Goal: Task Accomplishment & Management: Complete application form

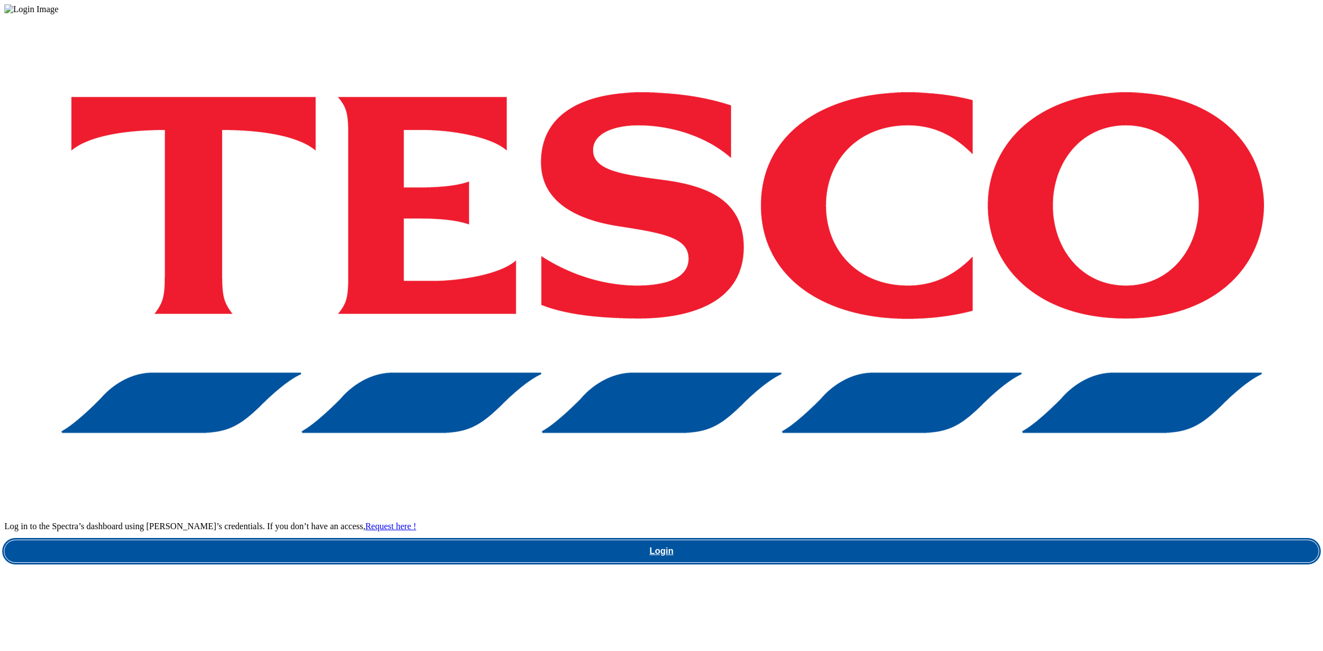
click at [982, 540] on link "Login" at bounding box center [661, 551] width 1315 height 22
click at [951, 540] on link "Login" at bounding box center [661, 551] width 1315 height 22
click at [988, 540] on link "Login" at bounding box center [661, 551] width 1315 height 22
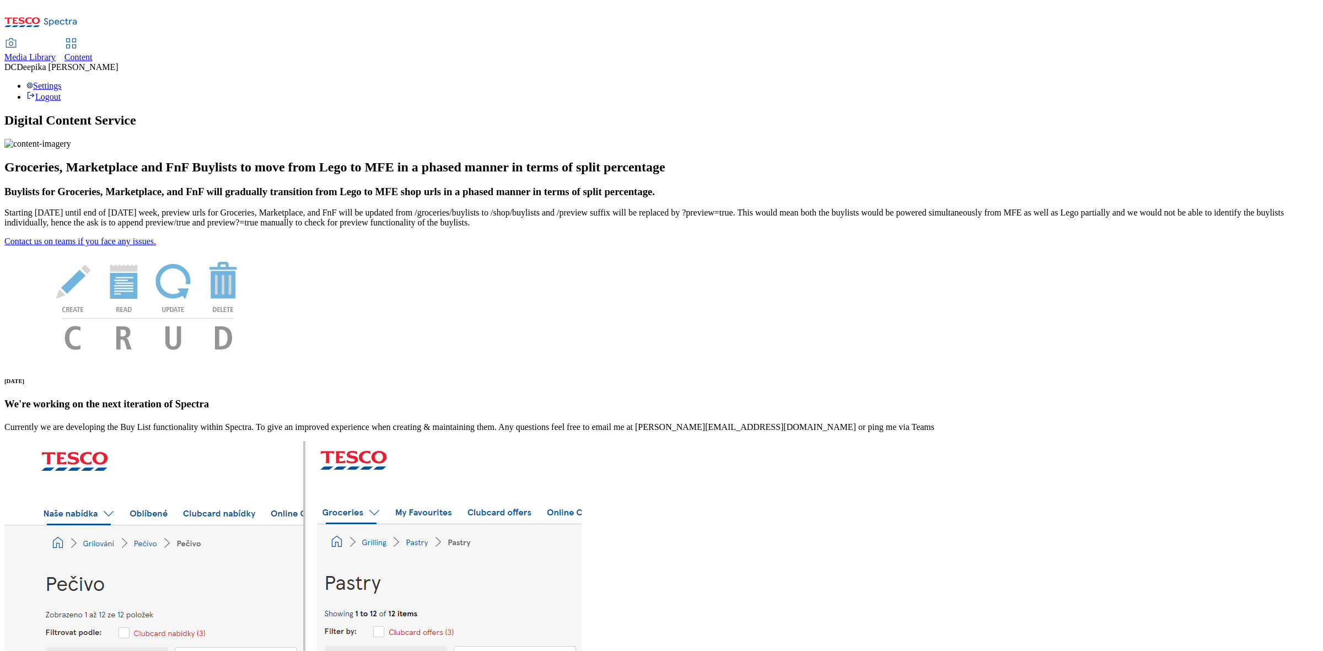
click at [93, 52] on div "Content" at bounding box center [79, 57] width 28 height 10
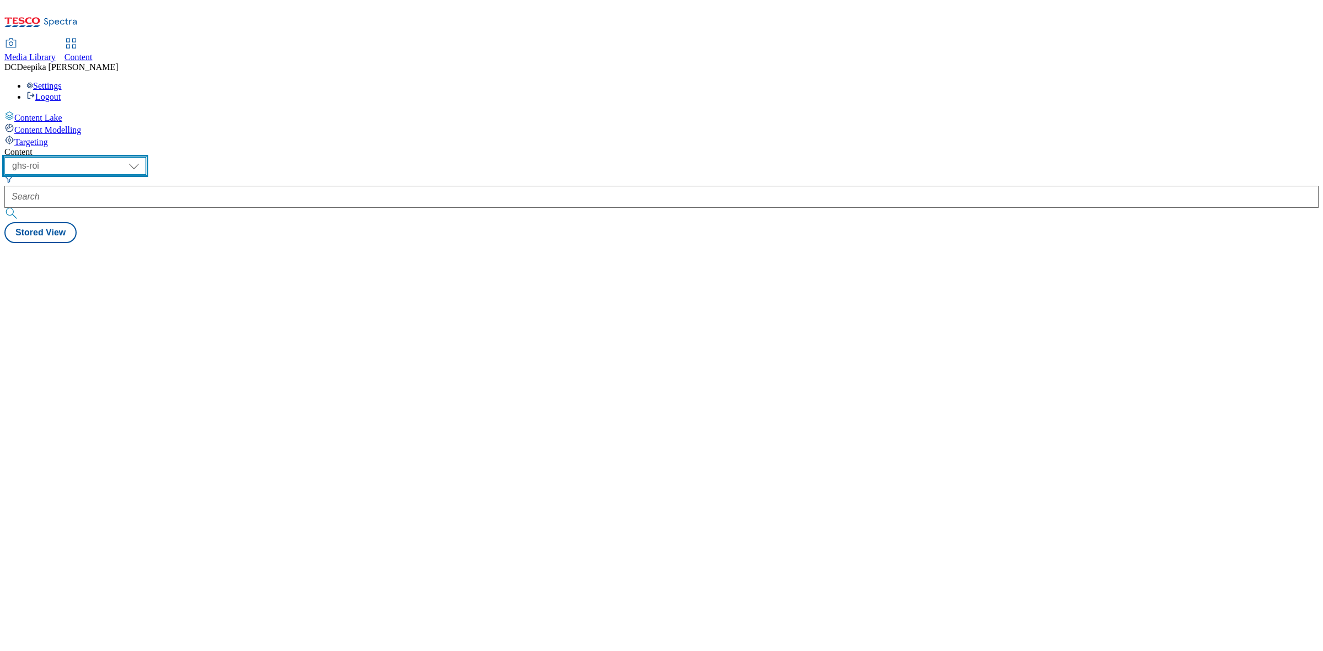
drag, startPoint x: 184, startPoint y: 86, endPoint x: 184, endPoint y: 92, distance: 6.1
click at [146, 157] on select "ghs-roi ghs-uk" at bounding box center [75, 166] width 142 height 18
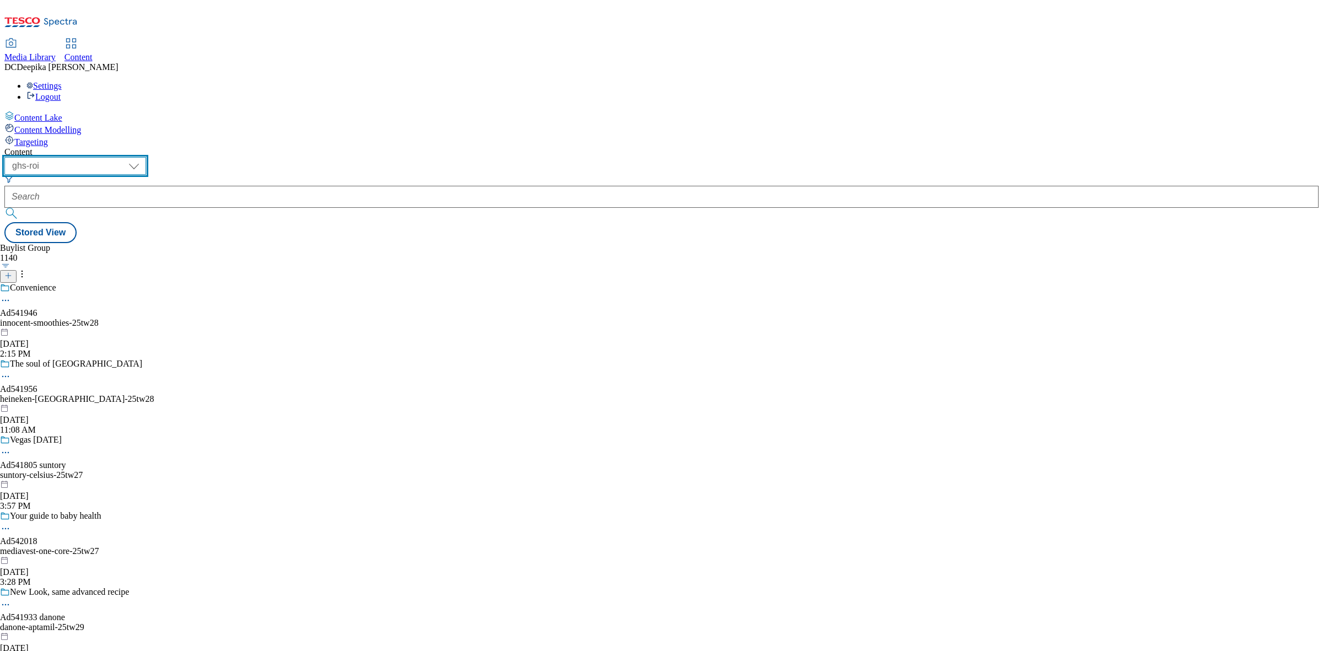
select select "ghs-uk"
click at [143, 157] on select "ghs-roi ghs-uk" at bounding box center [75, 166] width 142 height 18
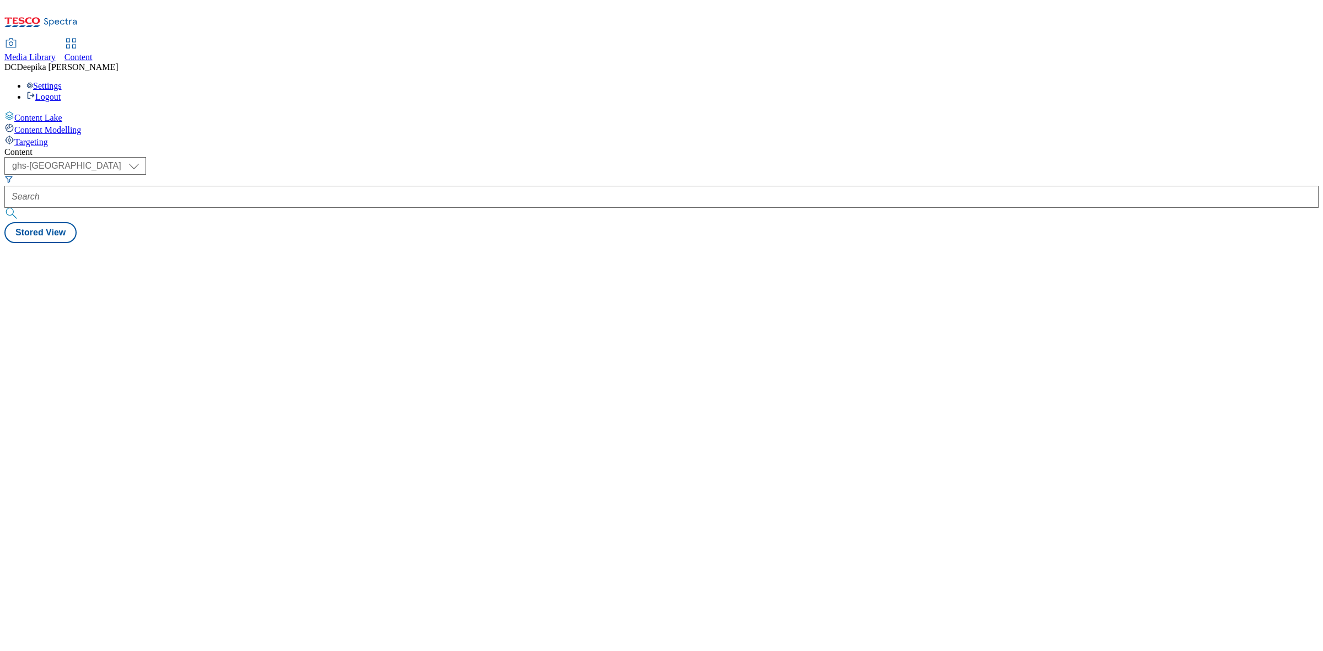
click at [640, 243] on div at bounding box center [661, 243] width 1315 height 0
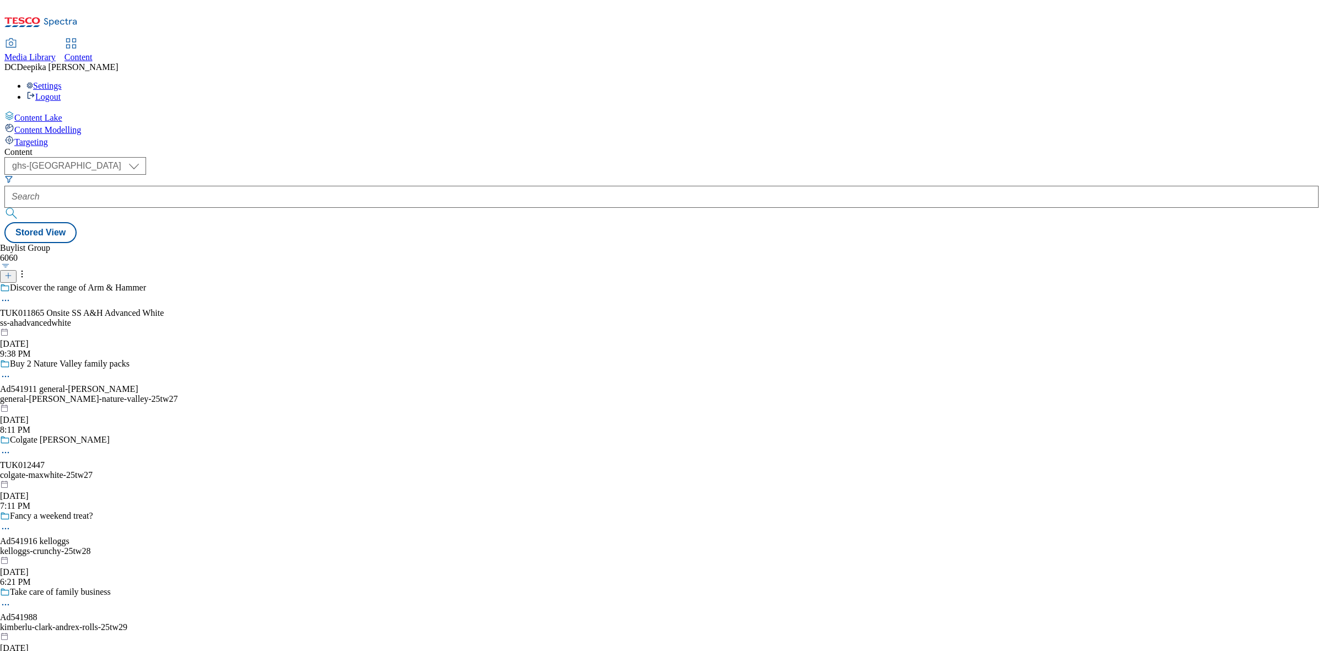
click at [12, 272] on icon at bounding box center [8, 276] width 8 height 8
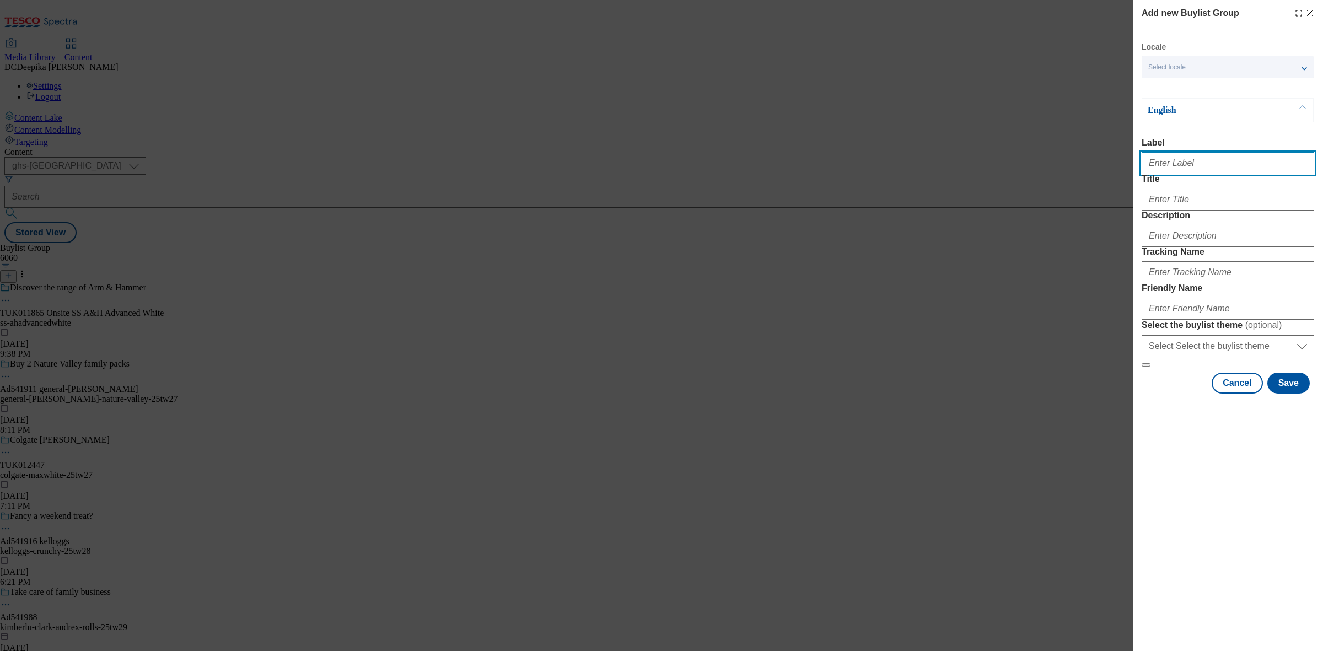
click at [1200, 168] on input "Label" at bounding box center [1228, 163] width 173 height 22
paste input "Ad541888"
type input "Ad541888"
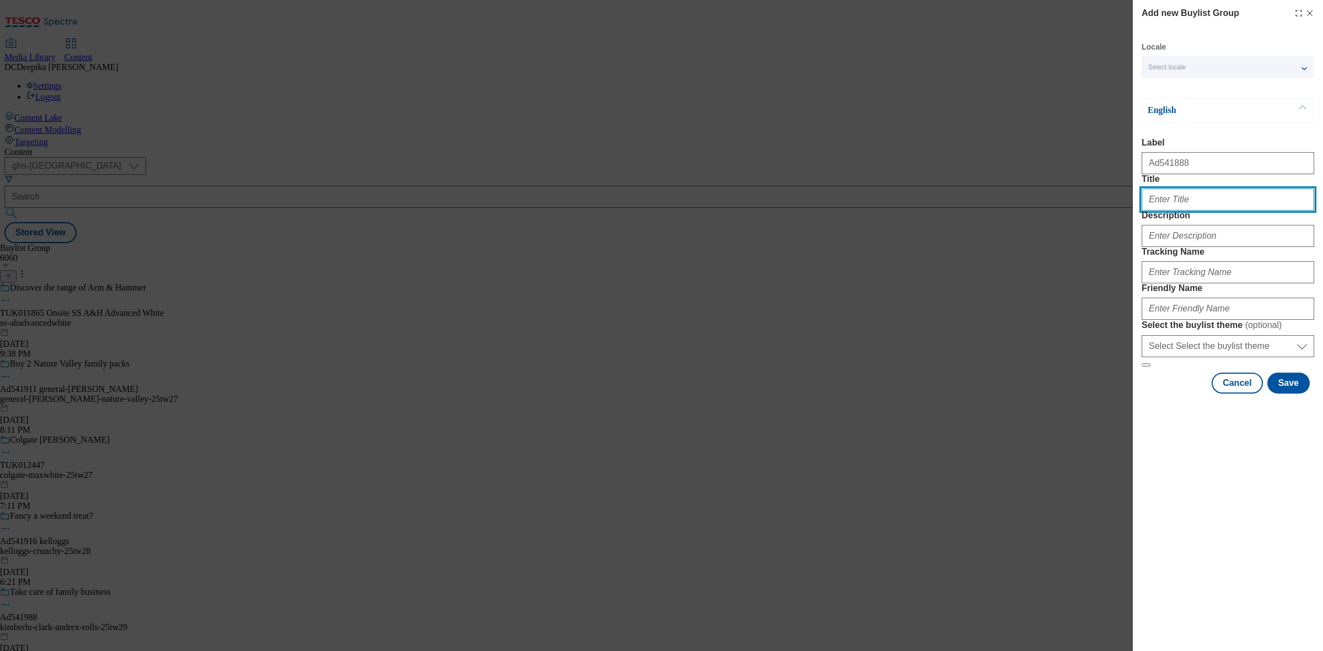
click at [1186, 211] on input "Title" at bounding box center [1228, 200] width 173 height 22
paste input "Easy peasy jelly squeezy!"
type input "Easy peasy jelly squeezy!"
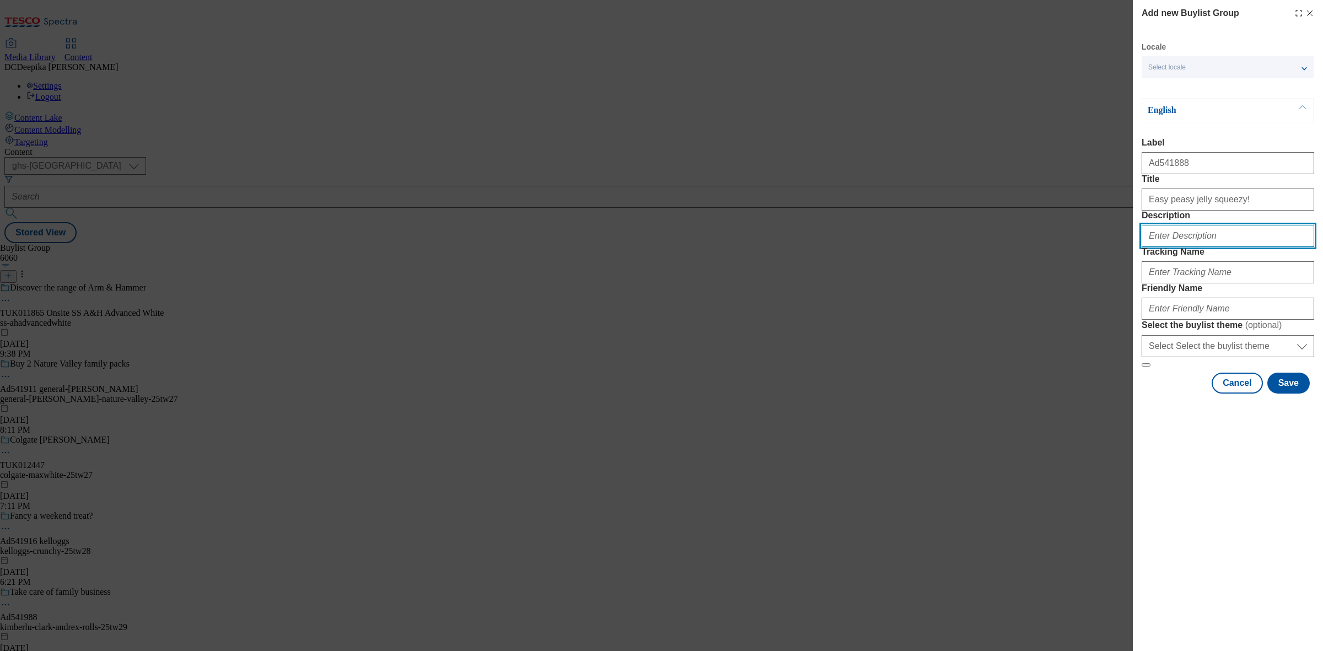
click at [1254, 247] on input "Description" at bounding box center [1228, 236] width 173 height 22
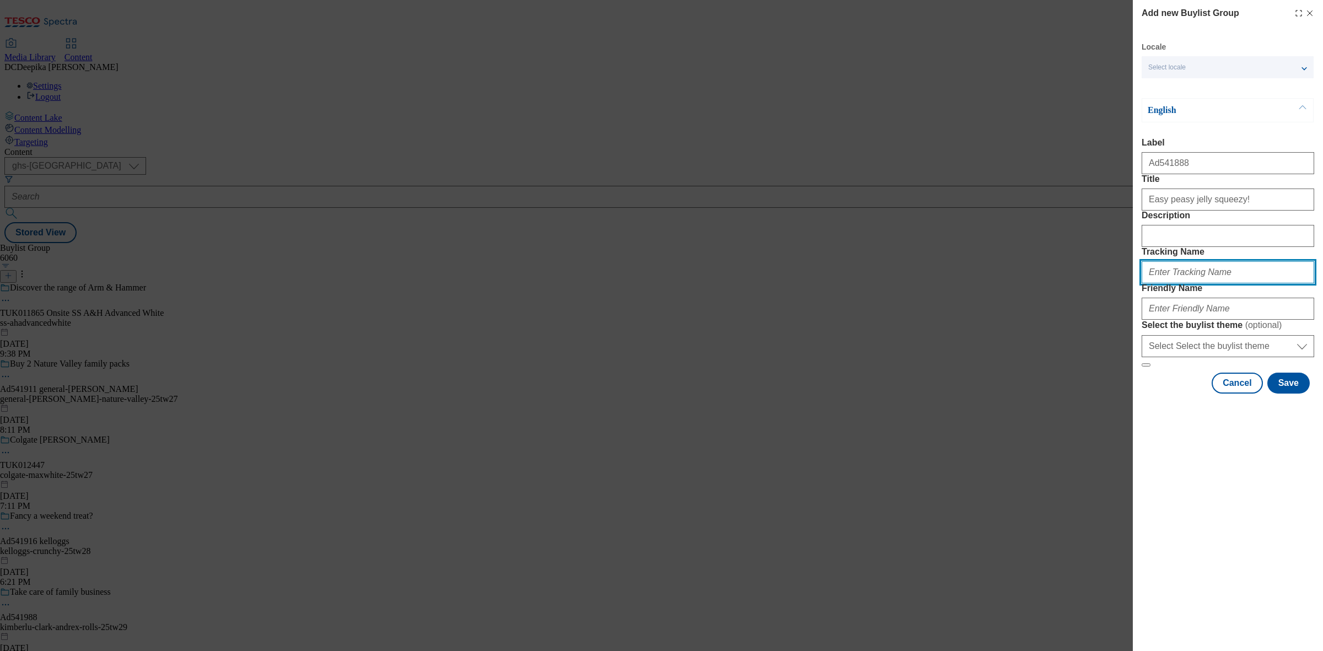
click at [1219, 283] on input "Tracking Name" at bounding box center [1228, 272] width 173 height 22
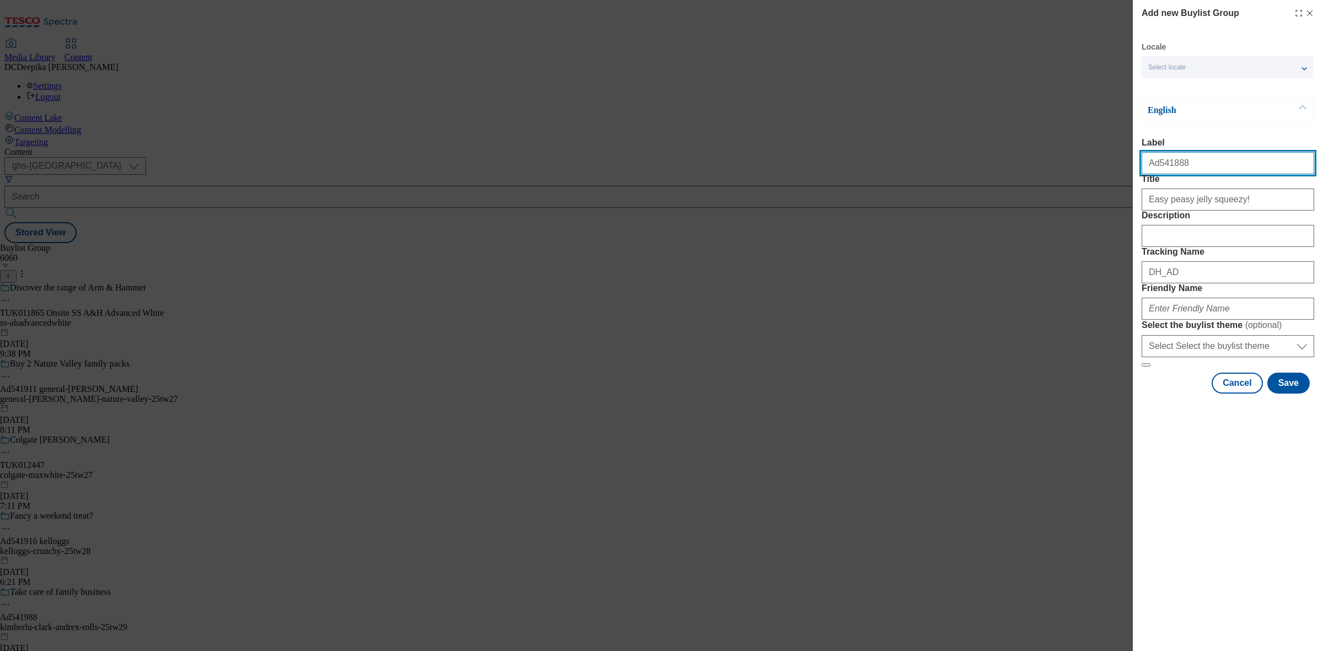
drag, startPoint x: 1189, startPoint y: 169, endPoint x: 1156, endPoint y: 177, distance: 34.6
click at [1156, 174] on input "Ad541888" at bounding box center [1228, 163] width 173 height 22
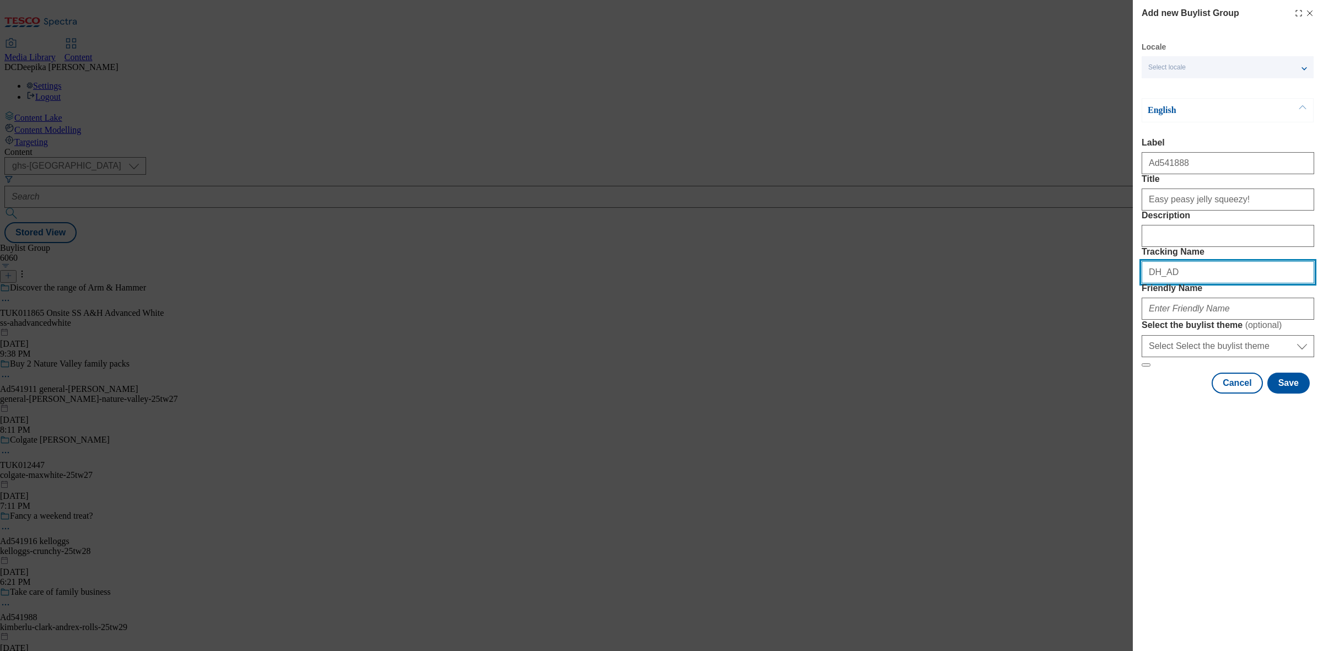
click at [1205, 283] on input "DH_AD" at bounding box center [1228, 272] width 173 height 22
paste input "541888"
type input "DH_AD541888"
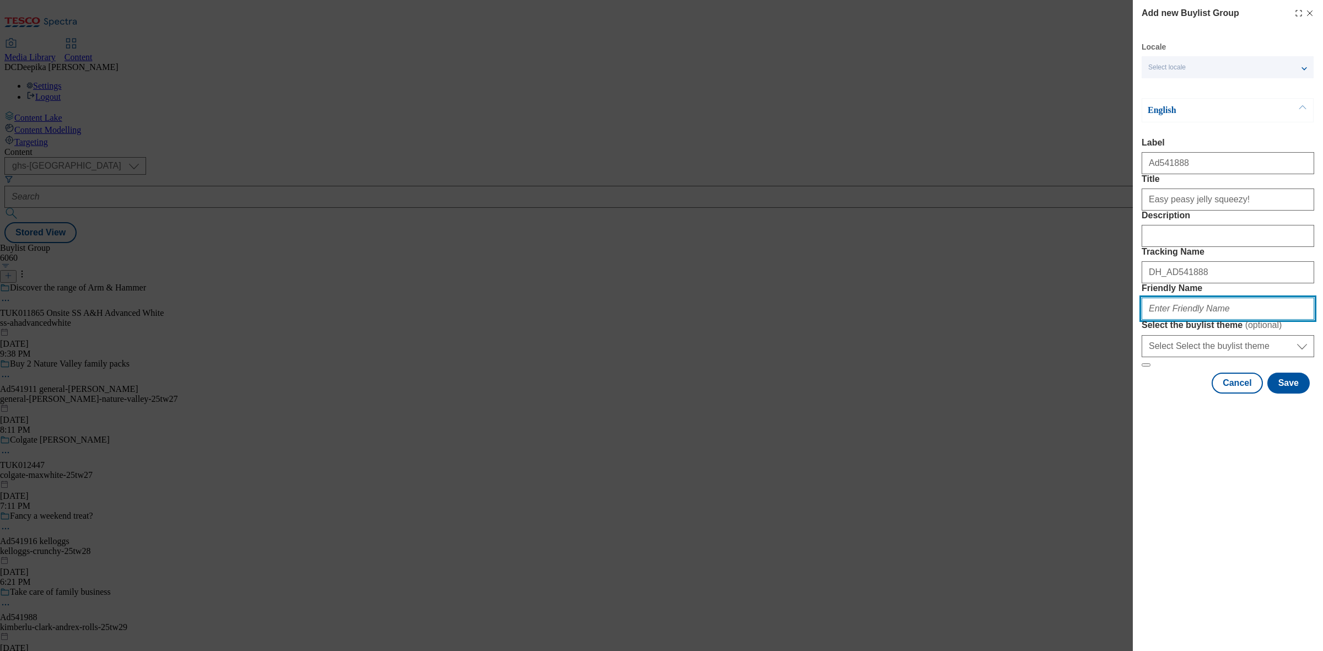
click at [1191, 320] on input "Friendly Name" at bounding box center [1228, 309] width 173 height 22
paste input "hain-celestial-hartleys=25tw28"
click at [1280, 394] on button "Save" at bounding box center [1289, 383] width 42 height 21
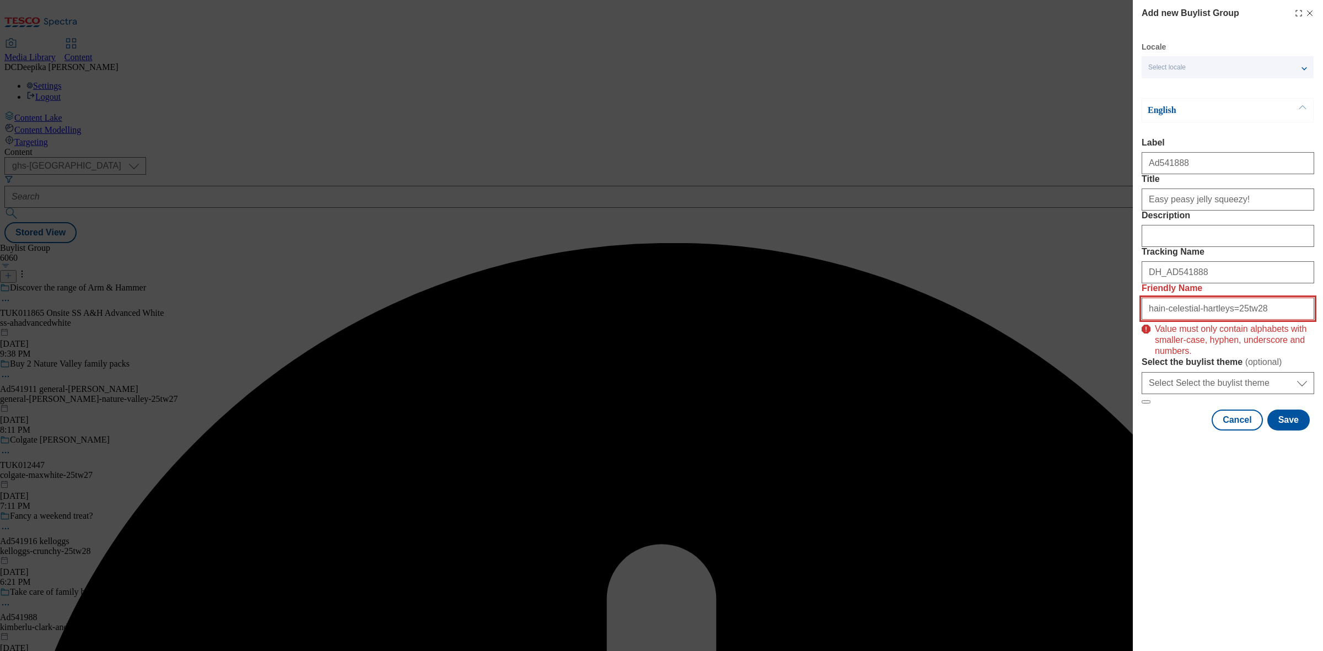
click at [1275, 320] on input "hain-celestial-hartleys=25tw28" at bounding box center [1228, 309] width 173 height 22
click at [1220, 320] on input "hain-celestial-hartleys=25tw28" at bounding box center [1228, 309] width 173 height 22
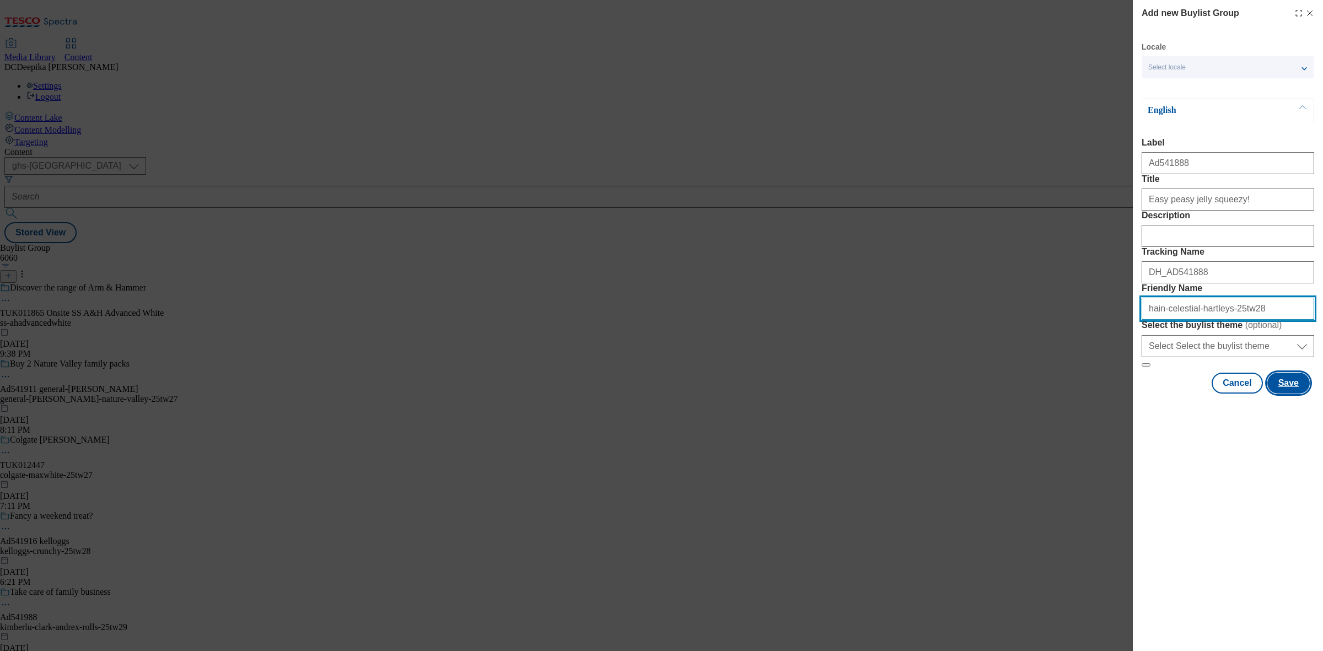
type input "hain-celestial-hartleys-25tw28"
click at [1292, 394] on button "Save" at bounding box center [1289, 383] width 42 height 21
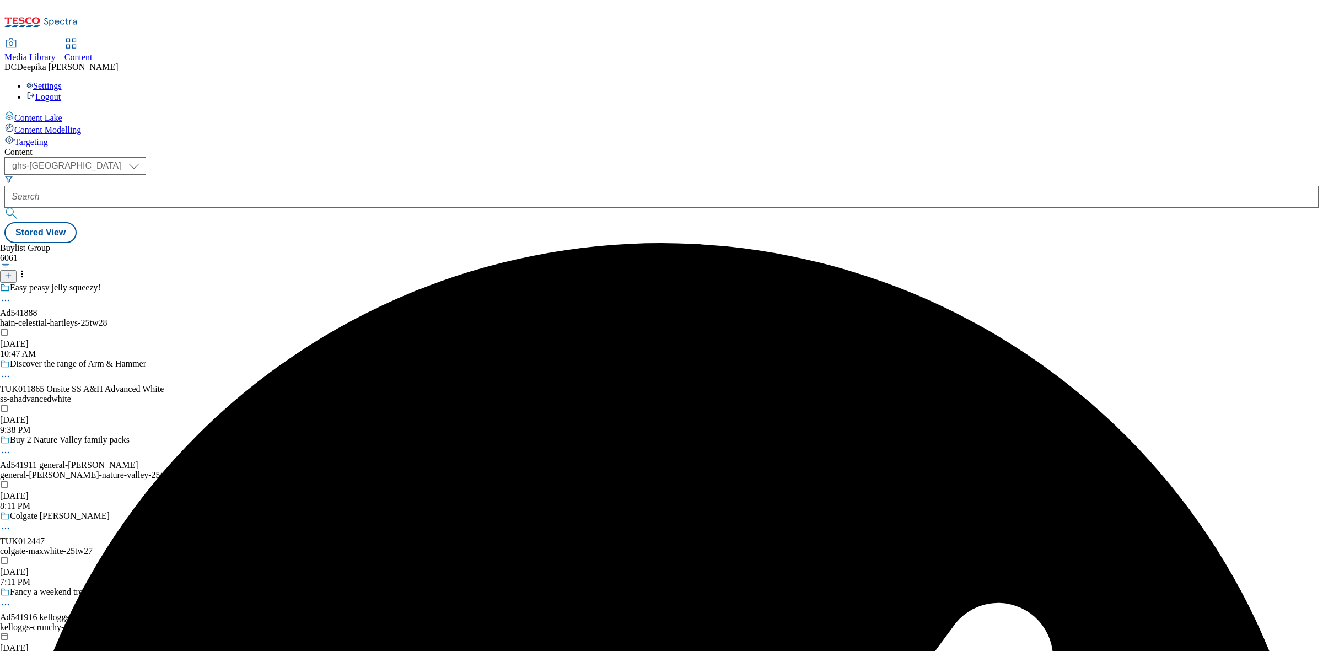
click at [178, 283] on div "Easy peasy jelly squeezy! Ad541888 hain-celestial-hartleys-25tw28 Aug 28, 2025 …" at bounding box center [89, 321] width 178 height 76
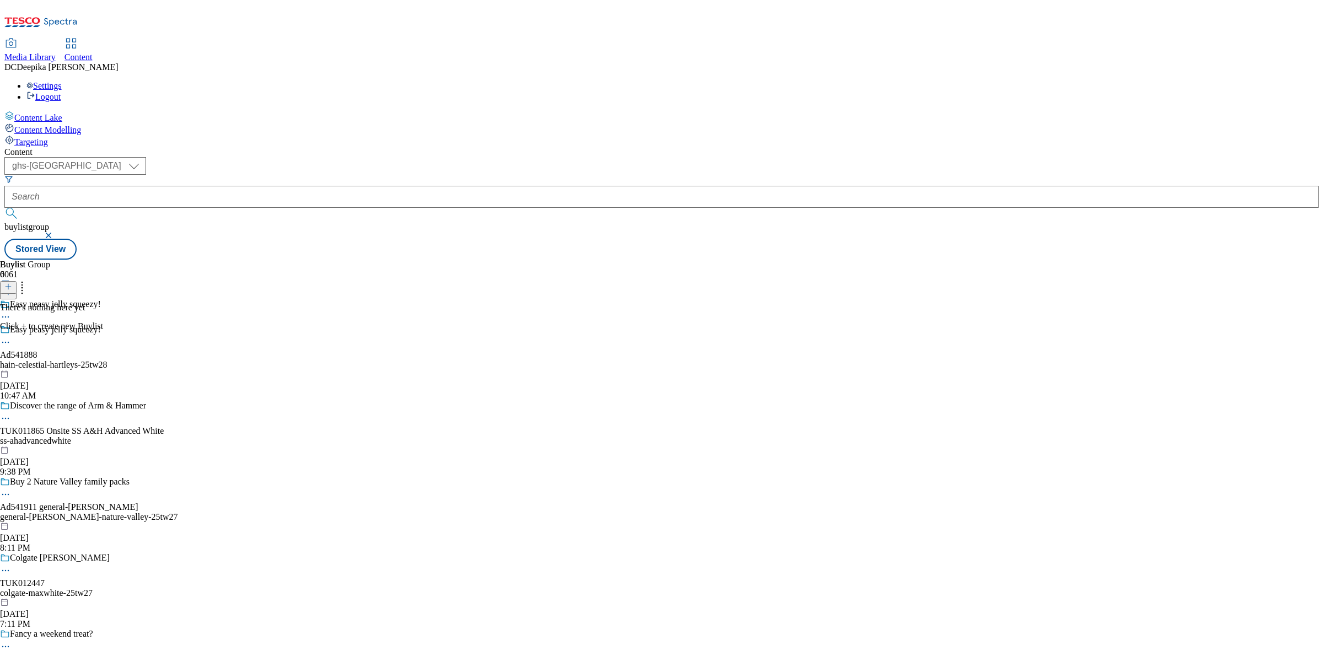
click at [12, 283] on icon at bounding box center [8, 287] width 8 height 8
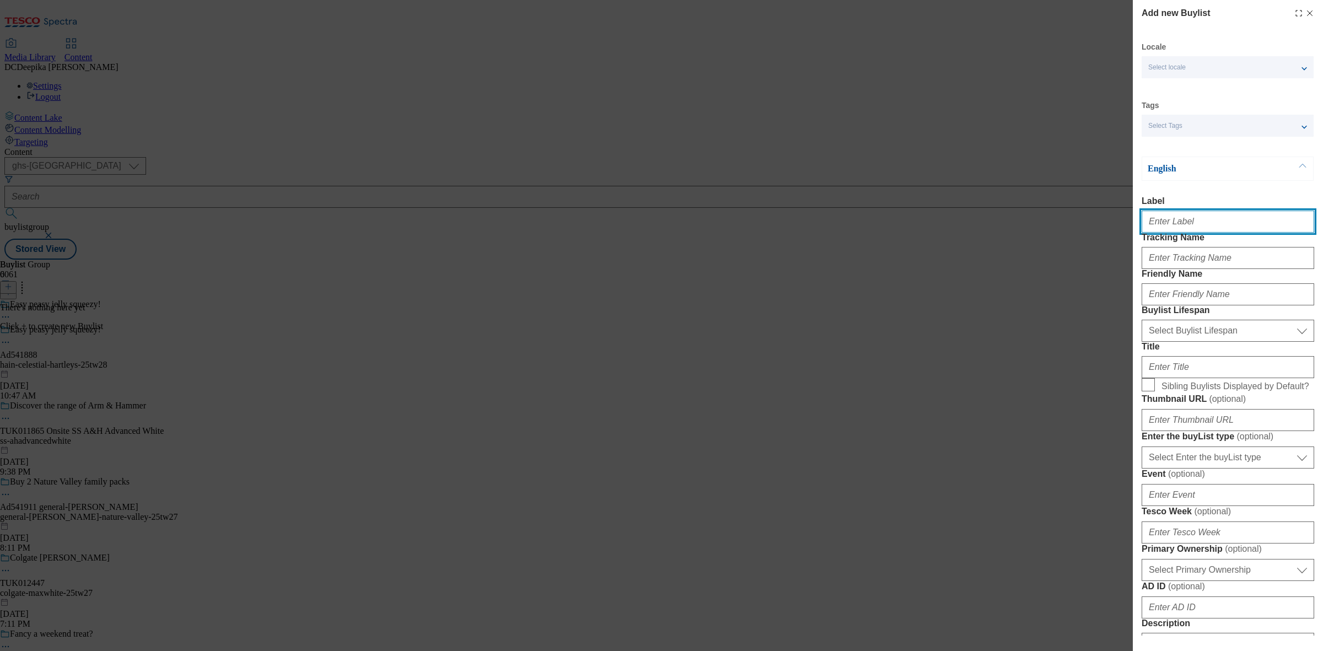
click at [1202, 222] on input "Label" at bounding box center [1228, 222] width 173 height 22
paste input "Ad541888_"
type input "Ad541888_"
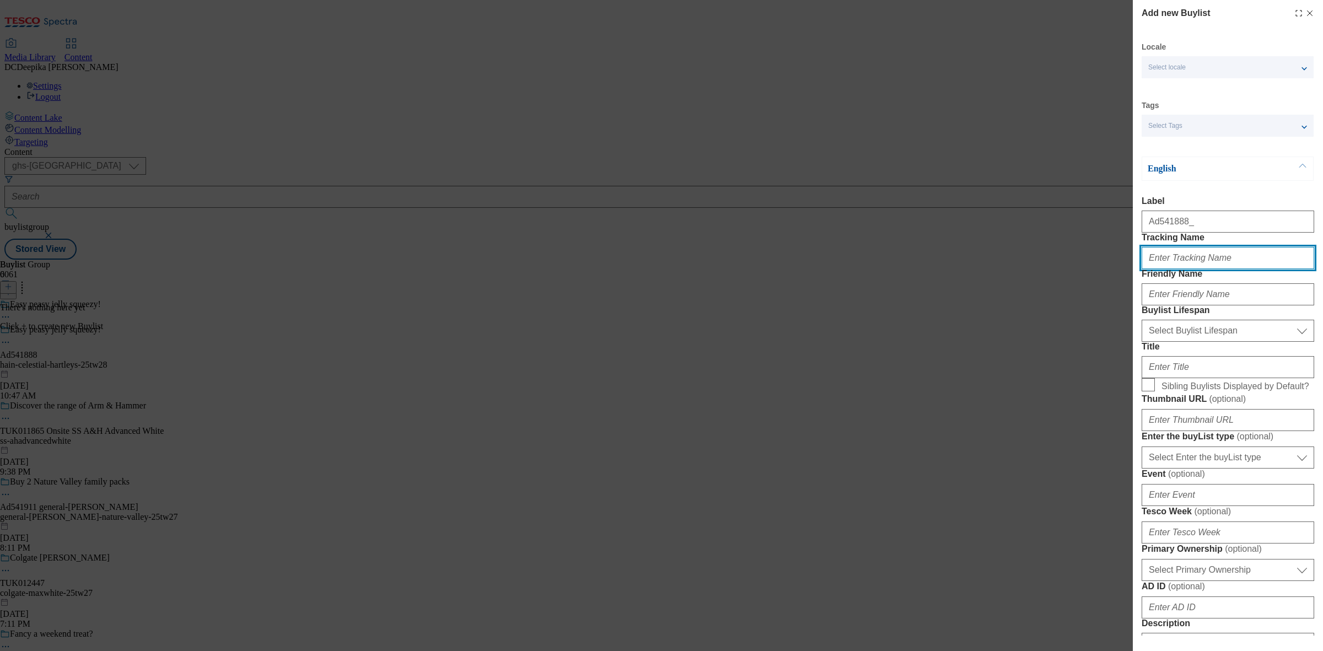
click at [1200, 269] on input "Tracking Name" at bounding box center [1228, 258] width 173 height 22
type input "DH_AD541888"
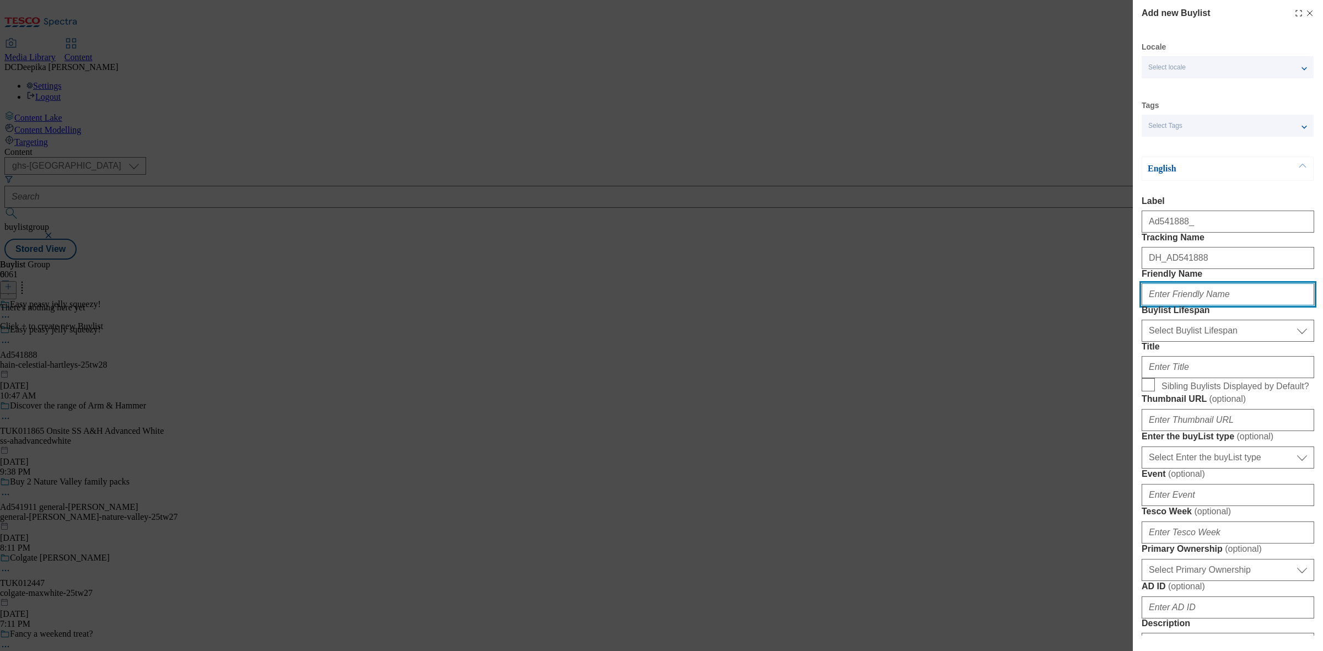
click at [1193, 305] on input "Friendly Name" at bounding box center [1228, 294] width 173 height 22
paste input "hain-celestial"
type input "hain-celestial"
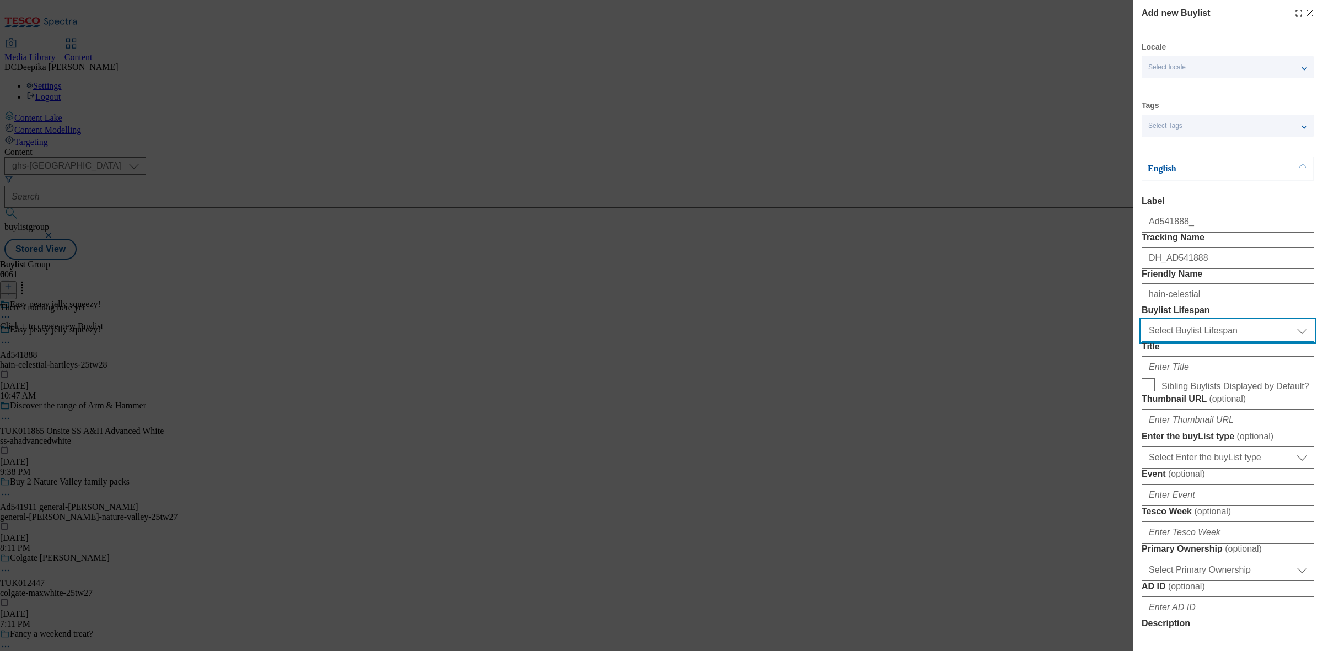
click at [1191, 342] on select "Select Buylist Lifespan evergreen seasonal tactical" at bounding box center [1228, 331] width 173 height 22
select select "tactical"
click at [1142, 342] on select "Select Buylist Lifespan evergreen seasonal tactical" at bounding box center [1228, 331] width 173 height 22
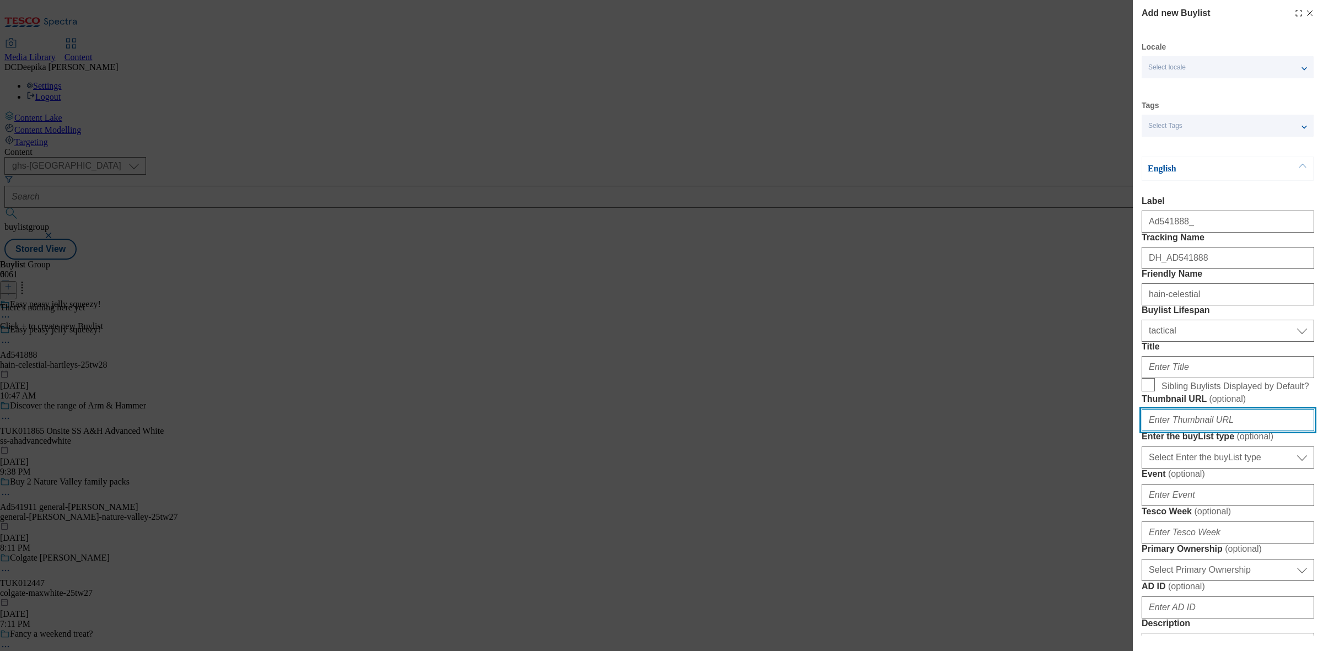
click at [1192, 431] on input "Thumbnail URL ( optional )" at bounding box center [1228, 420] width 173 height 22
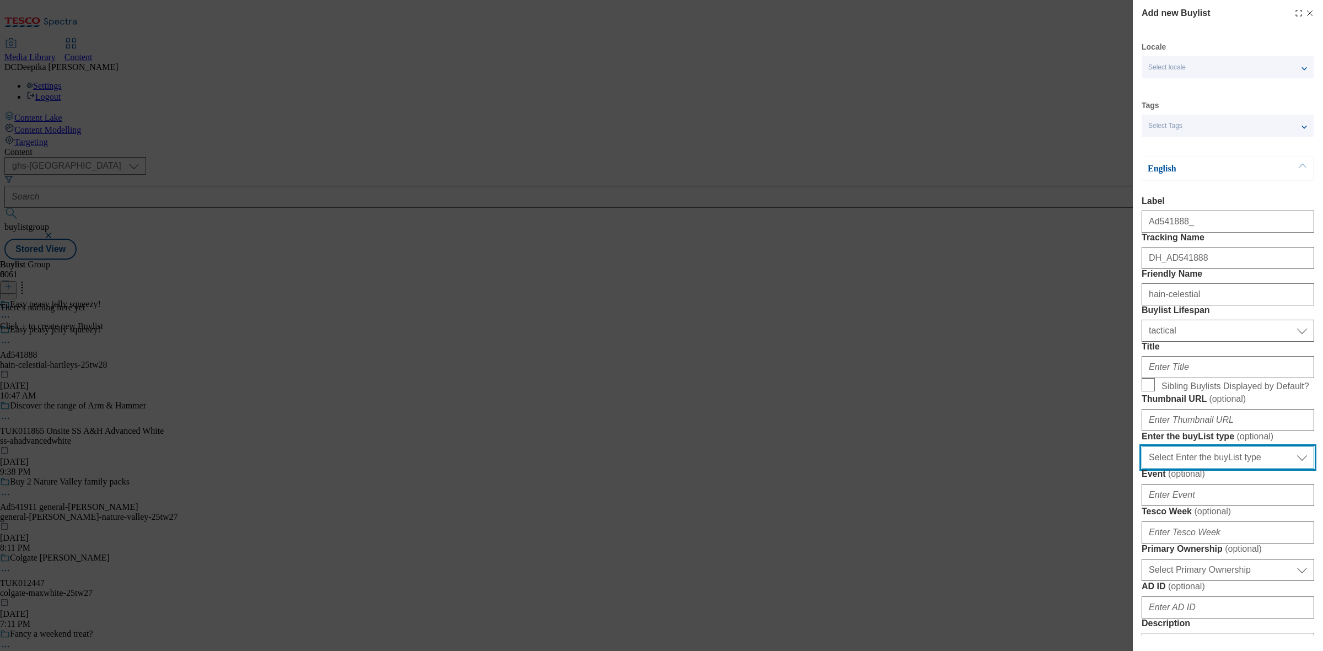
click at [1205, 469] on select "Select Enter the buyList type event supplier funded long term >4 weeks supplier…" at bounding box center [1228, 458] width 173 height 22
select select "supplier funded short term 1-3 weeks"
click at [1142, 469] on select "Select Enter the buyList type event supplier funded long term >4 weeks supplier…" at bounding box center [1228, 458] width 173 height 22
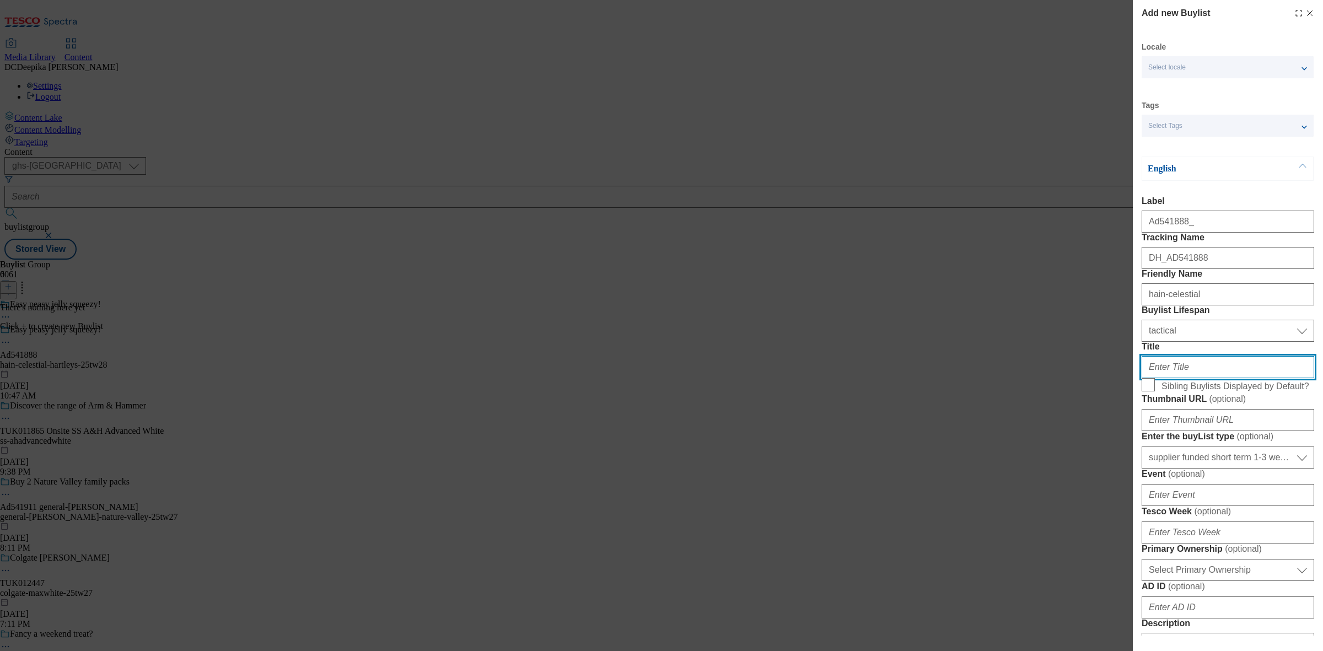
click at [1172, 378] on input "Title" at bounding box center [1228, 367] width 173 height 22
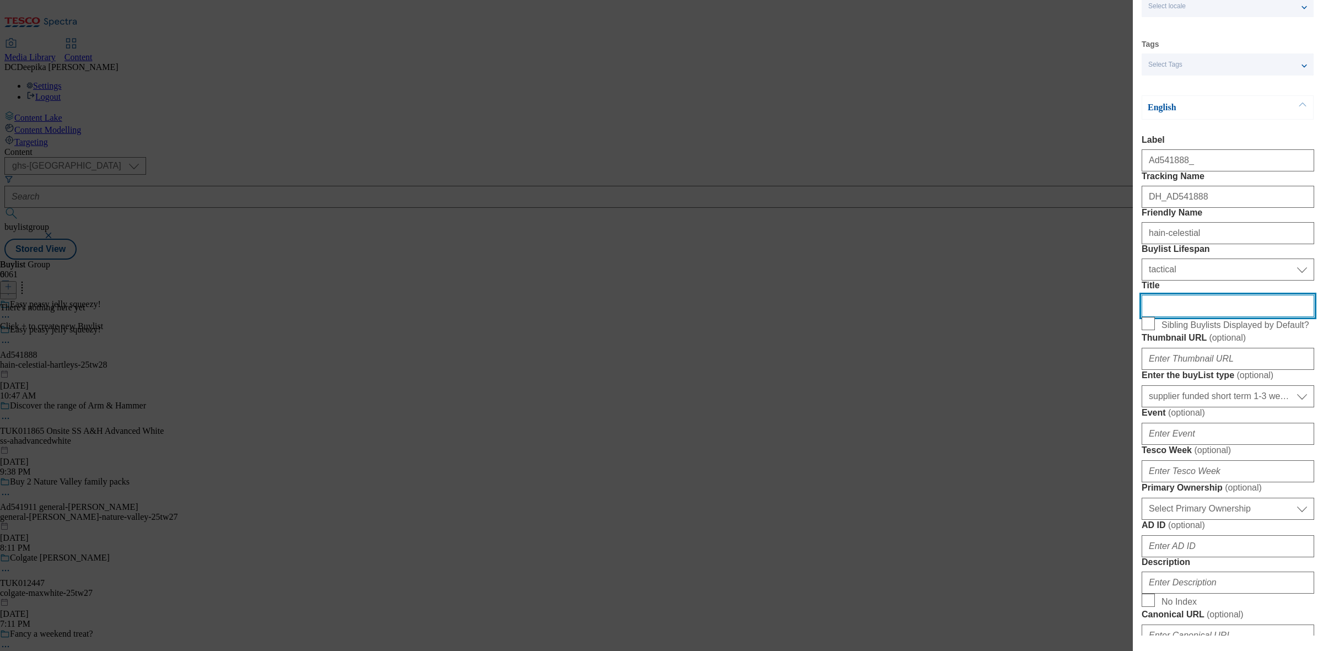
scroll to position [138, 0]
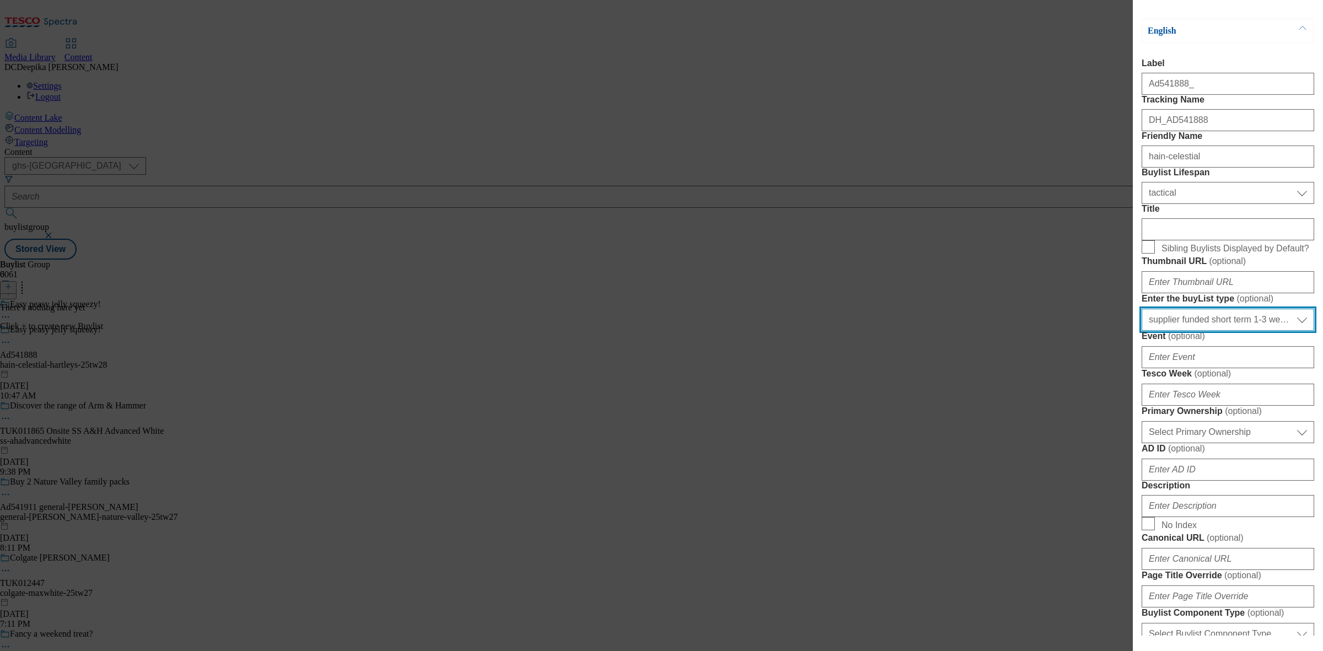
click at [1180, 331] on select "Select Enter the buyList type event supplier funded long term >4 weeks supplier…" at bounding box center [1228, 320] width 173 height 22
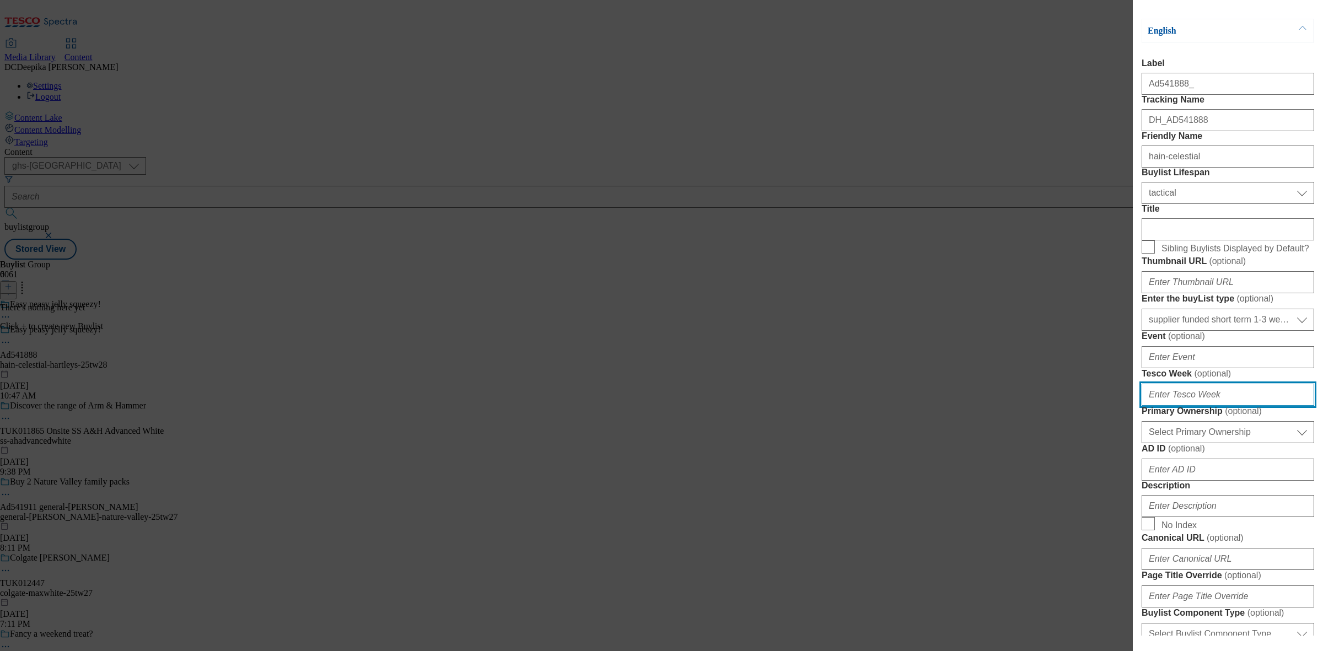
click at [1211, 406] on input "Tesco Week ( optional )" at bounding box center [1228, 395] width 173 height 22
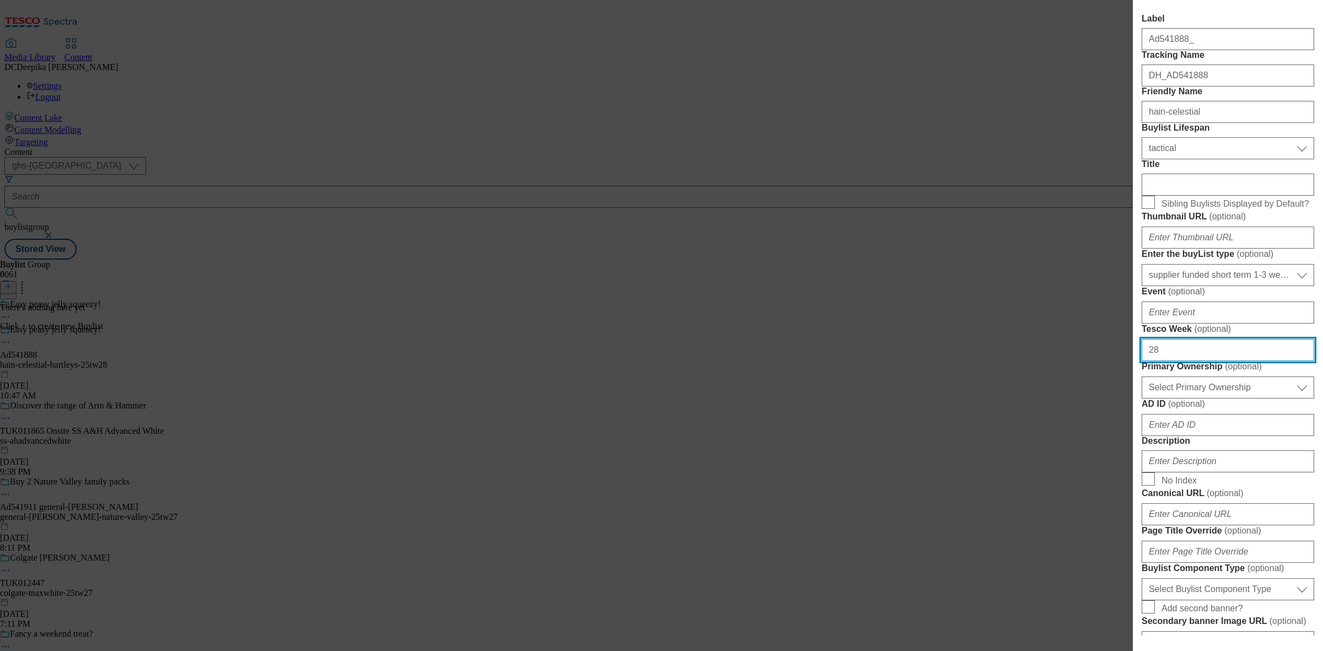
scroll to position [207, 0]
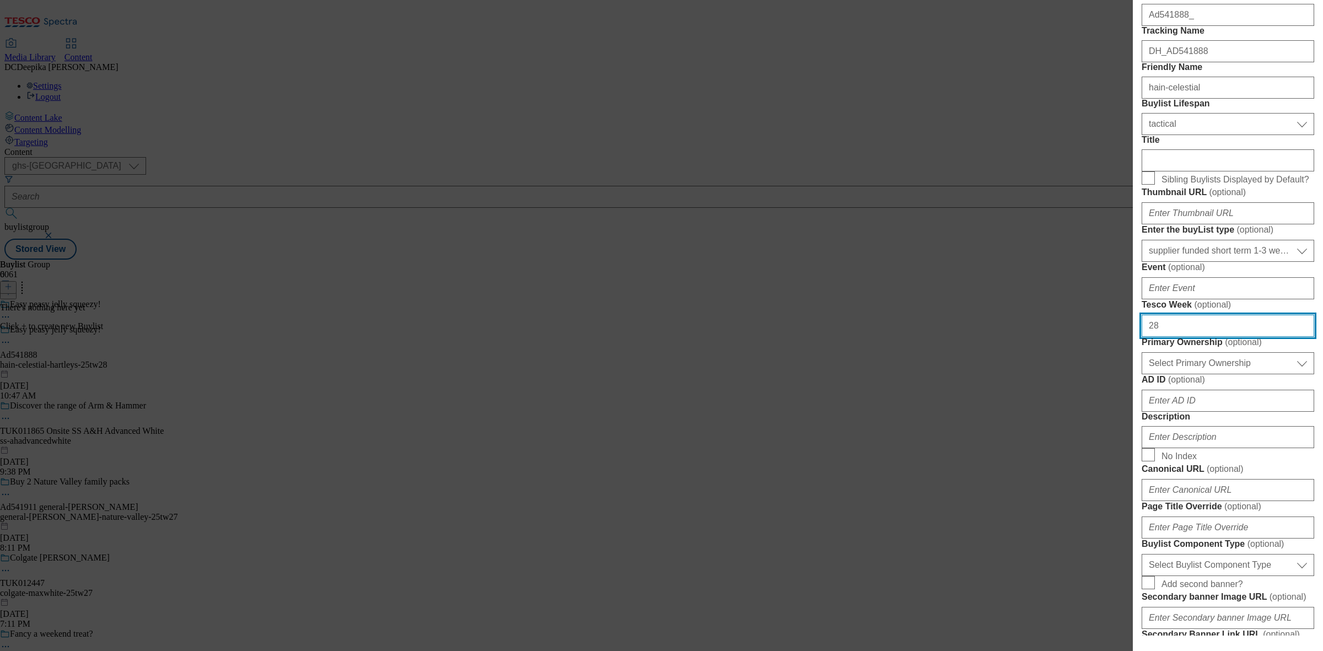
type input "28"
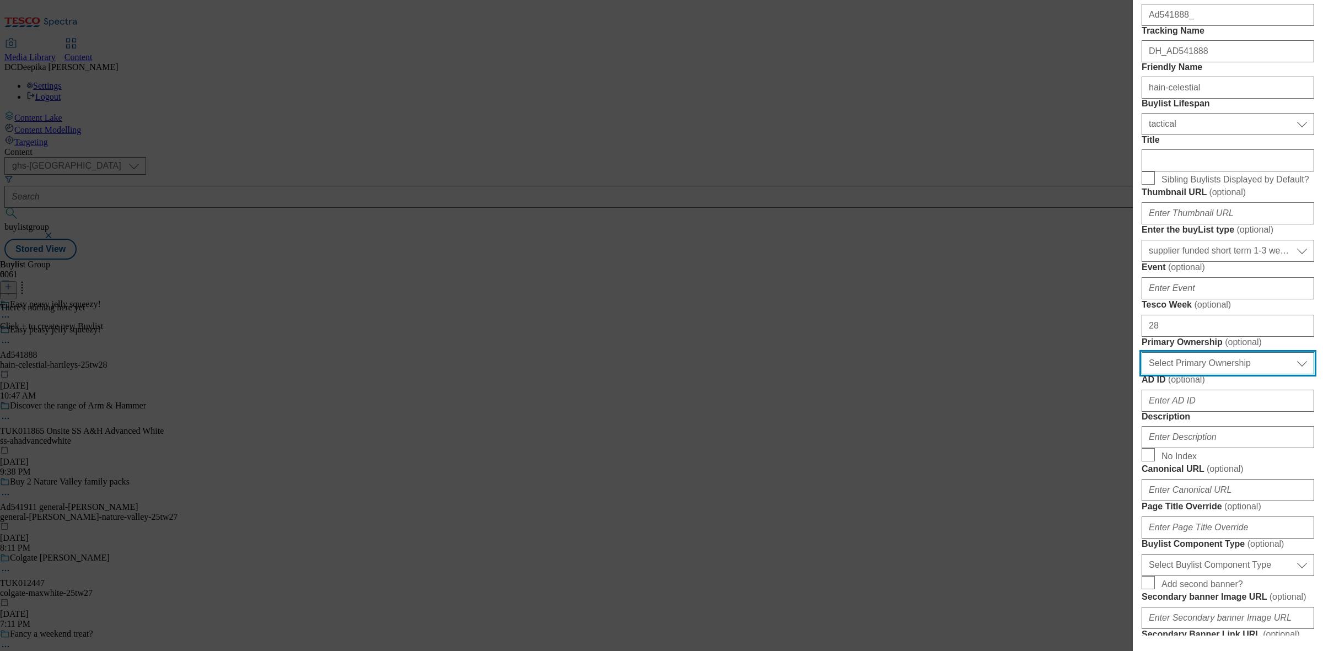
drag, startPoint x: 1250, startPoint y: 546, endPoint x: 1227, endPoint y: 547, distance: 23.2
click at [1250, 374] on select "Select Primary Ownership tesco dunnhumby" at bounding box center [1228, 363] width 173 height 22
select select "dunnhumby"
click at [1142, 374] on select "Select Primary Ownership tesco dunnhumby" at bounding box center [1228, 363] width 173 height 22
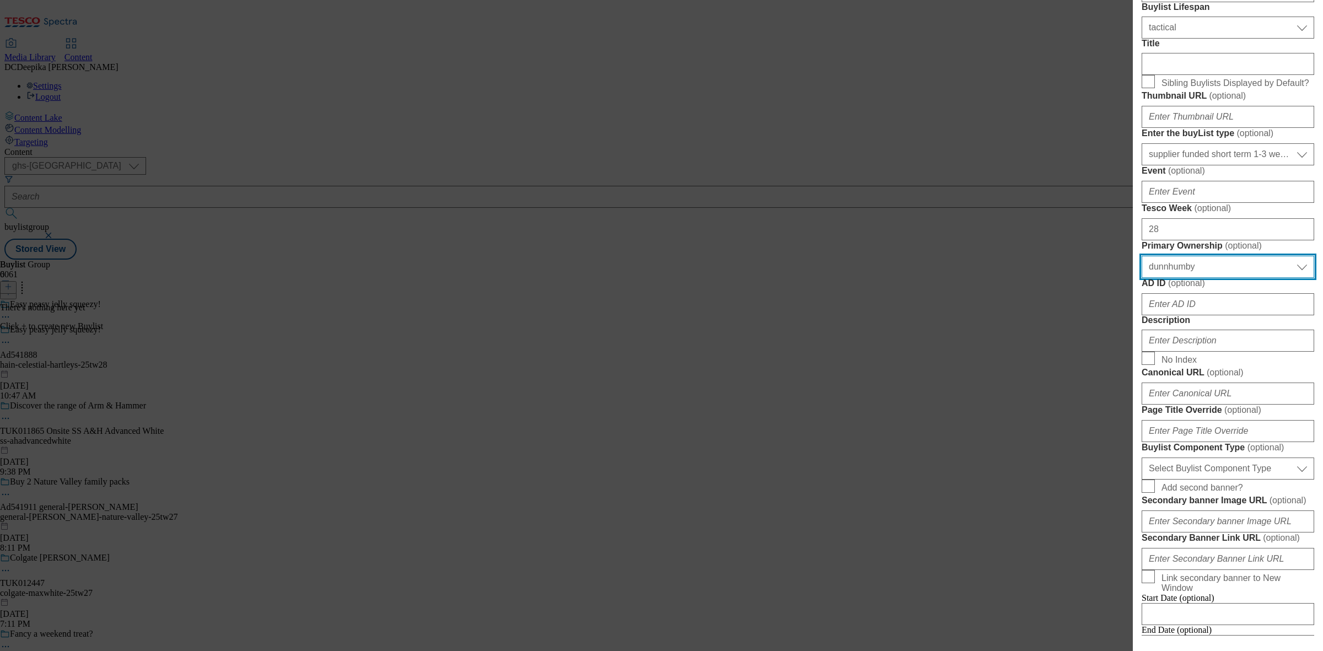
scroll to position [345, 0]
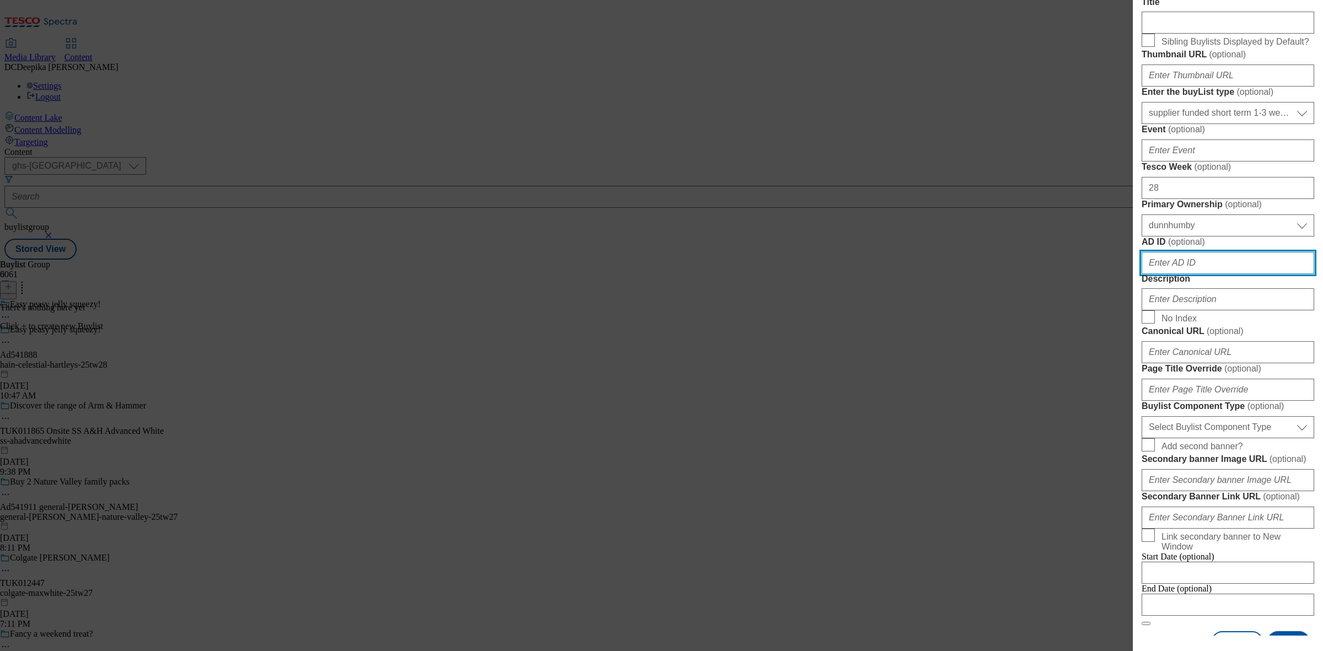
click at [1192, 274] on input "AD ID ( optional )" at bounding box center [1228, 263] width 173 height 22
type input "541888"
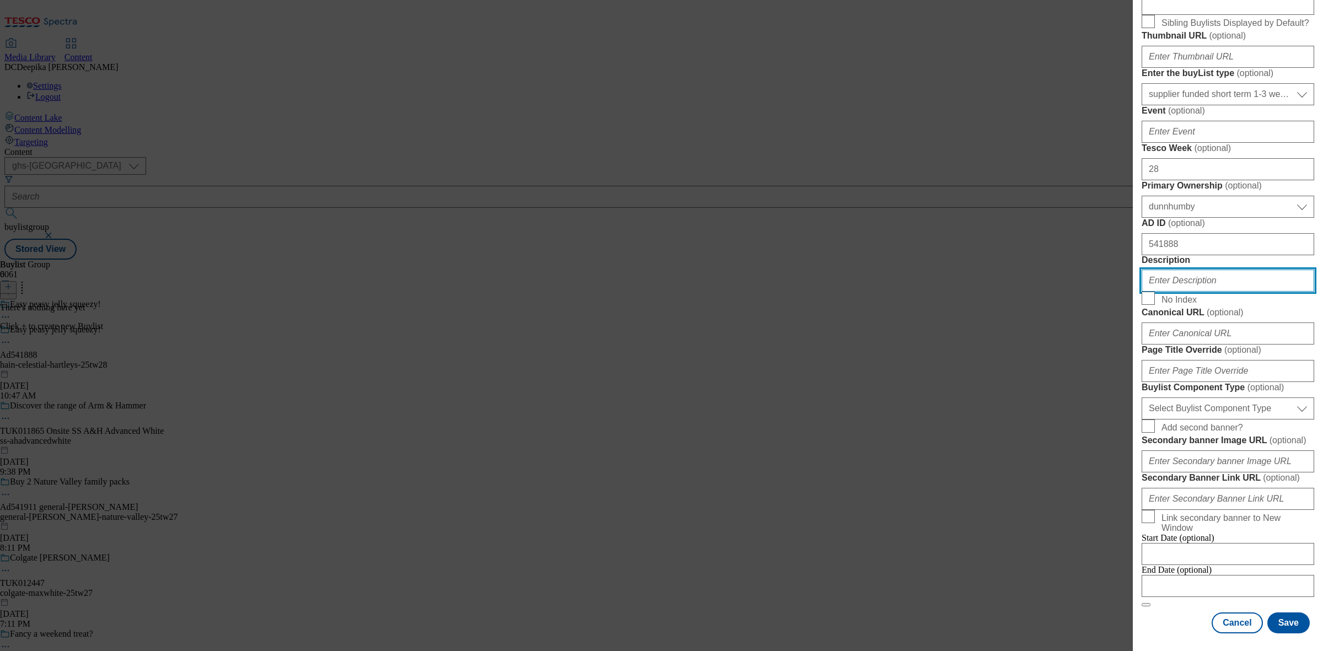
click at [1209, 292] on input "Description" at bounding box center [1228, 281] width 173 height 22
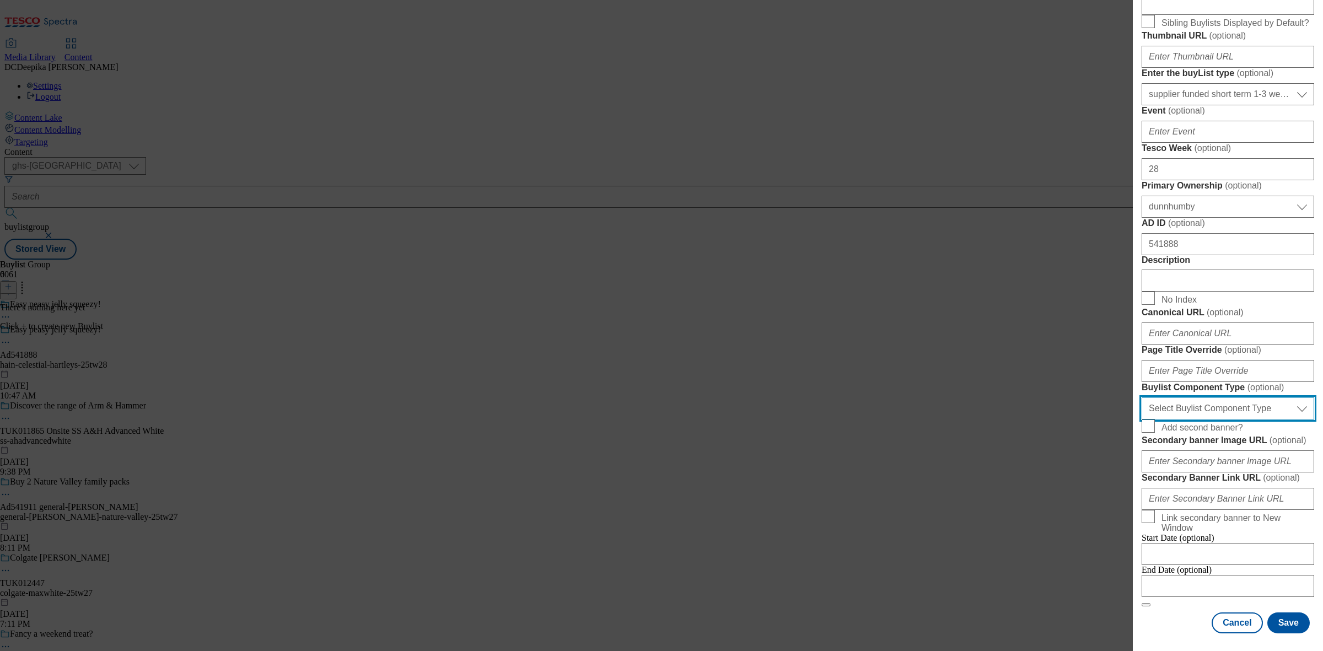
click at [1236, 420] on select "Select Buylist Component Type Banner Competition Header Meal" at bounding box center [1228, 409] width 173 height 22
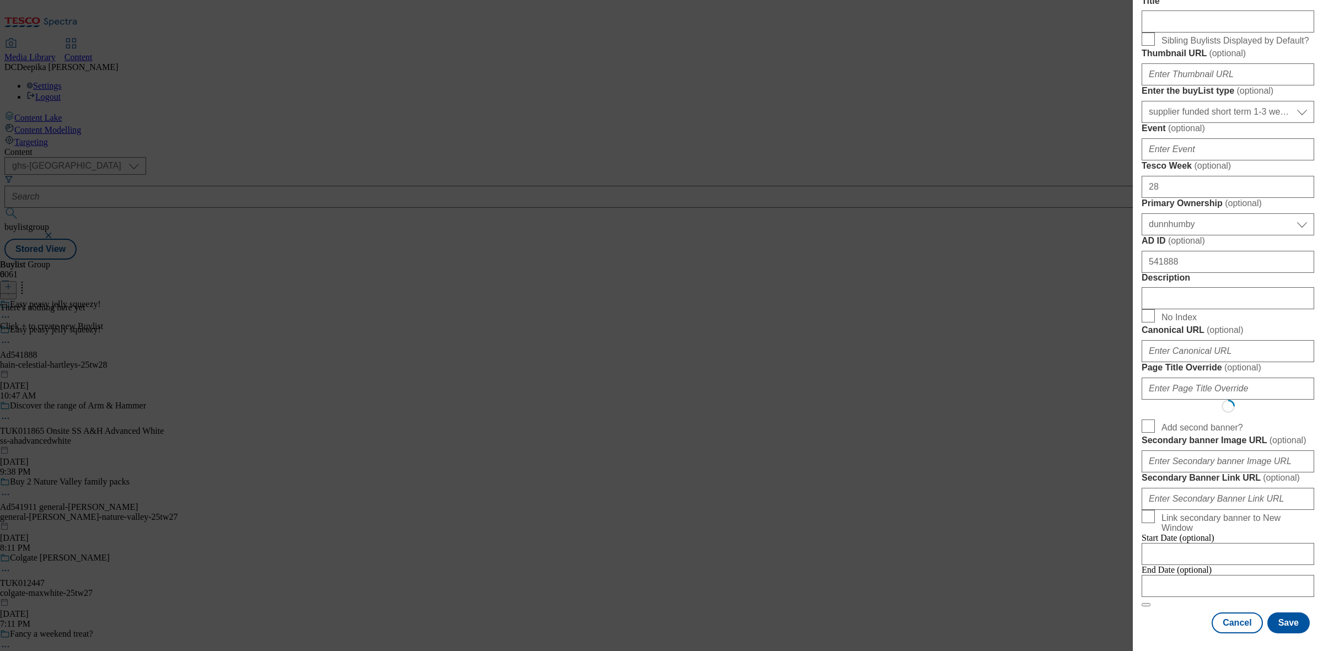
scroll to position [0, 0]
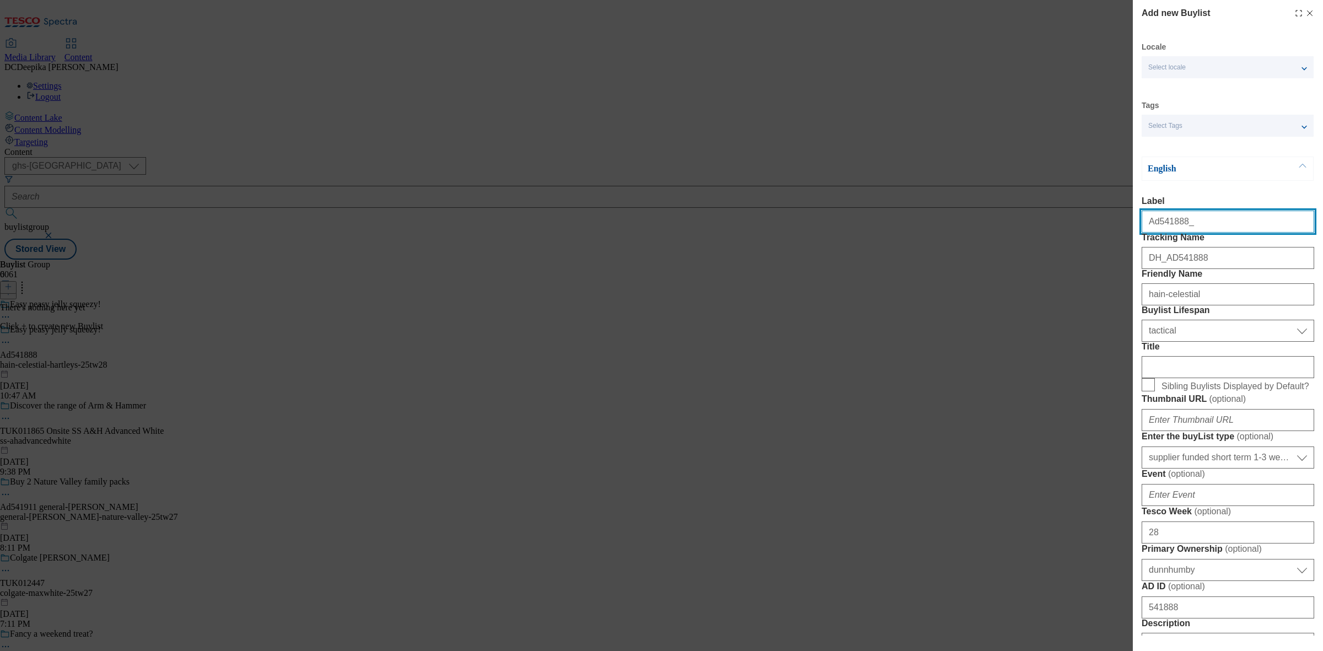
select select "Banner"
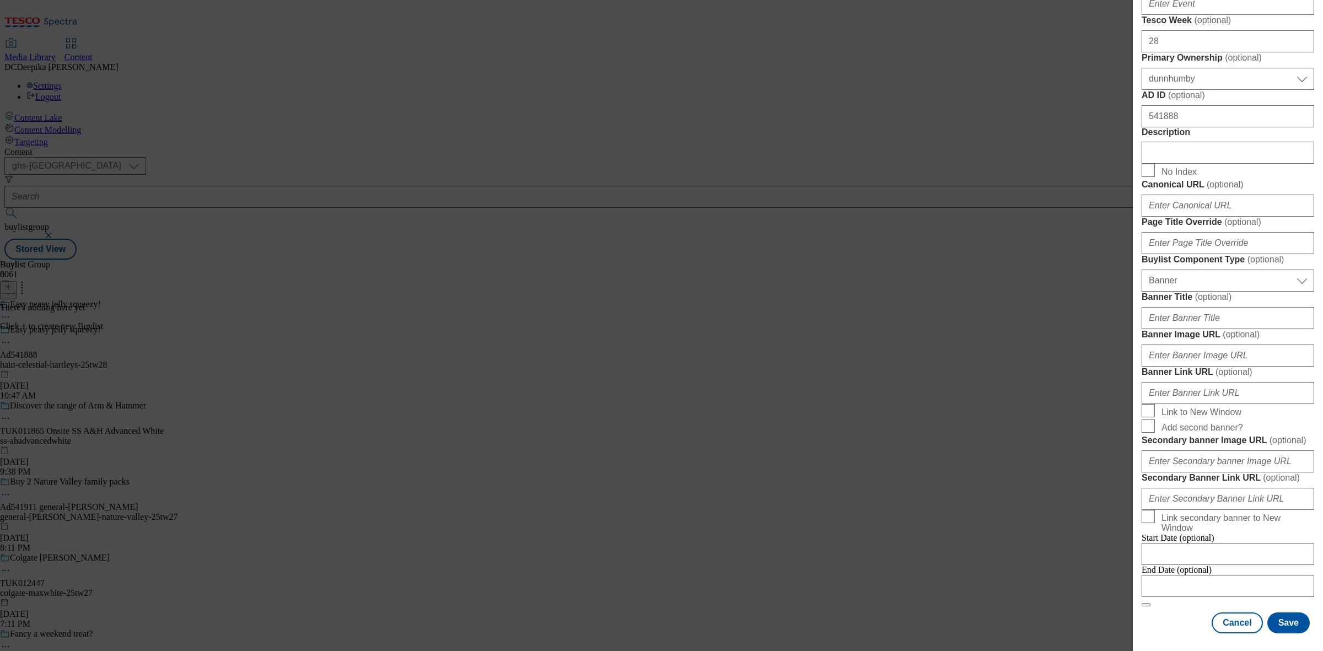
scroll to position [972, 0]
type input "Ad541888"
click at [1249, 575] on input "Modal" at bounding box center [1228, 586] width 173 height 22
select select "2025"
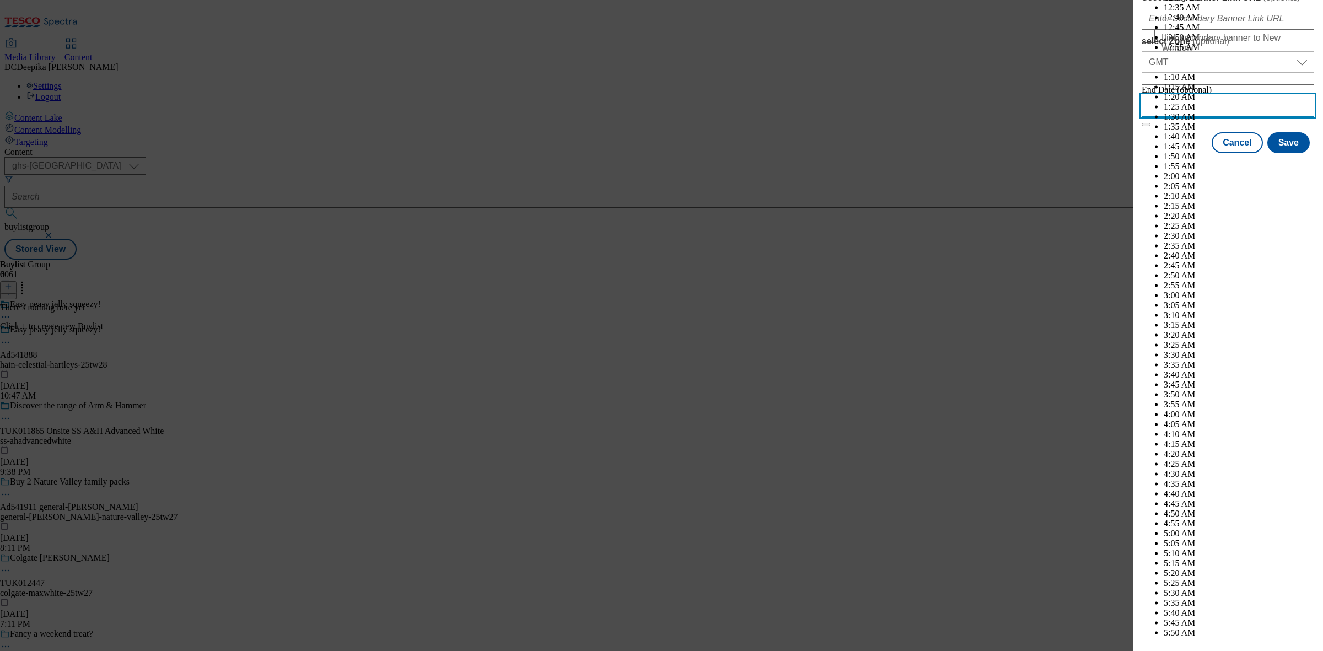
scroll to position [2639, 0]
select select "November"
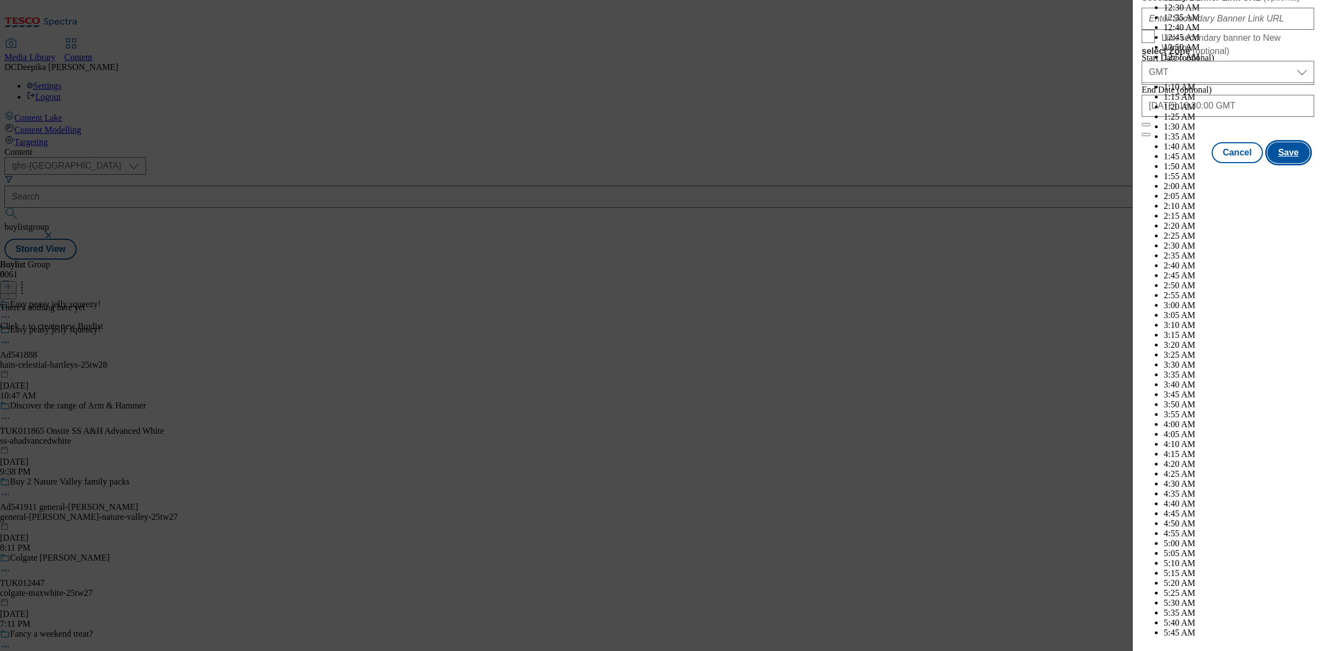
click at [1284, 163] on button "Save" at bounding box center [1289, 152] width 42 height 21
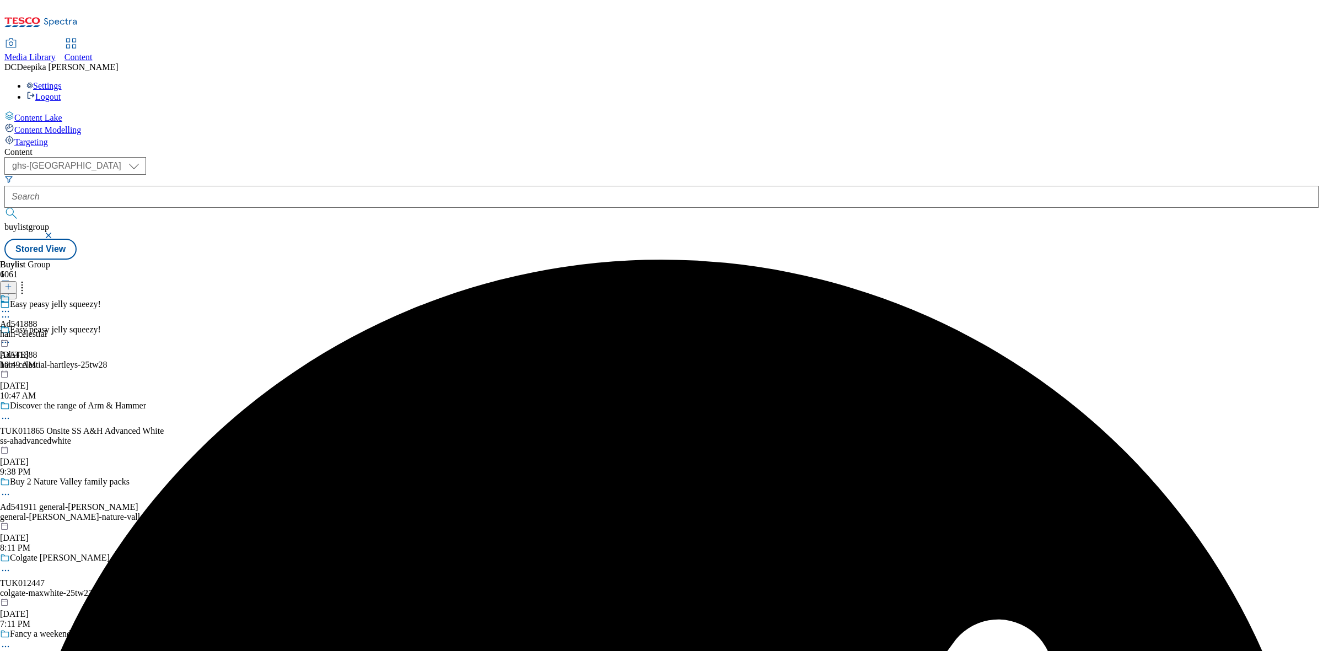
click at [47, 294] on div "Ad541888 hain-celestial Aug 28, 2025 10:49 AM" at bounding box center [23, 332] width 47 height 76
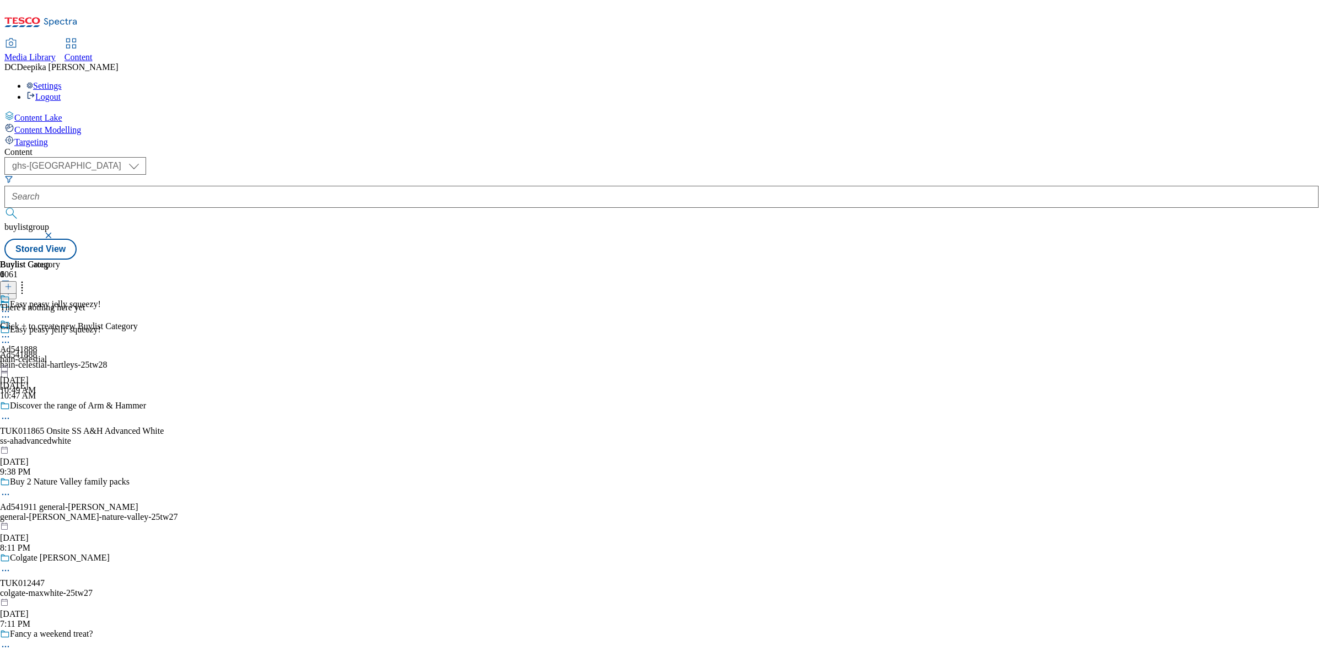
click at [12, 283] on icon at bounding box center [8, 287] width 8 height 8
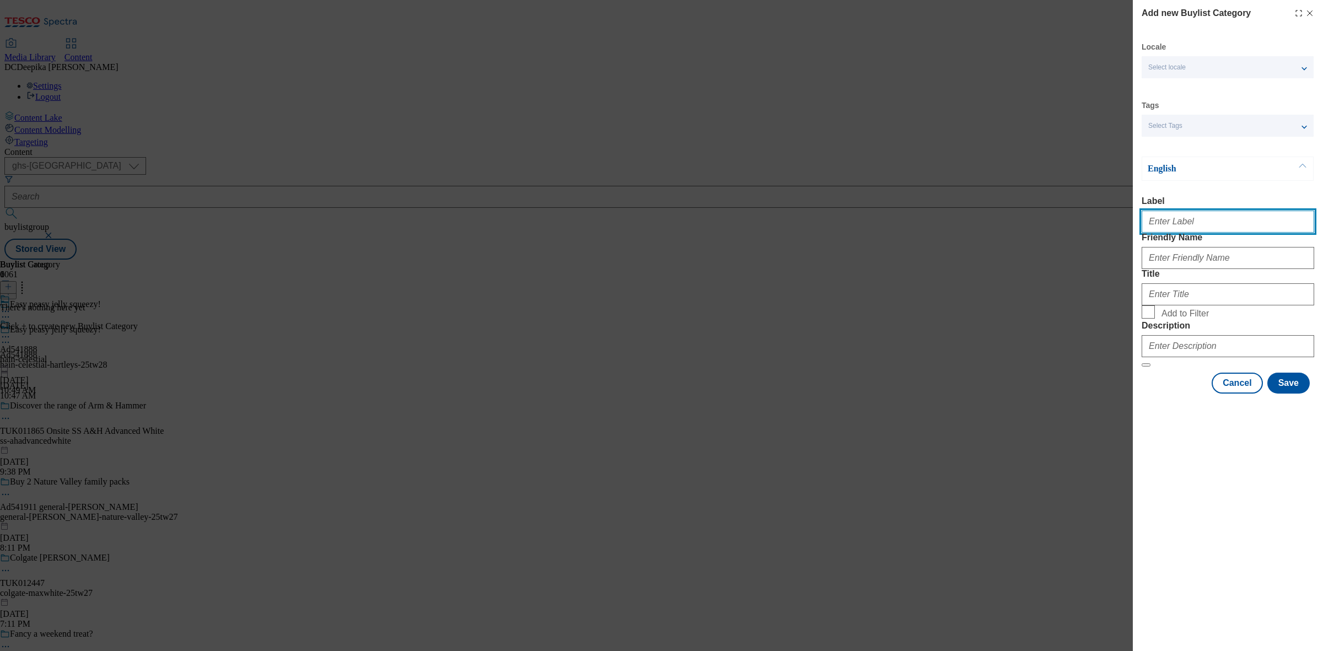
click at [1195, 218] on input "Label" at bounding box center [1228, 222] width 173 height 22
paste input "Ad541888"
type input "Ad541888"
click at [1178, 269] on div "Modal" at bounding box center [1228, 256] width 173 height 26
click at [1173, 296] on form "Label Ad541888 Friendly Name Title Add to Filter Description" at bounding box center [1228, 281] width 173 height 171
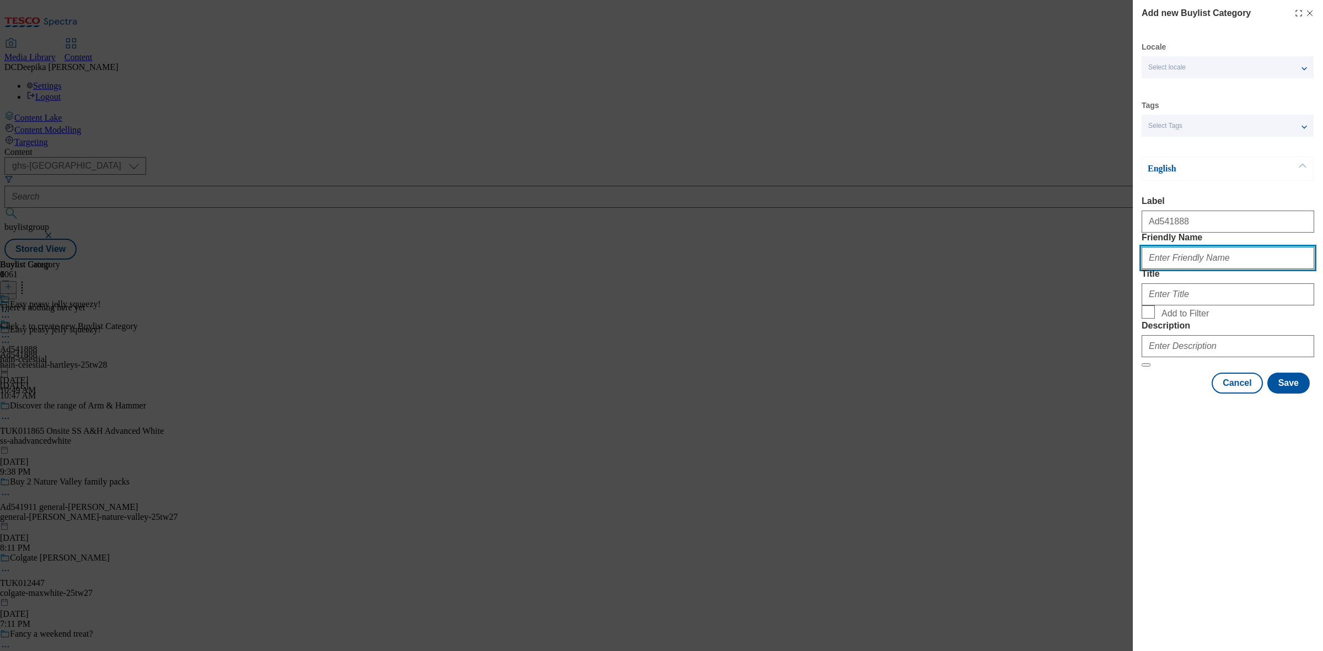
click at [1177, 269] on input "Friendly Name" at bounding box center [1228, 258] width 173 height 22
paste input "hain-celestial-hartleys"
type input "hain-celestial-hartleys"
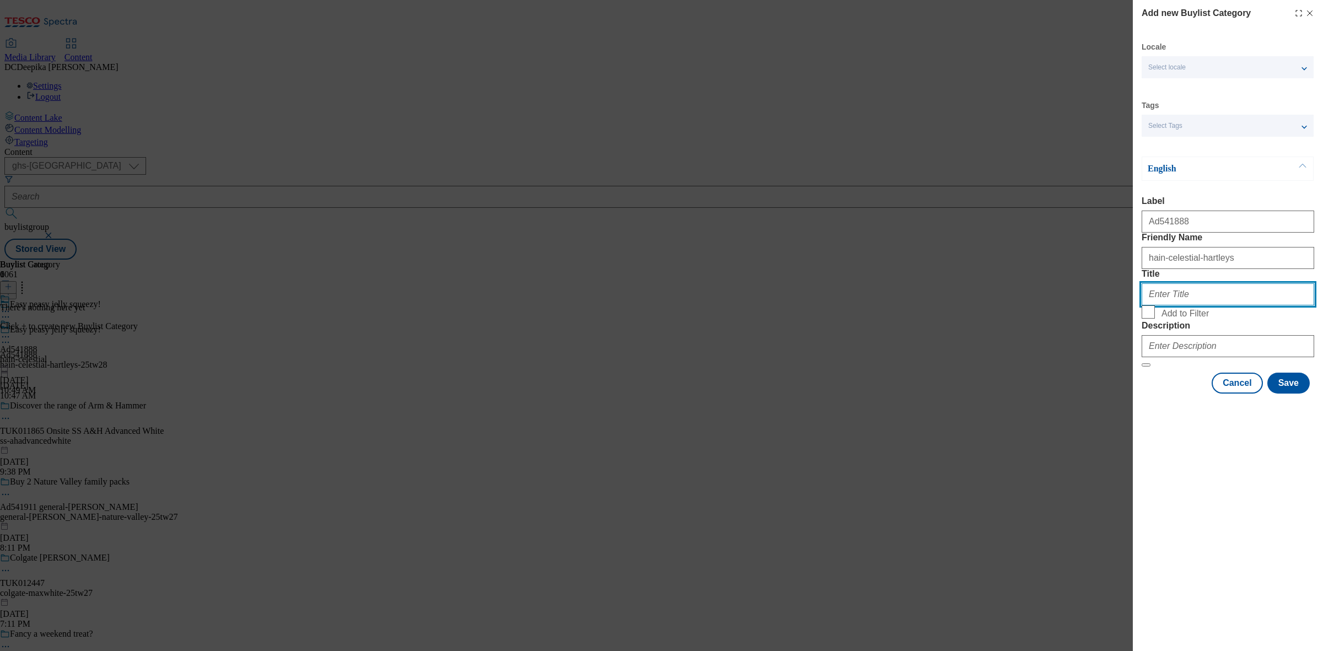
click at [1198, 305] on input "Title" at bounding box center [1228, 294] width 173 height 22
paste input "Hain Celestial UK Limited"
type input "Hain Celestial UK Limited"
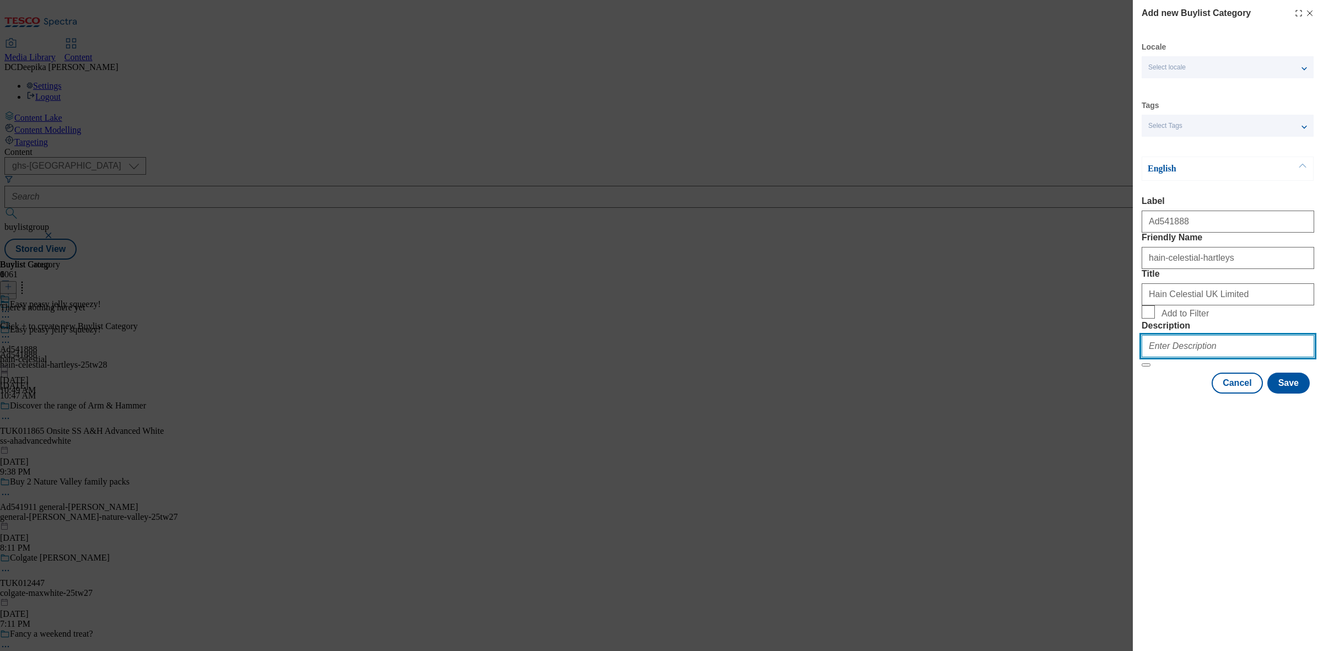
click at [1216, 357] on input "Description" at bounding box center [1228, 346] width 173 height 22
click at [1284, 394] on button "Save" at bounding box center [1289, 383] width 42 height 21
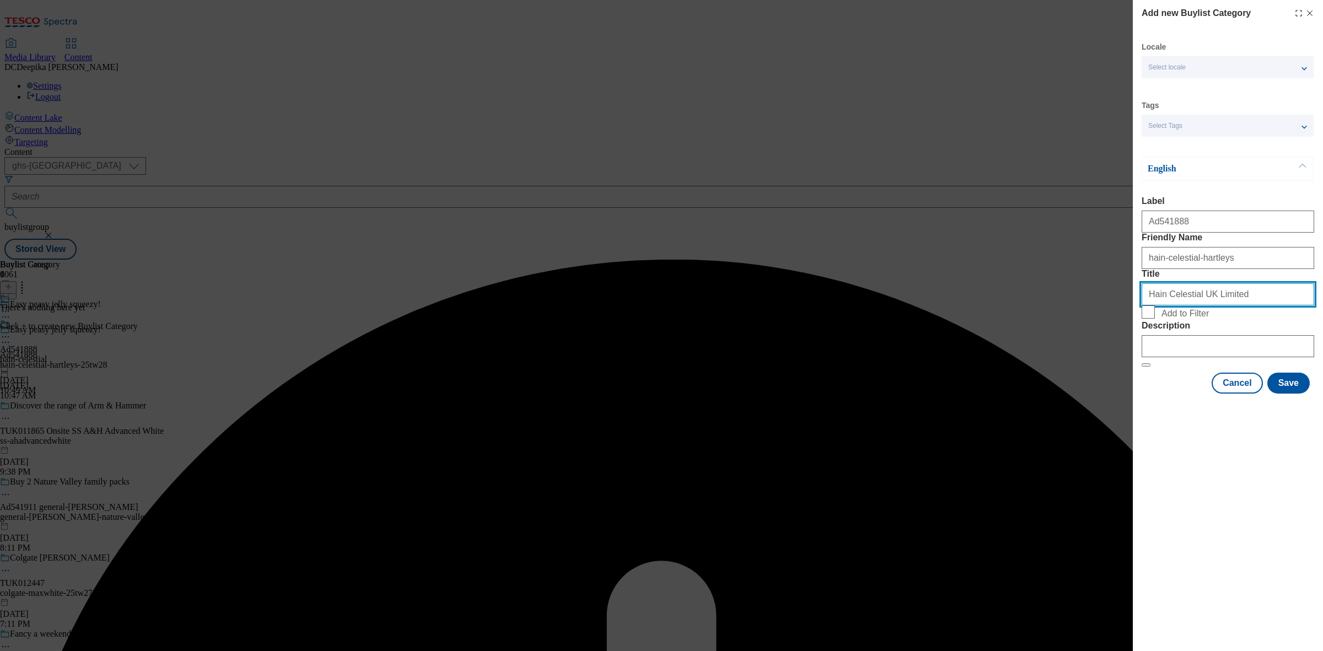
click at [1244, 305] on input "Title" at bounding box center [1228, 294] width 173 height 22
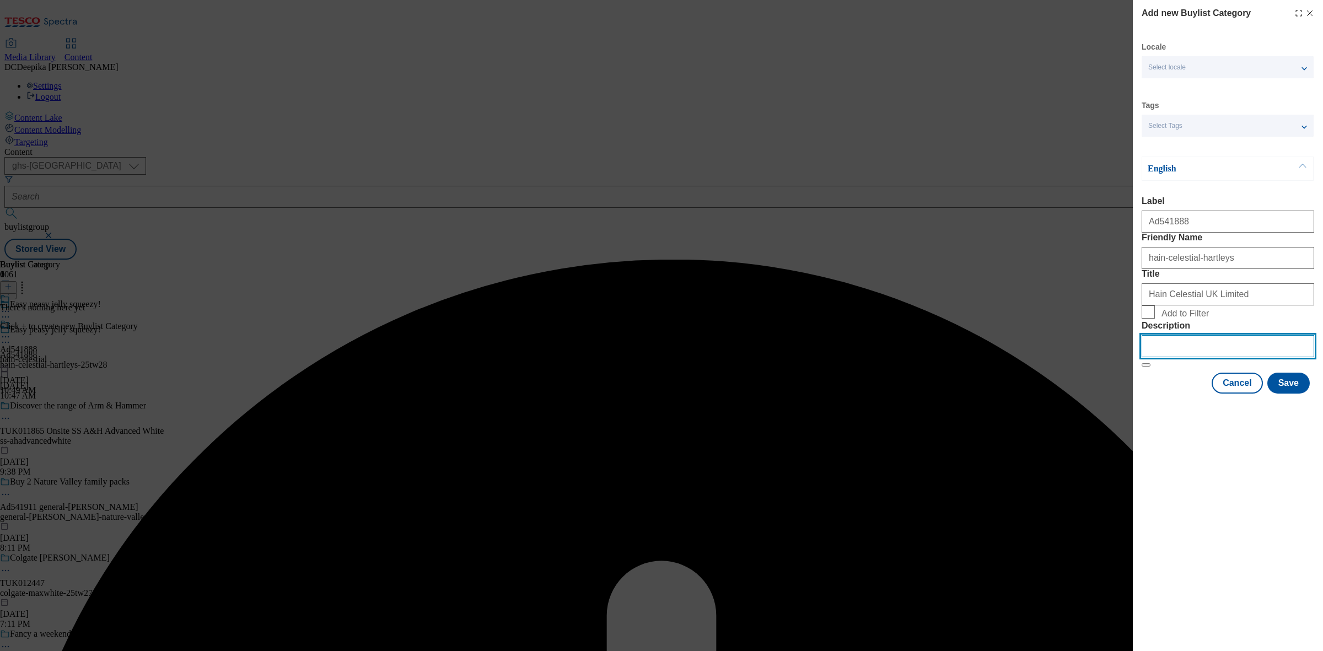
click at [1197, 357] on input "Description" at bounding box center [1228, 346] width 173 height 22
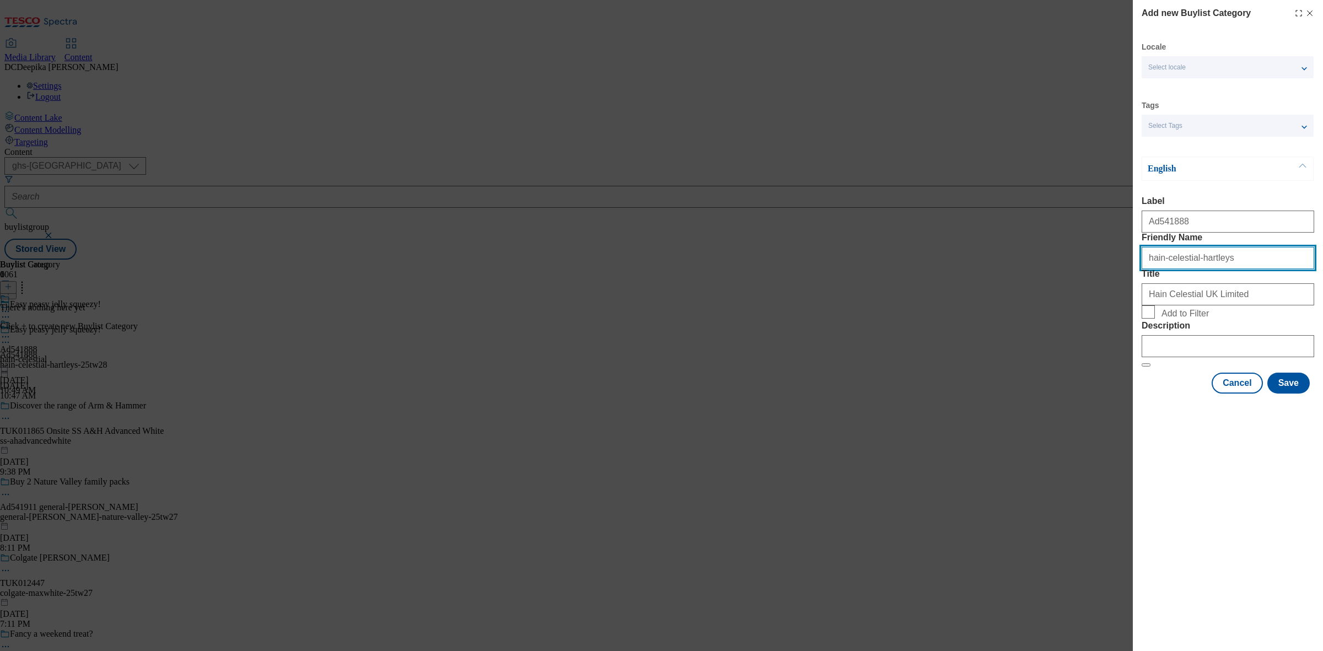
drag, startPoint x: 1150, startPoint y: 280, endPoint x: 1140, endPoint y: 280, distance: 10.5
click at [1140, 280] on div "Add new Buylist Category Locale Select locale English Welsh Tags Select Tags fn…" at bounding box center [1228, 198] width 190 height 396
click at [1257, 305] on div "Modal" at bounding box center [1228, 292] width 173 height 26
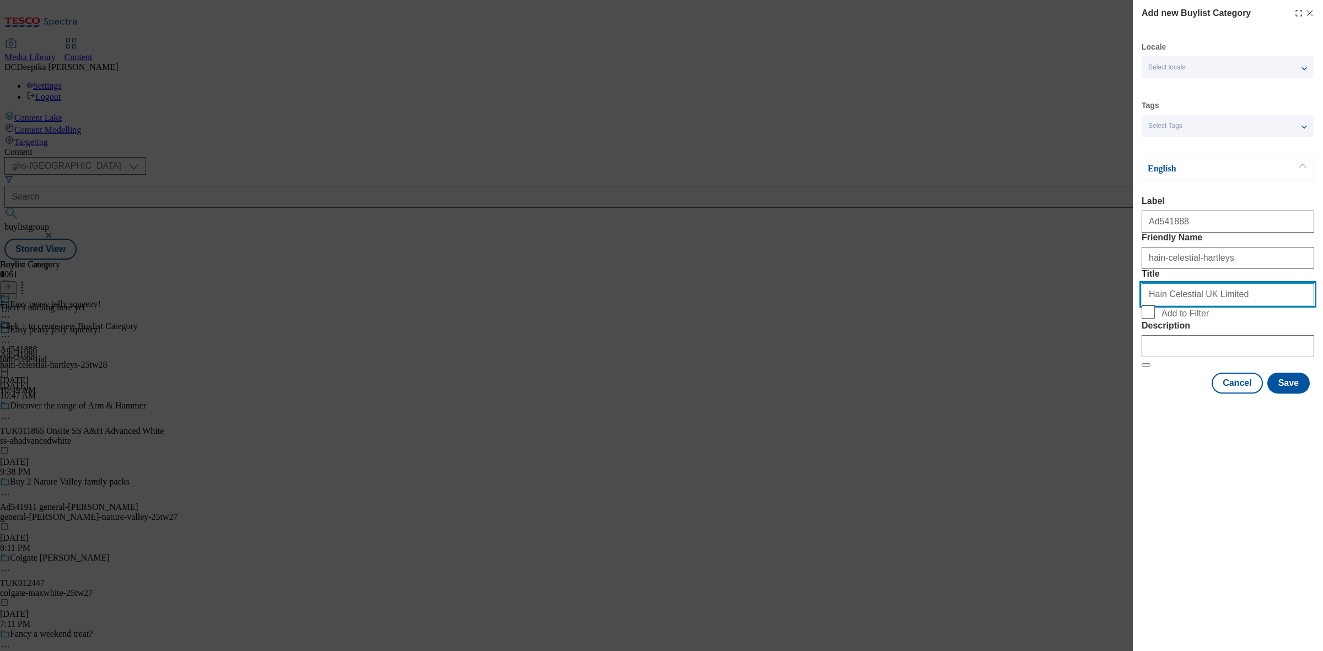
click at [1255, 305] on input "Title" at bounding box center [1228, 294] width 173 height 22
click at [1292, 394] on button "Save" at bounding box center [1289, 383] width 42 height 21
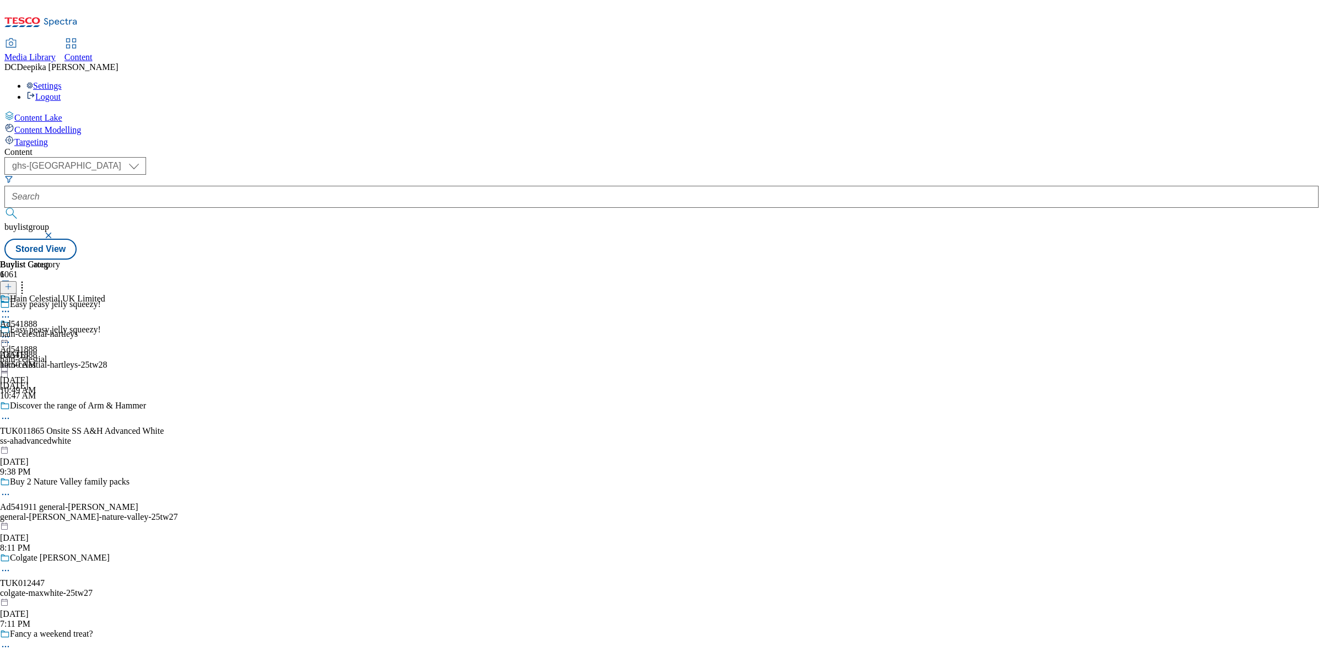
click at [105, 329] on div "hain-celestial-hartleys" at bounding box center [52, 334] width 105 height 10
click at [17, 281] on button at bounding box center [8, 287] width 17 height 13
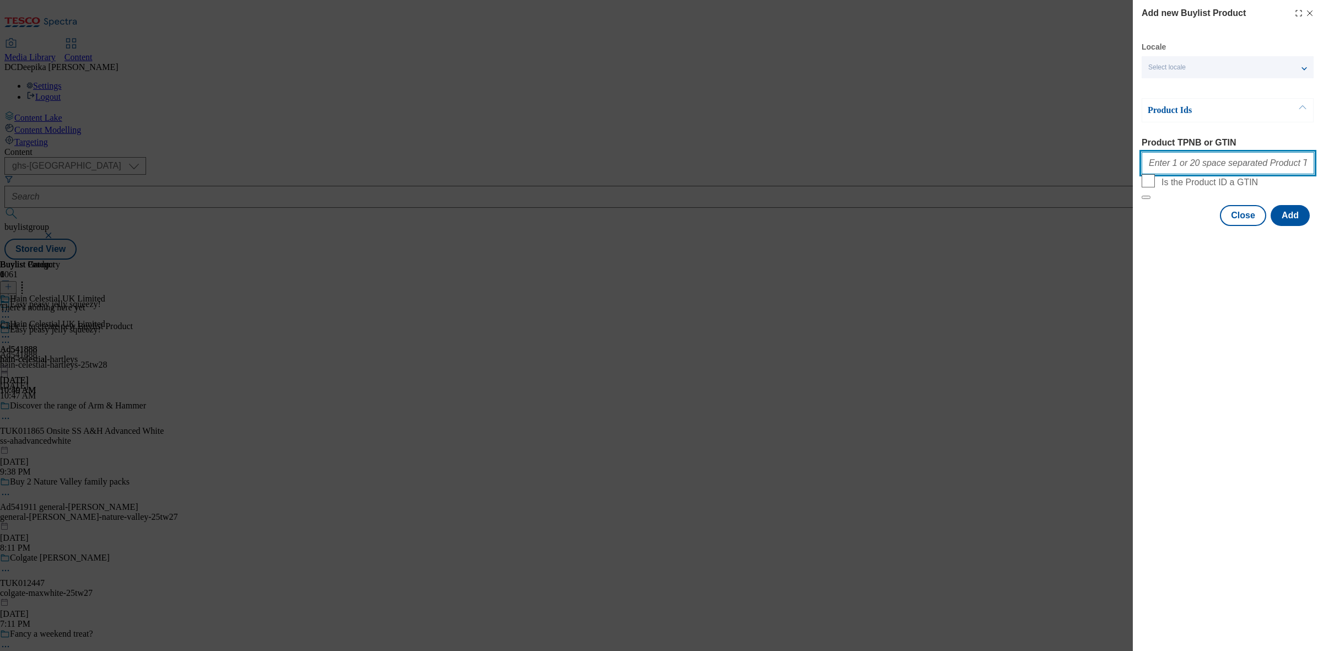
click at [1172, 167] on input "Product TPNB or GTIN" at bounding box center [1228, 163] width 173 height 22
paste input "97062538 96428419 50033639 51516516 50033622 93429037 93485021 51516522 5003364…"
type input "97062538 96428419 50033639 51516516 50033622 93429037 93485021 51516522 5003364…"
click at [1292, 226] on button "Add" at bounding box center [1290, 215] width 39 height 21
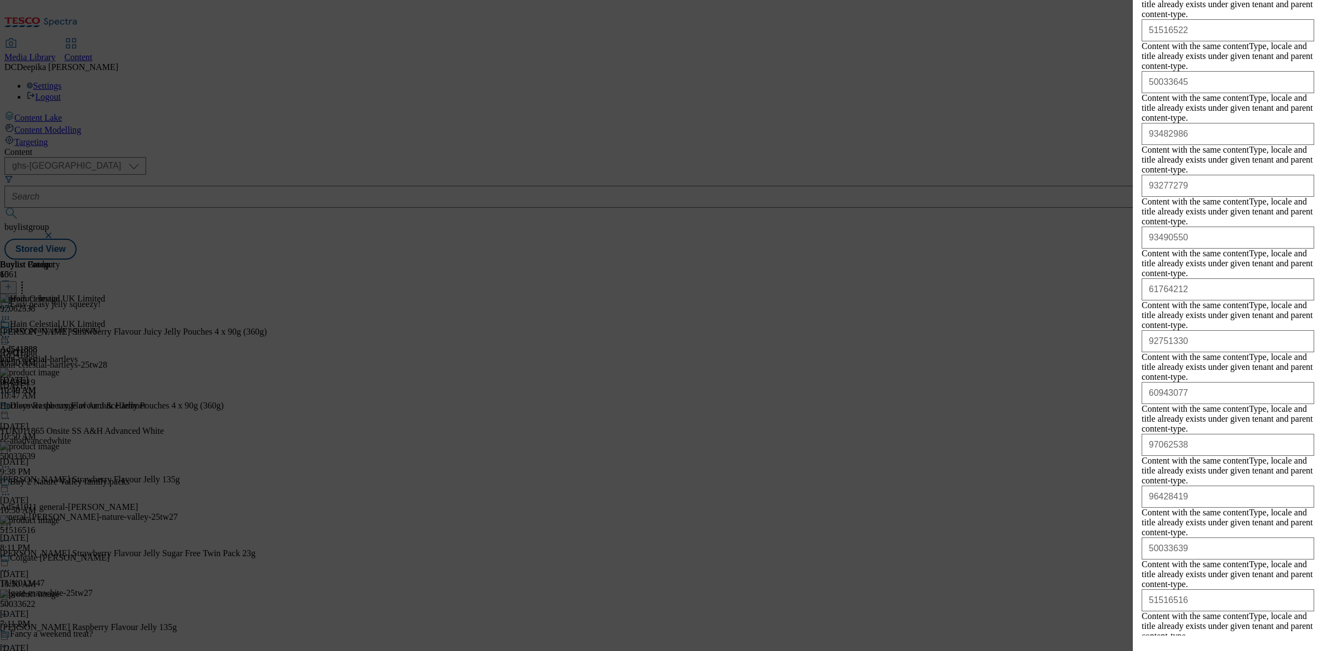
scroll to position [7564, 0]
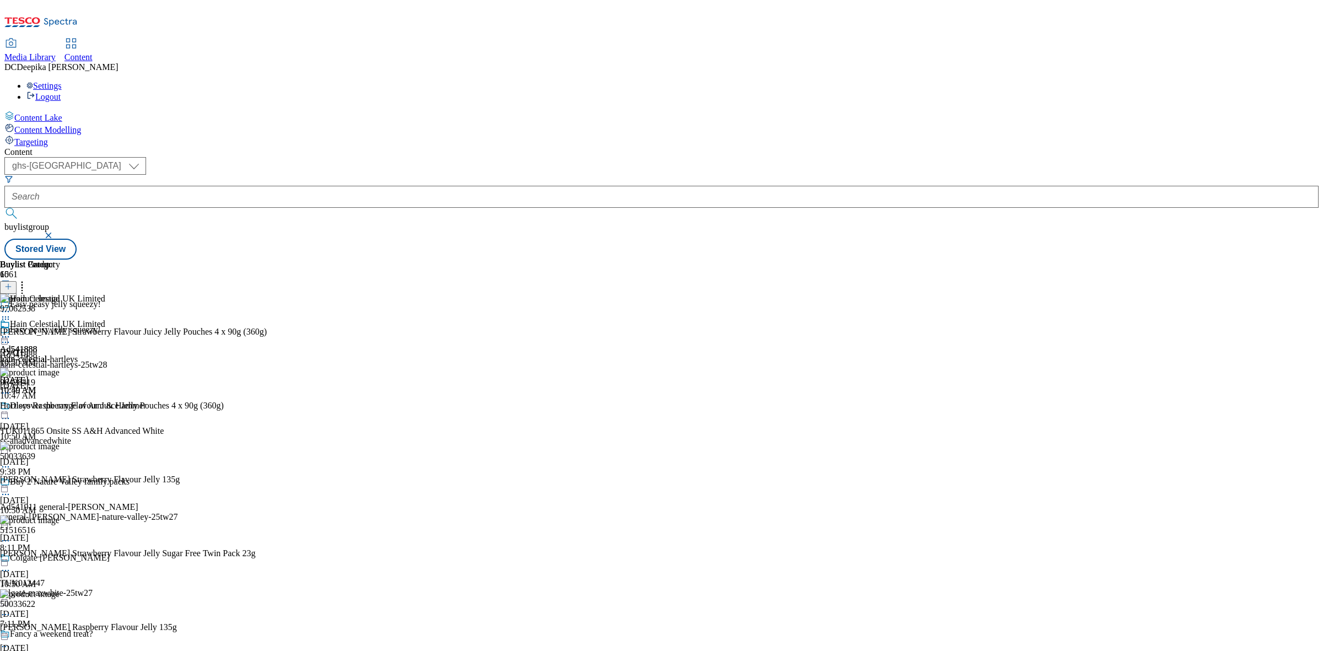
scroll to position [0, 0]
click at [1213, 260] on div "Buylist Group 6061 Easy peasy jelly squeezy! Easy peasy jelly squeezy! Ad541888…" at bounding box center [661, 260] width 1315 height 0
click at [11, 331] on icon at bounding box center [5, 336] width 11 height 11
click at [105, 404] on li "Preview" at bounding box center [63, 410] width 83 height 13
click at [11, 331] on icon at bounding box center [5, 336] width 11 height 11
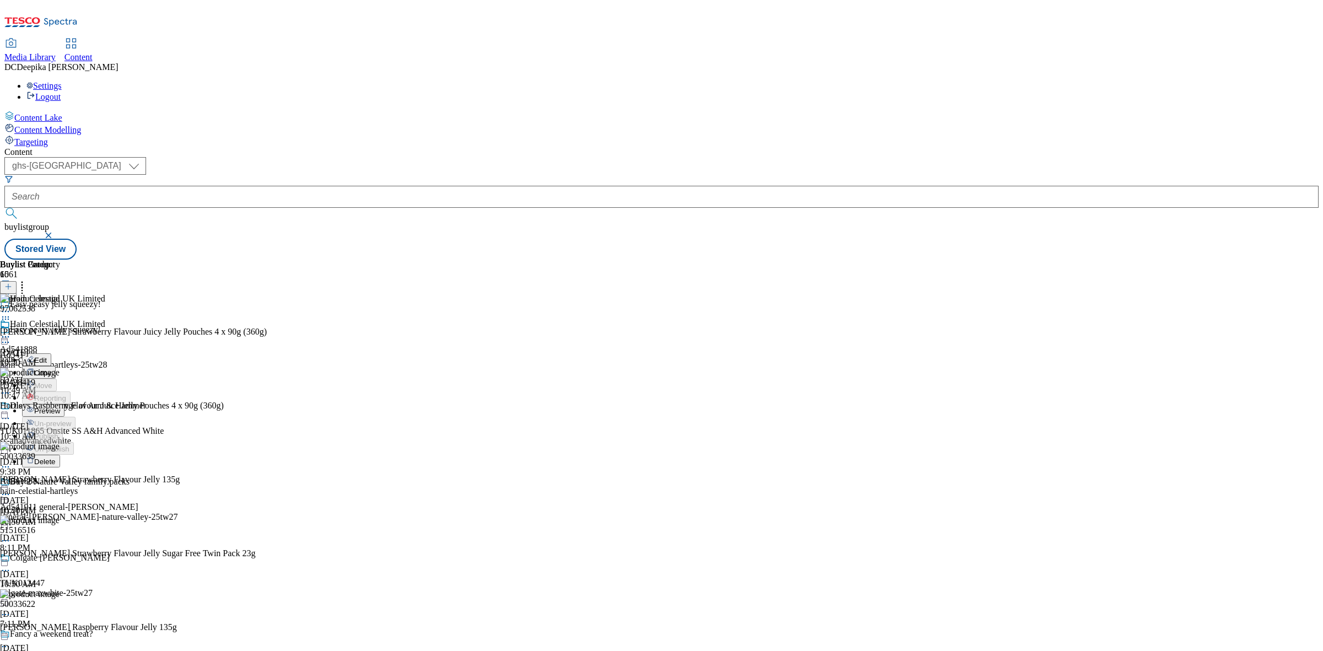
click at [60, 407] on span "Preview" at bounding box center [47, 411] width 26 height 8
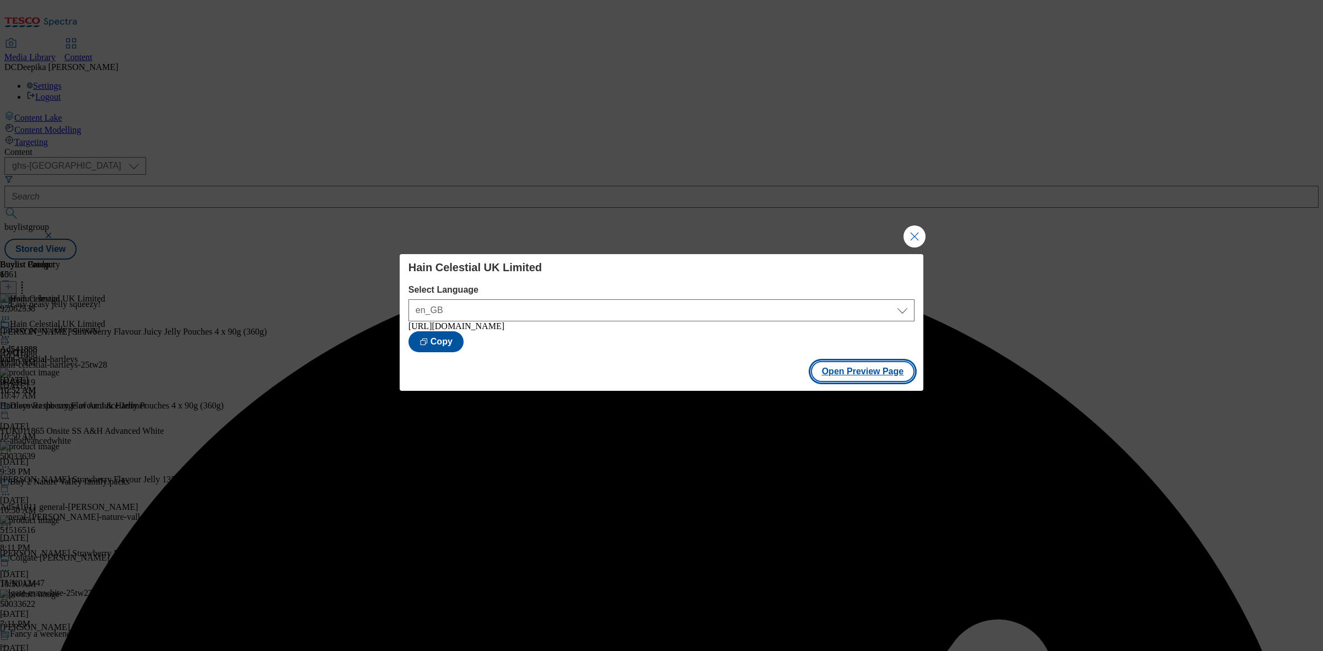
click at [846, 379] on button "Open Preview Page" at bounding box center [863, 371] width 104 height 21
click at [464, 351] on button "Copy" at bounding box center [436, 341] width 55 height 21
click at [1123, 389] on div "Hain Celestial UK Limited Select Language en_GB en_GB https://www.tesco.com/gro…" at bounding box center [661, 325] width 1323 height 651
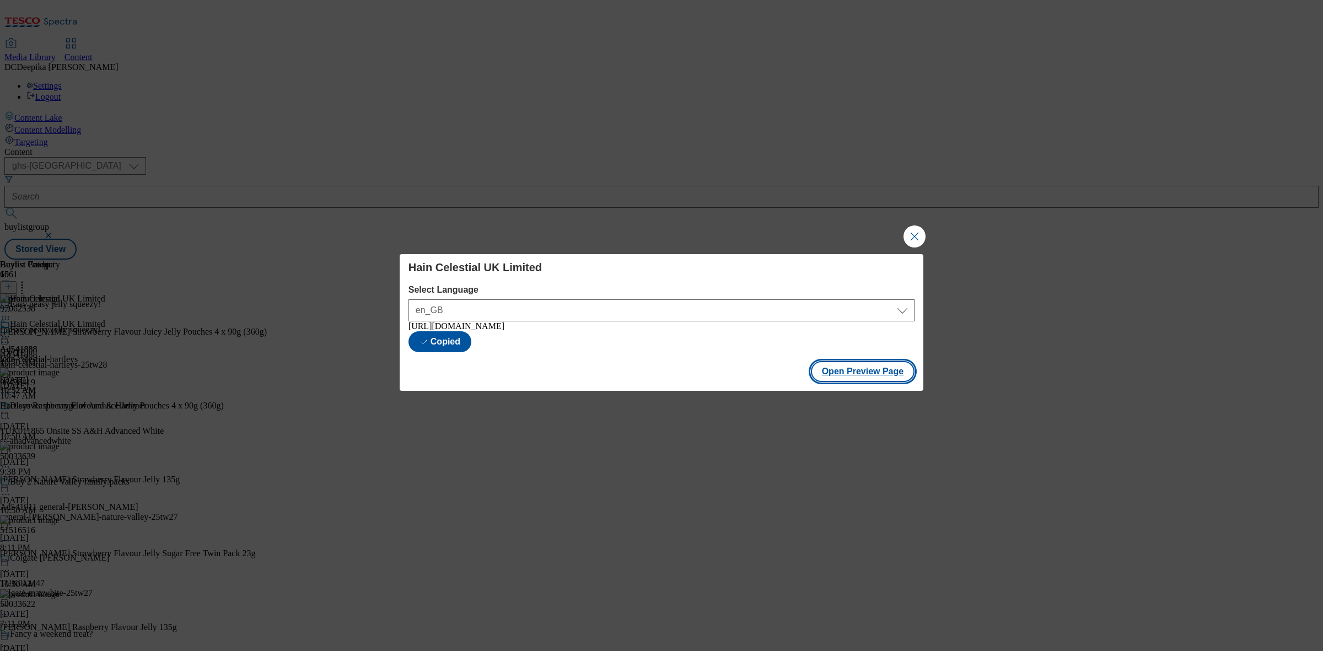
click at [864, 370] on button "Open Preview Page" at bounding box center [863, 371] width 104 height 21
click at [920, 236] on button "Close Modal" at bounding box center [915, 237] width 22 height 22
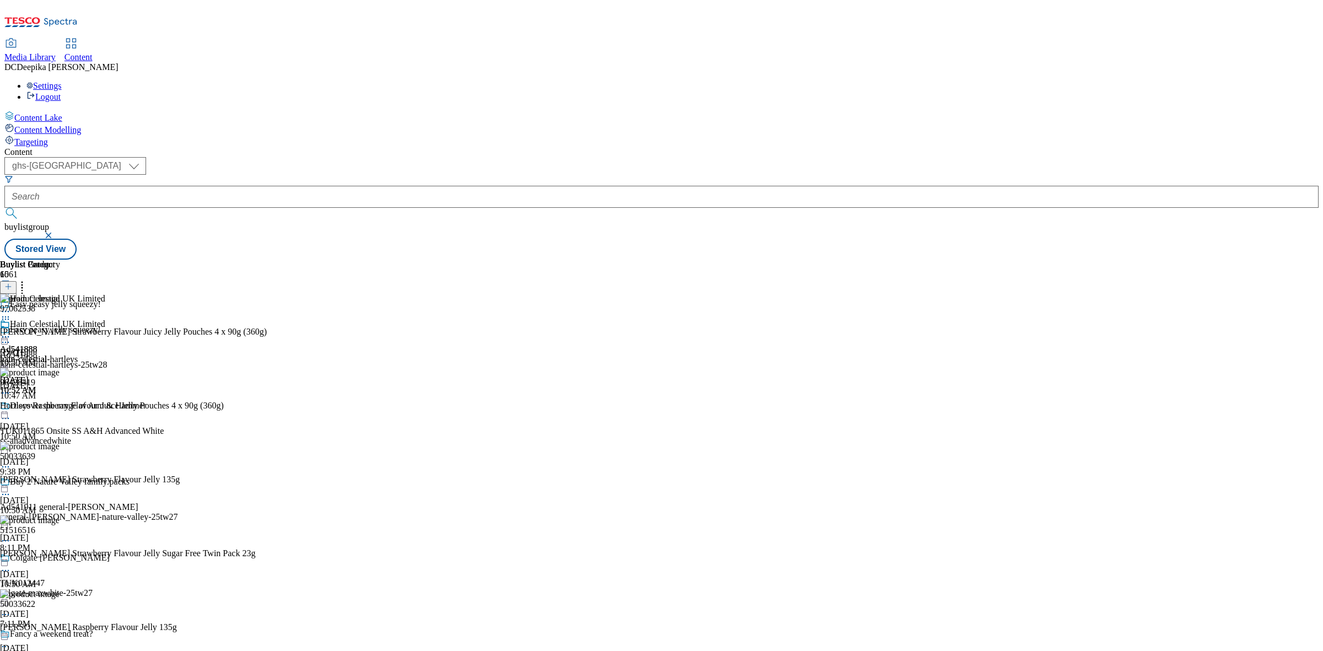
click at [11, 337] on icon at bounding box center [5, 342] width 11 height 11
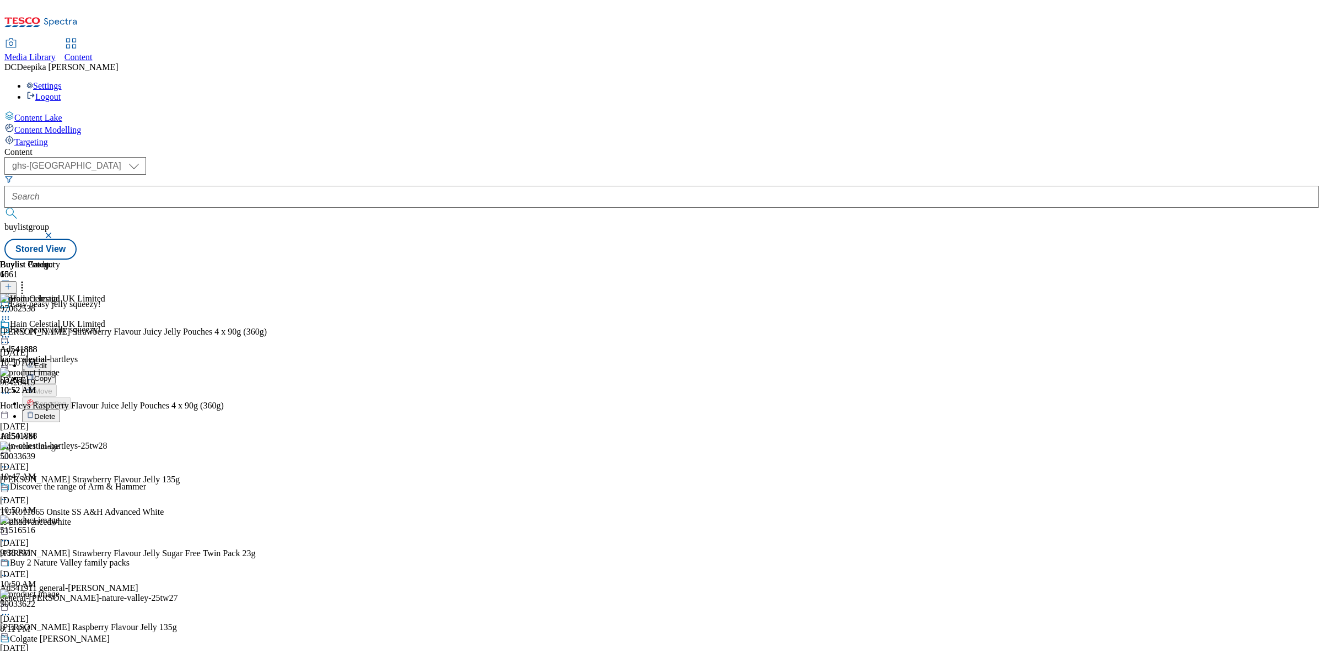
click at [51, 359] on button "Edit" at bounding box center [36, 365] width 29 height 13
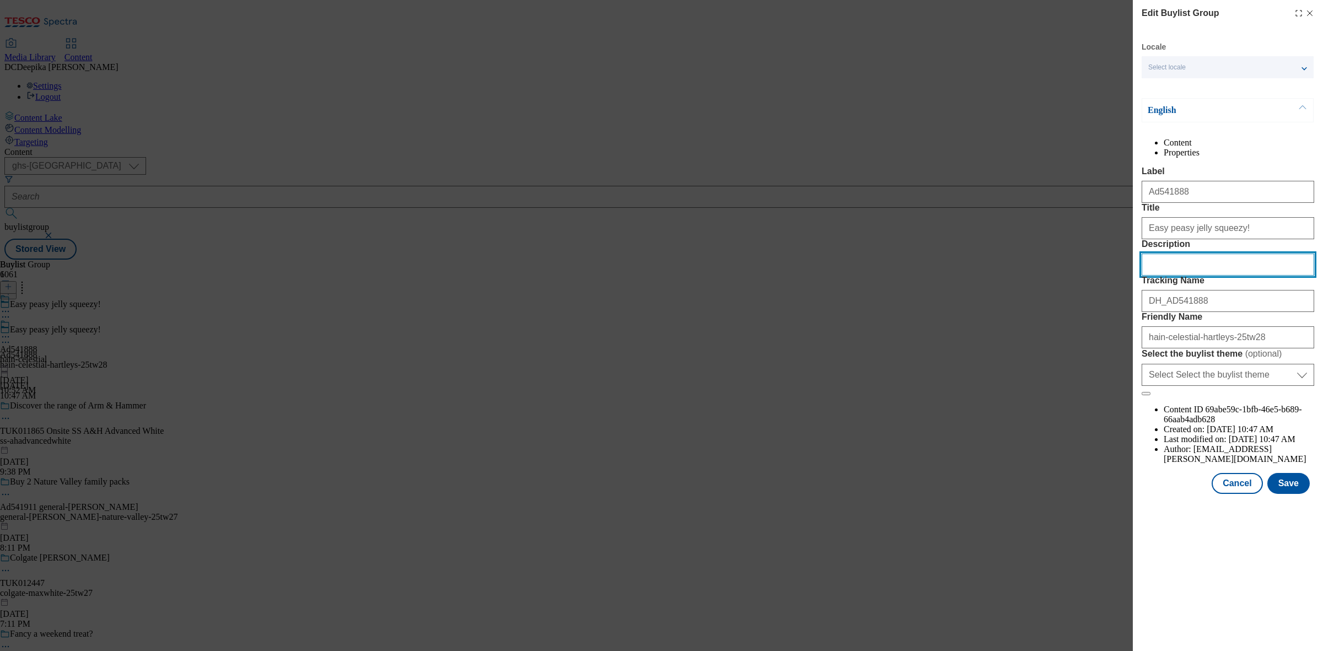
click at [1189, 276] on input "Description" at bounding box center [1228, 265] width 173 height 22
paste input "Hartleys Strawberry Jelly 135G"
type input "Hartleys Strawberry Jelly 135G"
click at [1291, 494] on button "Save" at bounding box center [1289, 483] width 42 height 21
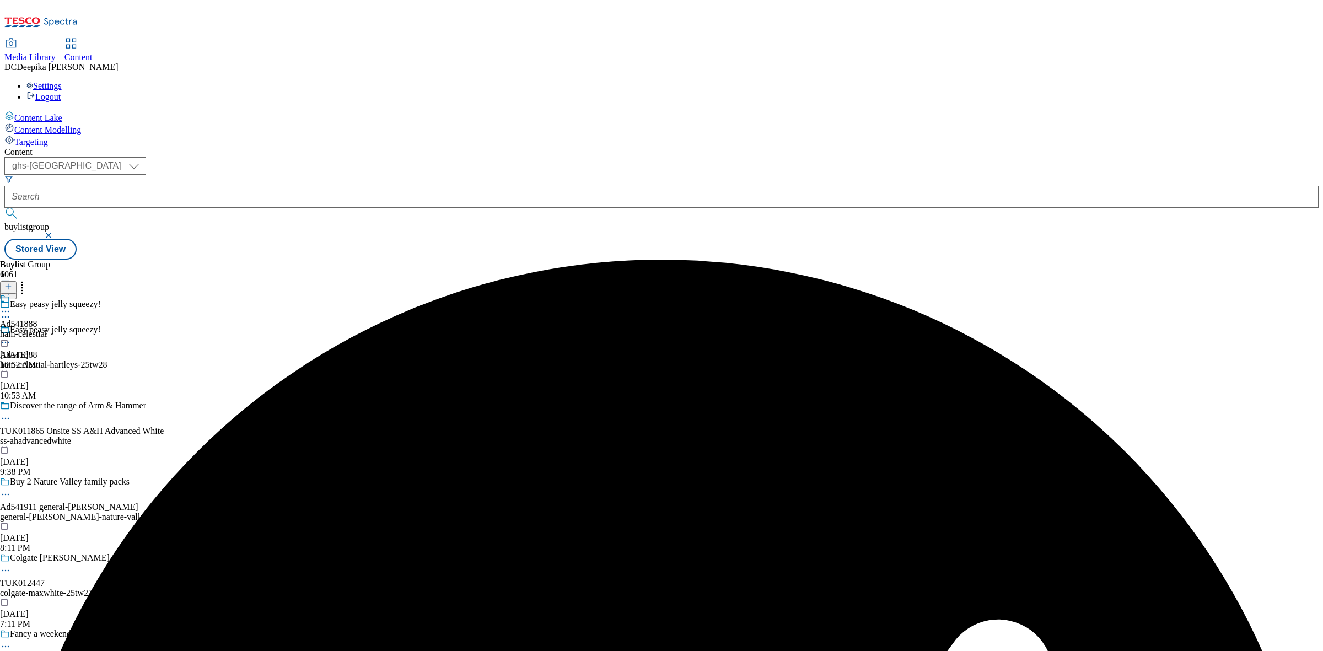
click at [11, 306] on icon at bounding box center [5, 311] width 11 height 11
click at [51, 328] on button "Edit" at bounding box center [36, 334] width 29 height 13
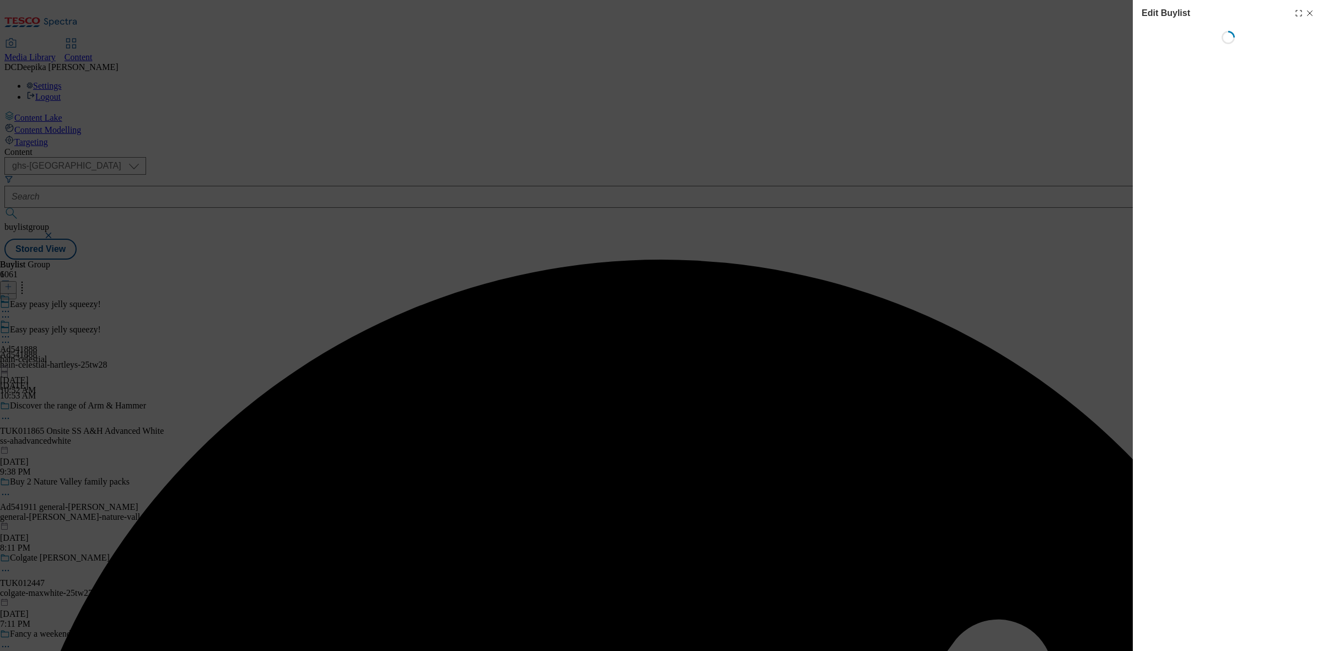
select select "tactical"
select select "supplier funded short term 1-3 weeks"
select select "dunnhumby"
select select "Banner"
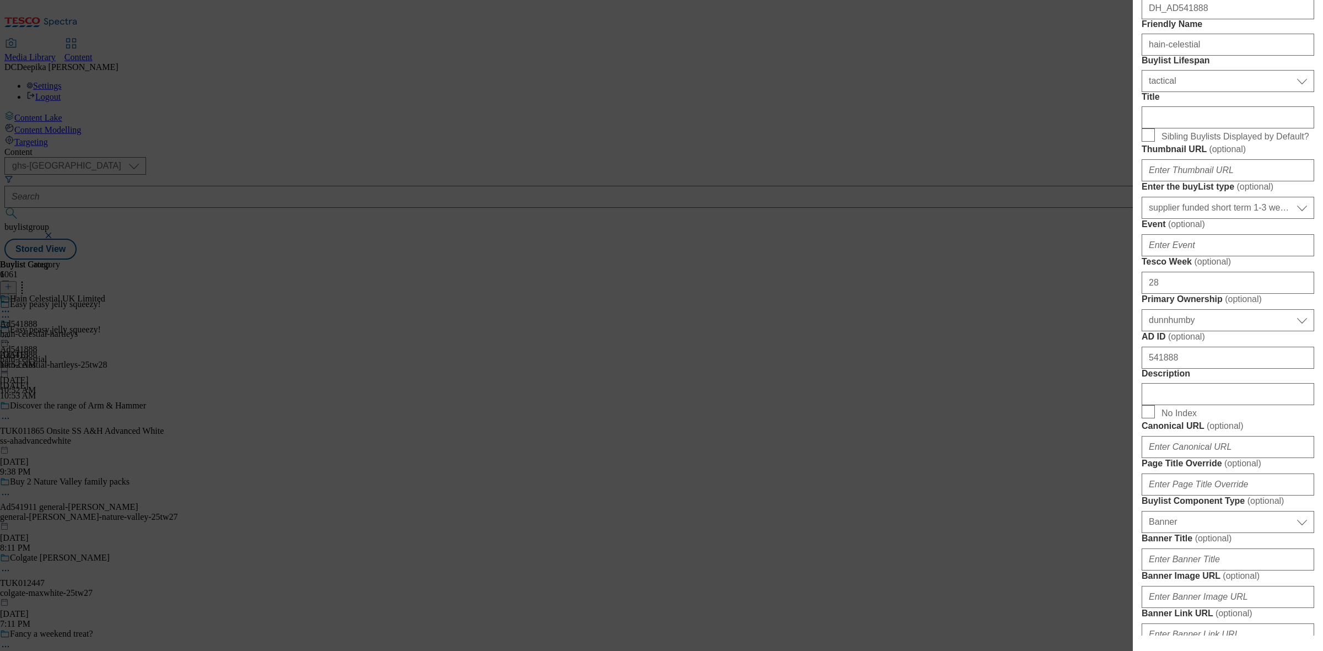
scroll to position [345, 0]
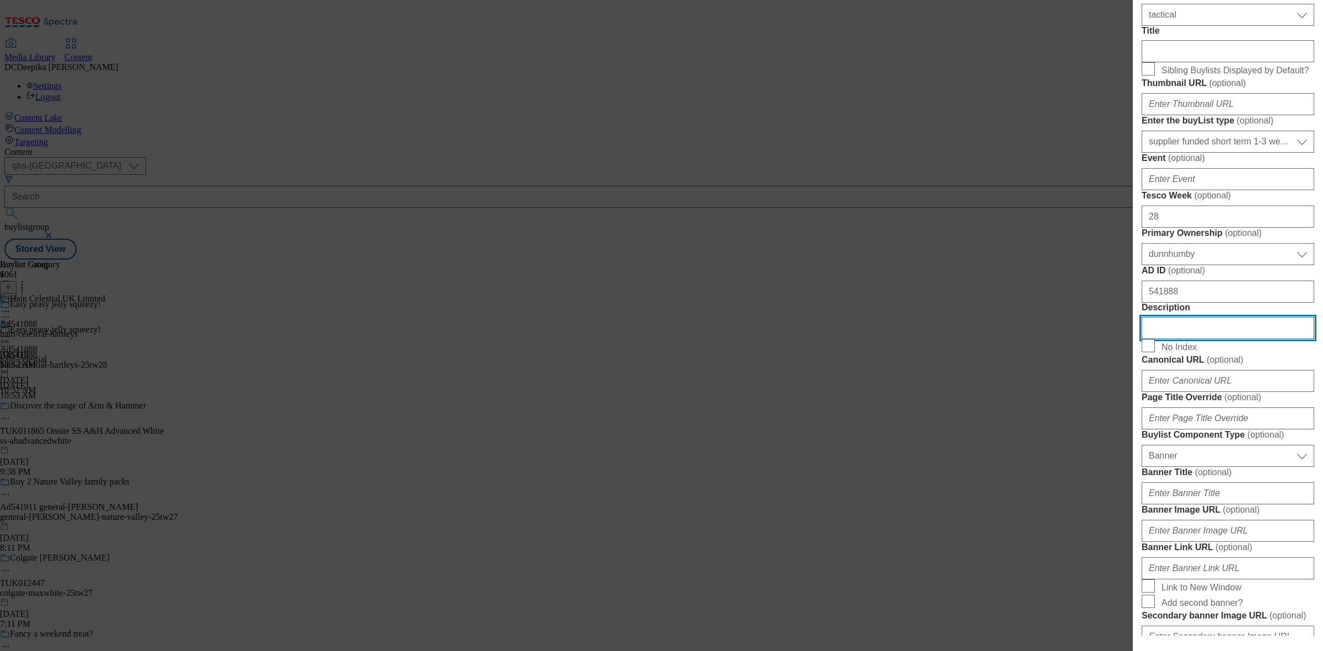
click at [1212, 339] on input "Description" at bounding box center [1228, 328] width 173 height 22
paste input "Hartleys Strawberry Jelly 135G"
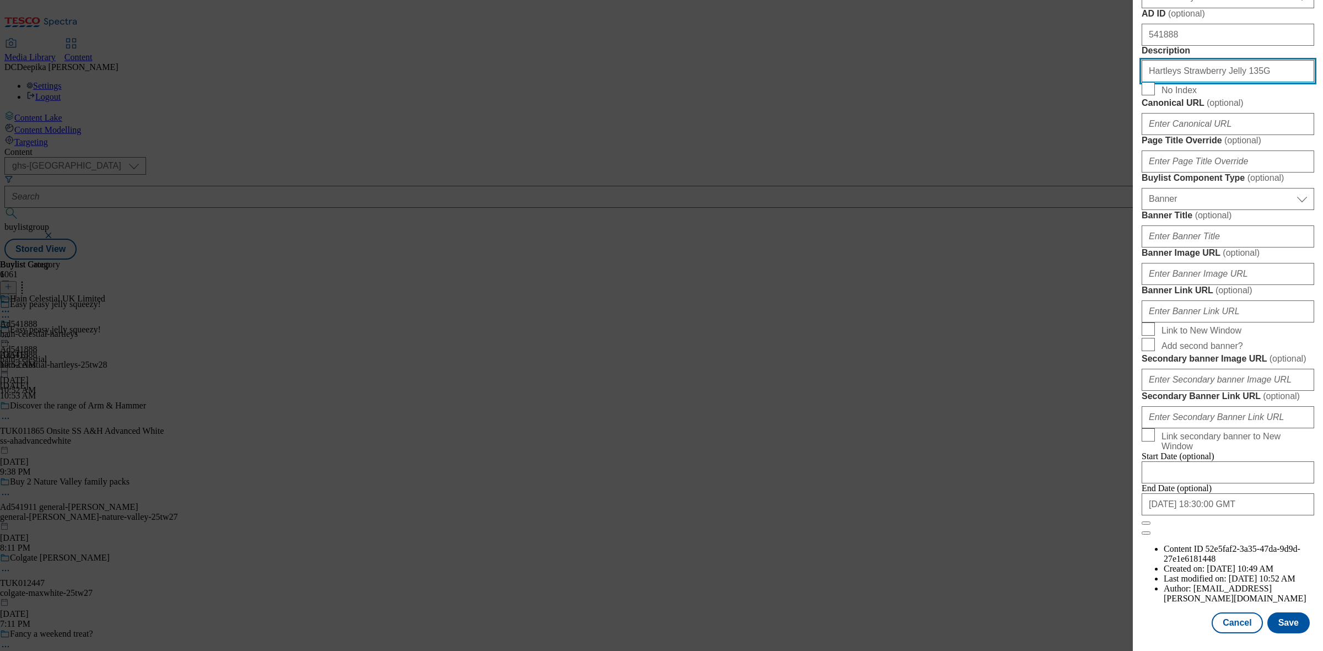
scroll to position [1021, 0]
type input "Hartleys Strawberry Jelly 135G"
click at [1285, 613] on button "Save" at bounding box center [1289, 623] width 42 height 21
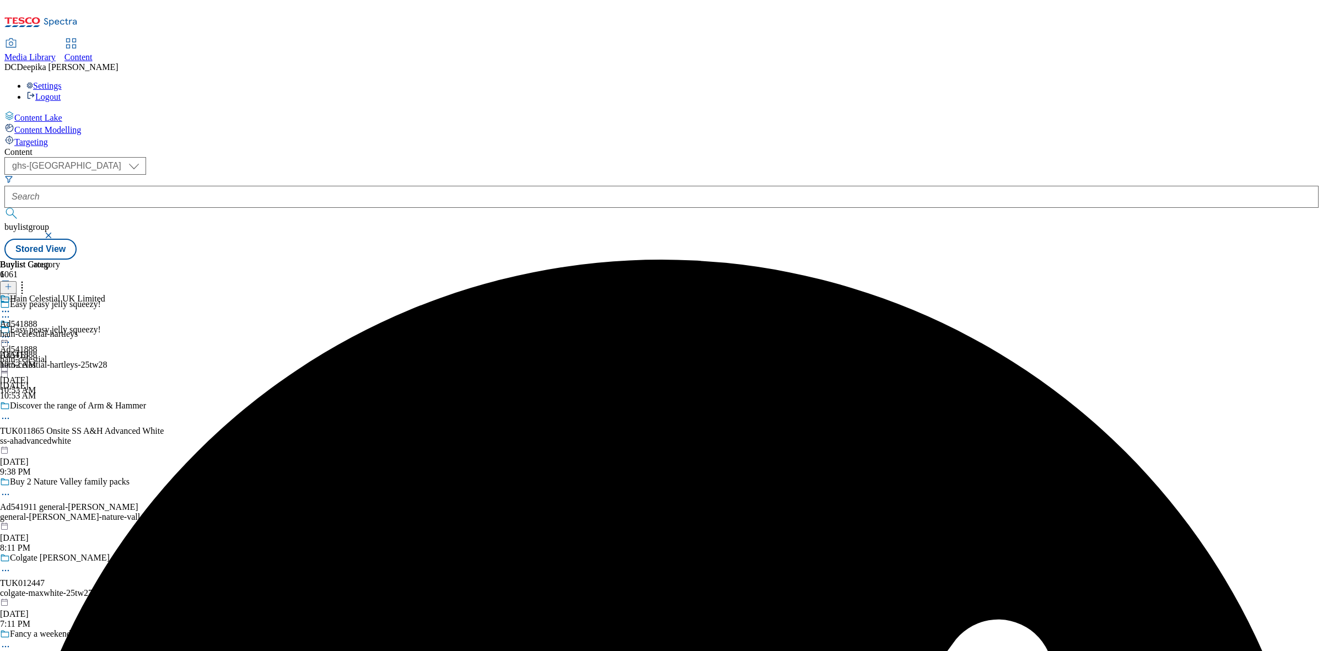
click at [11, 306] on icon at bounding box center [5, 311] width 11 height 11
click at [51, 328] on button "Edit" at bounding box center [36, 334] width 29 height 13
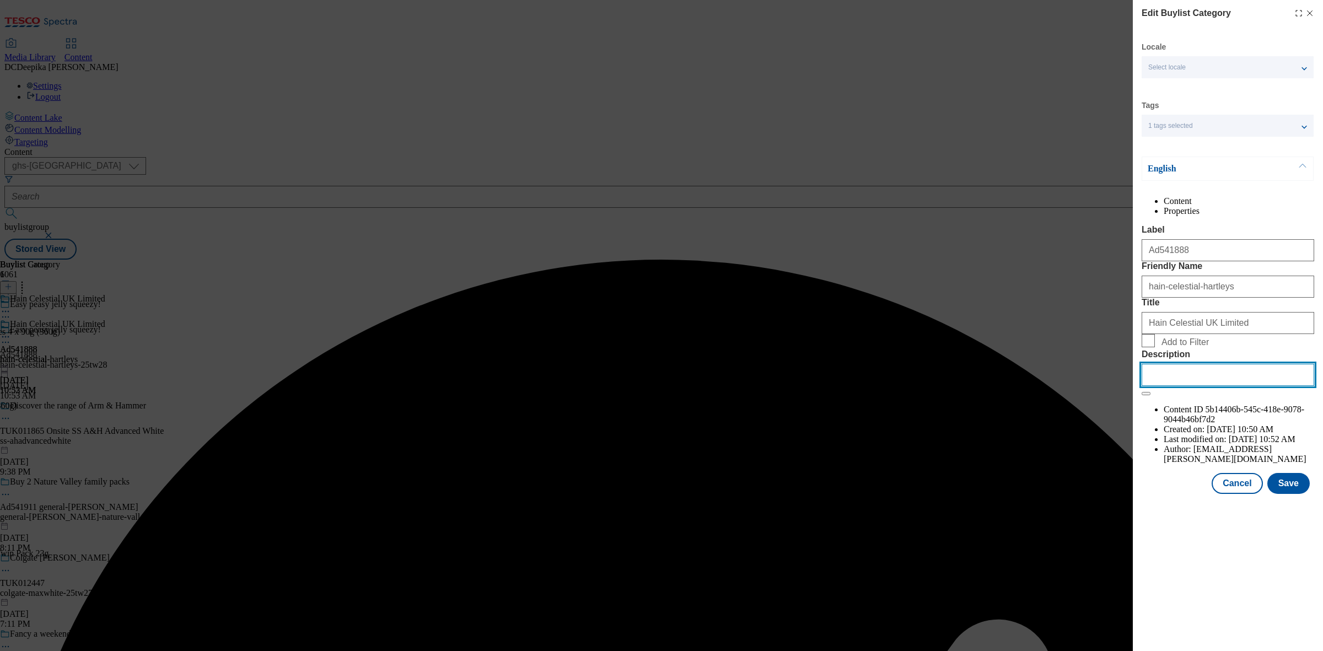
click at [1211, 386] on input "Description" at bounding box center [1228, 375] width 173 height 22
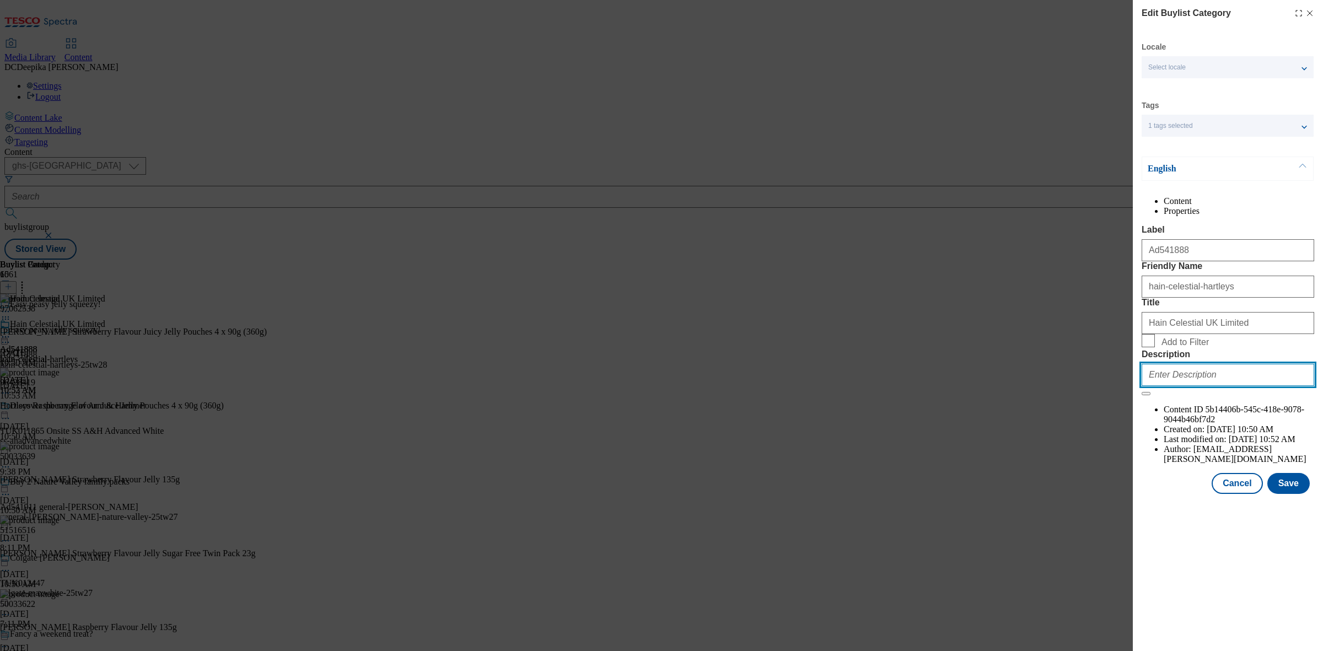
paste input "Hartleys Strawberry Jelly 135G"
type input "Hartleys Strawberry Jelly 135G"
click at [1299, 494] on button "Save" at bounding box center [1289, 483] width 42 height 21
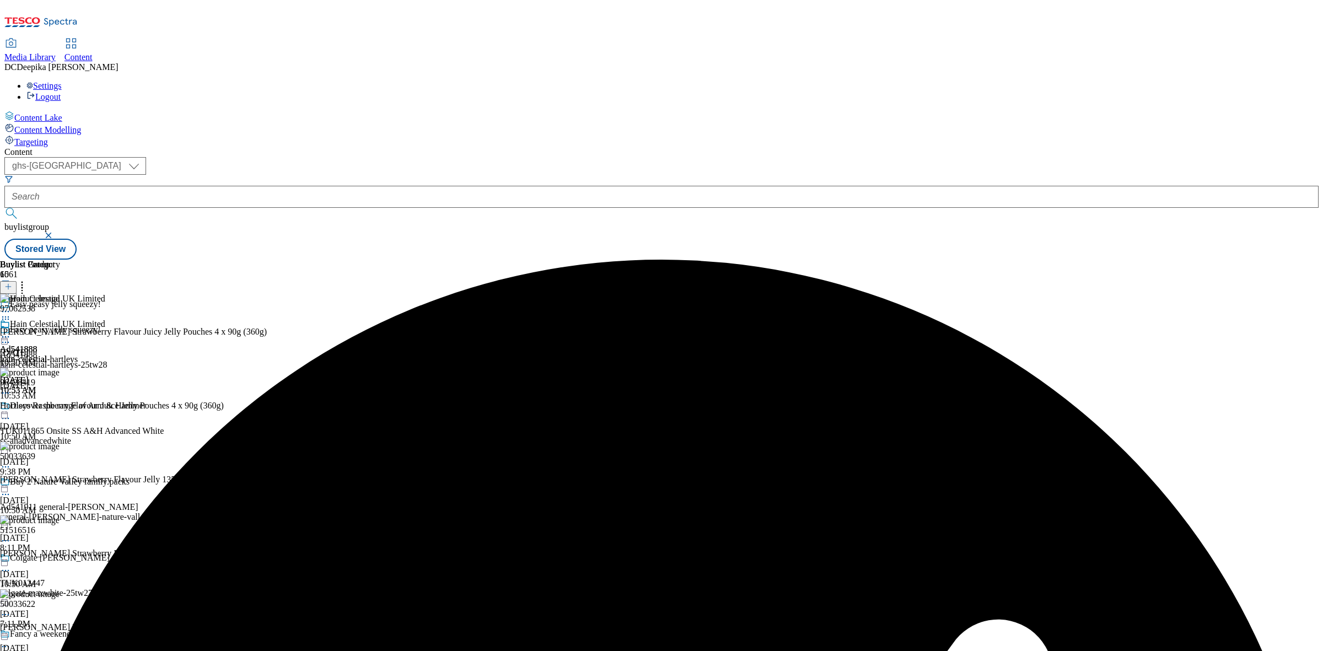
click at [1170, 260] on div "Buylist Group 6061 Easy peasy jelly squeezy! Easy peasy jelly squeezy! Ad541888…" at bounding box center [661, 260] width 1315 height 0
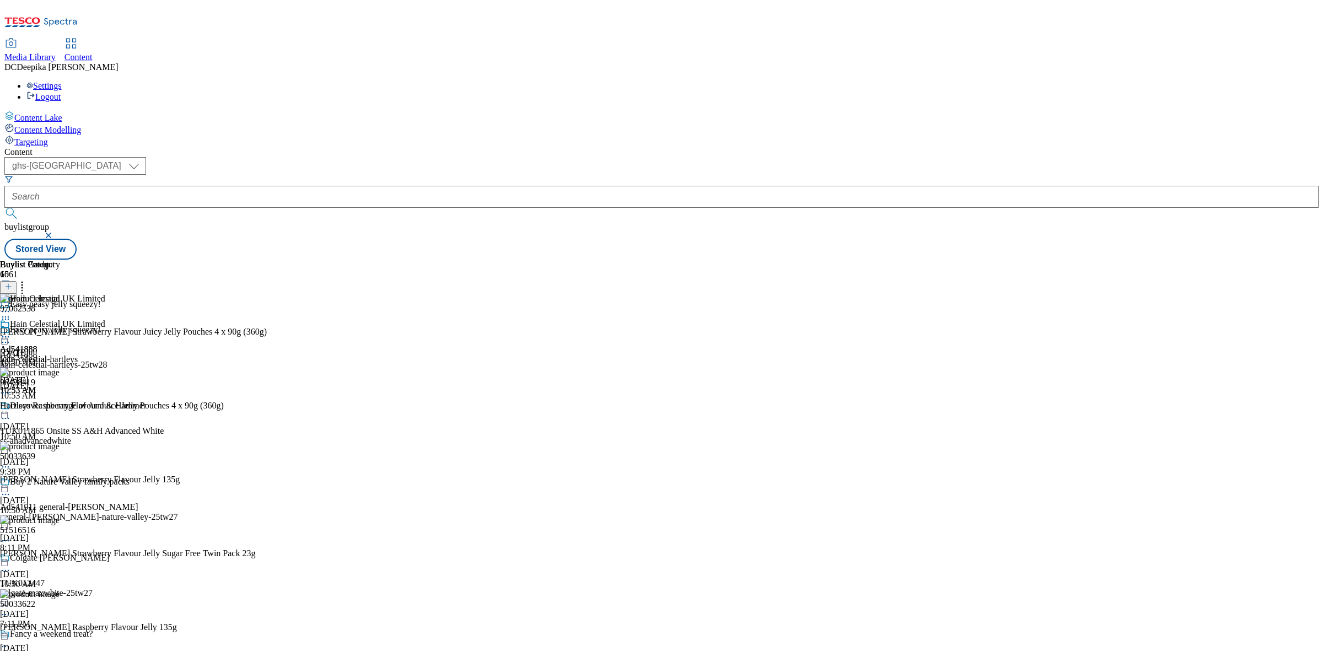
click at [11, 331] on icon at bounding box center [5, 336] width 11 height 11
click at [65, 404] on button "Preview" at bounding box center [43, 410] width 42 height 13
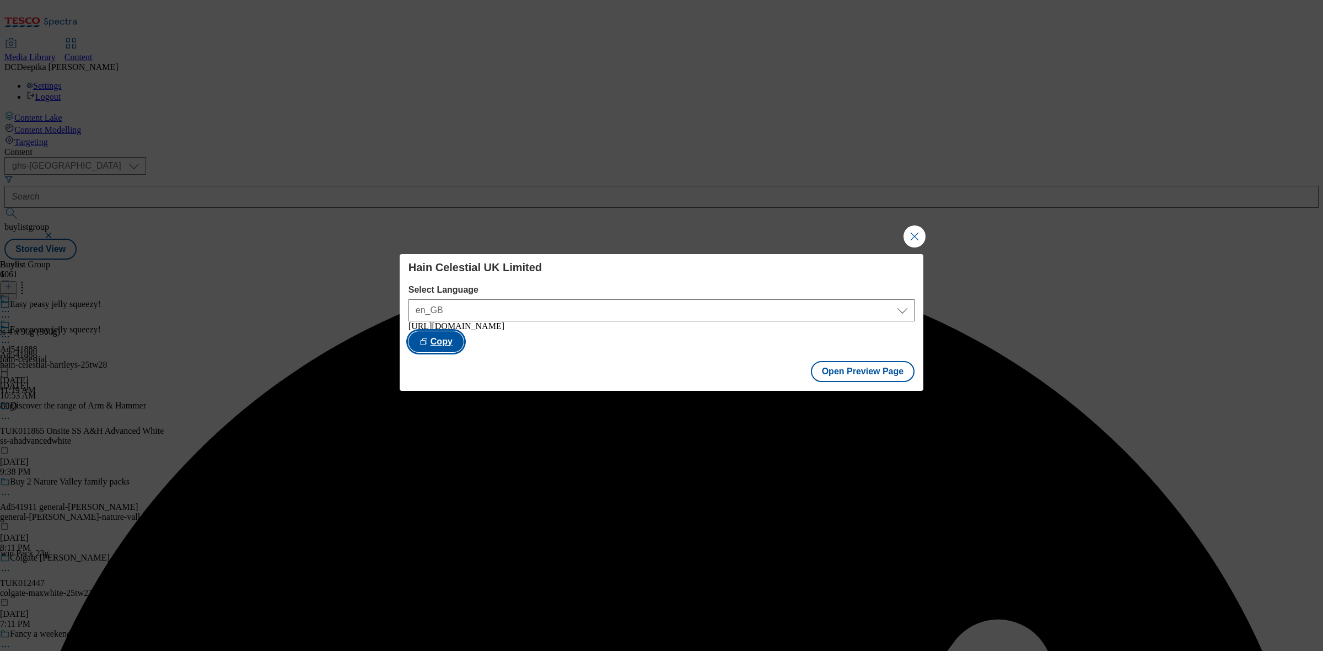
click at [464, 342] on button "Copy" at bounding box center [436, 341] width 55 height 21
click at [924, 233] on button "Close Modal" at bounding box center [915, 237] width 22 height 22
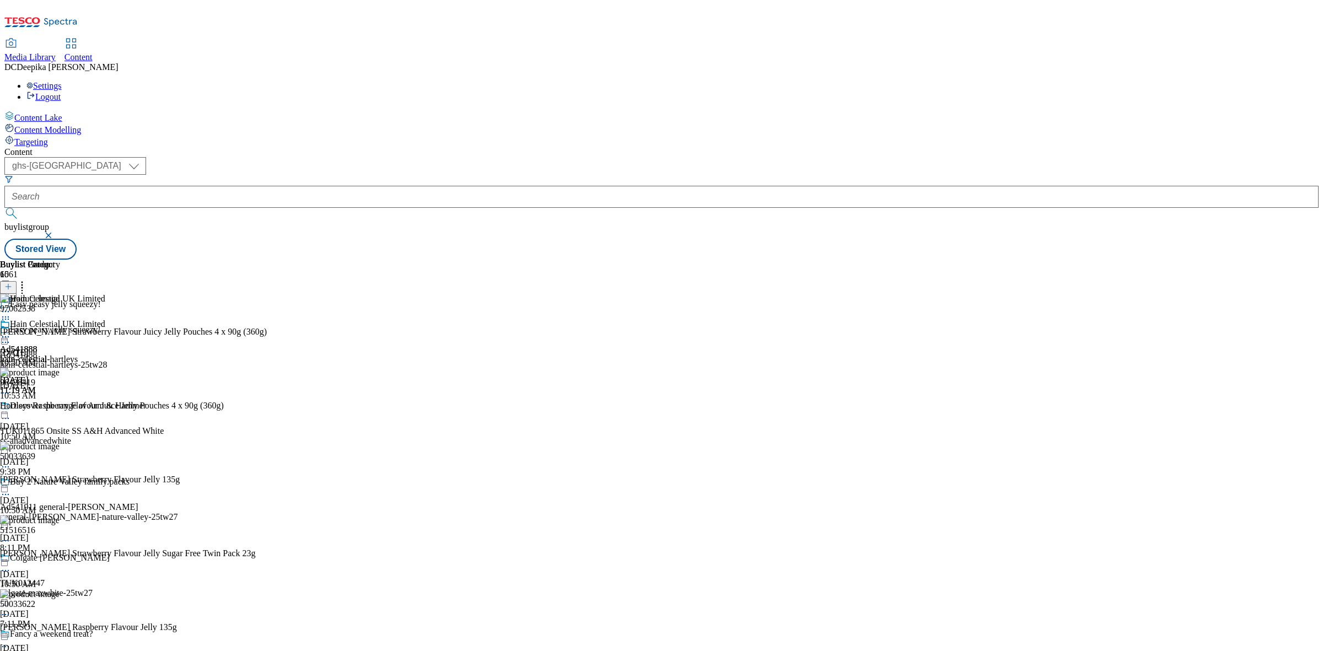
click at [11, 314] on icon at bounding box center [5, 319] width 11 height 11
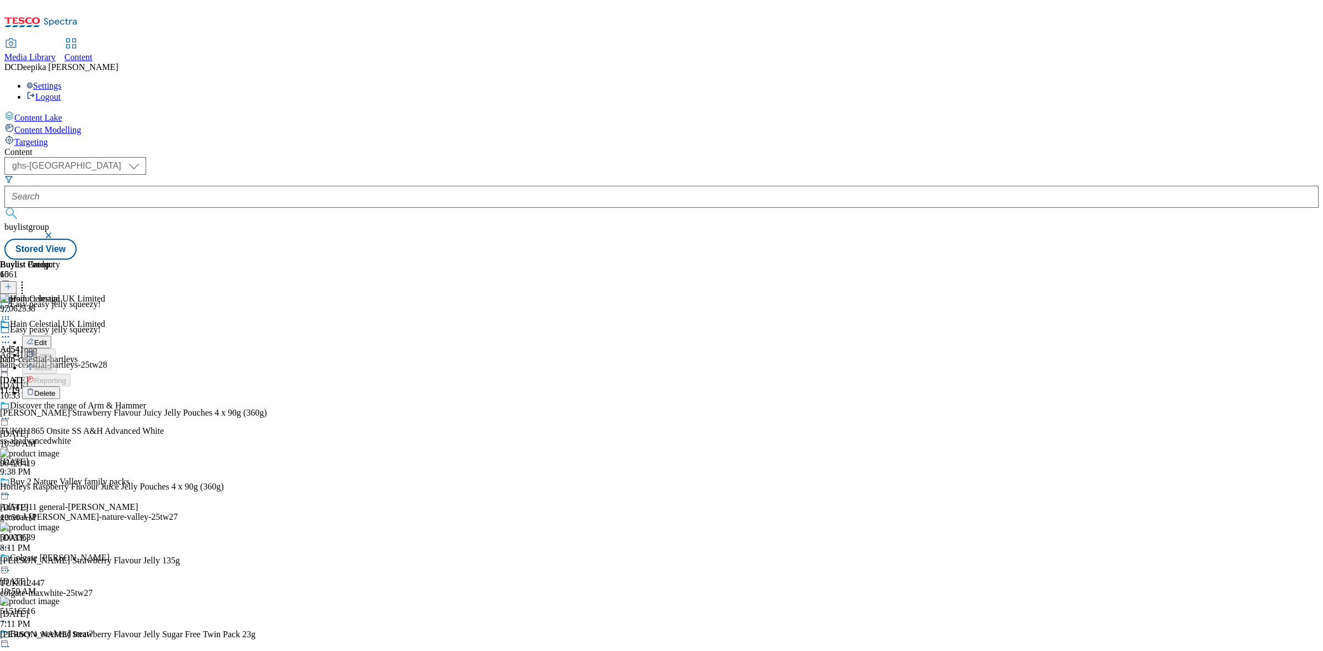
click at [11, 331] on icon at bounding box center [5, 336] width 11 height 11
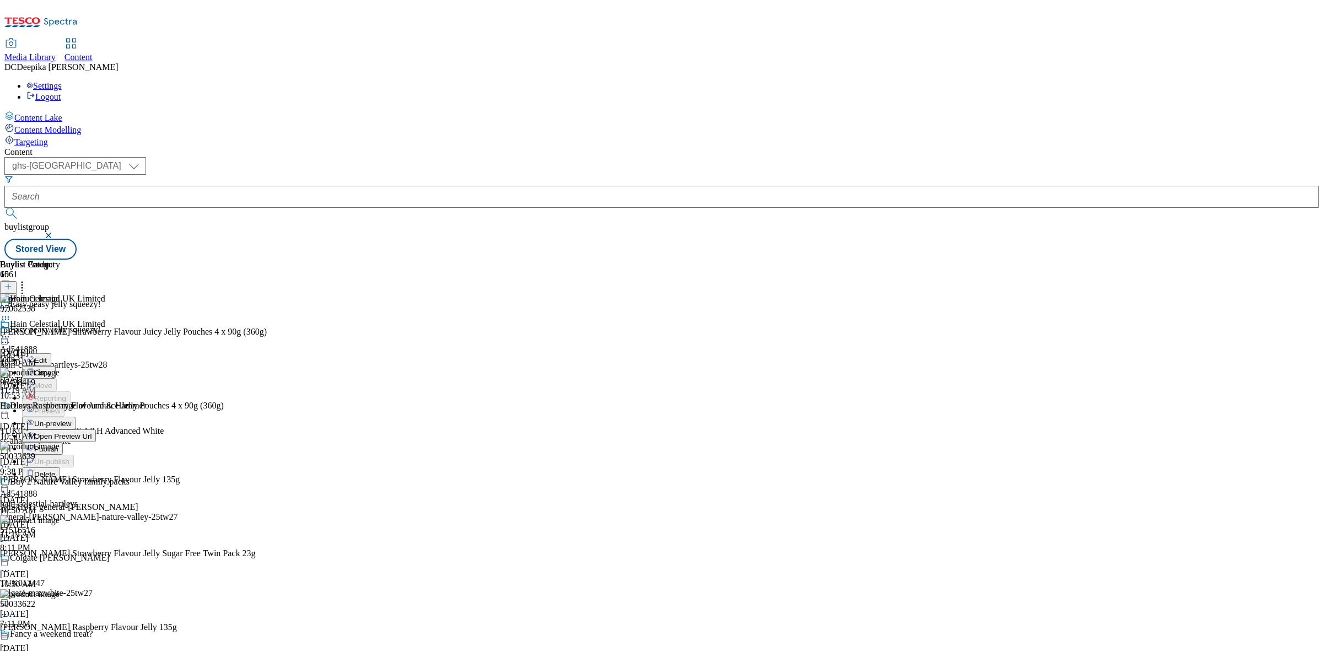
click at [96, 430] on button "Open Preview Url" at bounding box center [59, 436] width 74 height 13
click at [11, 337] on icon at bounding box center [5, 342] width 11 height 11
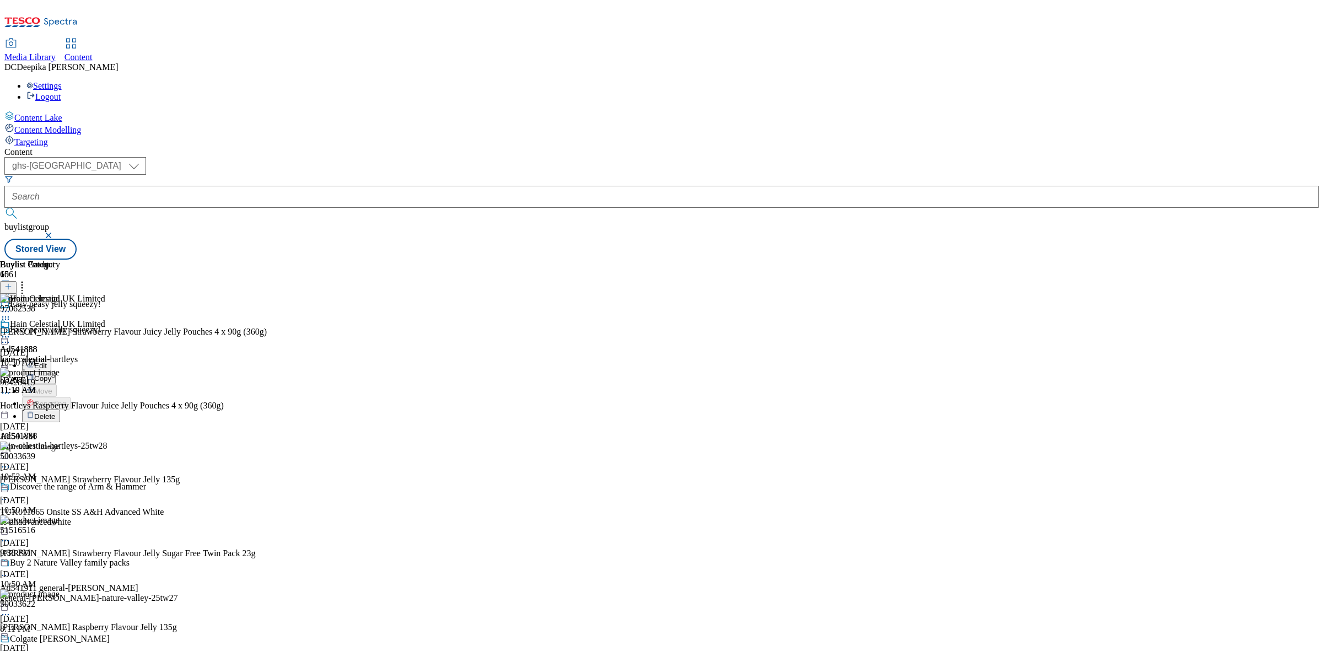
click at [51, 359] on button "Edit" at bounding box center [36, 365] width 29 height 13
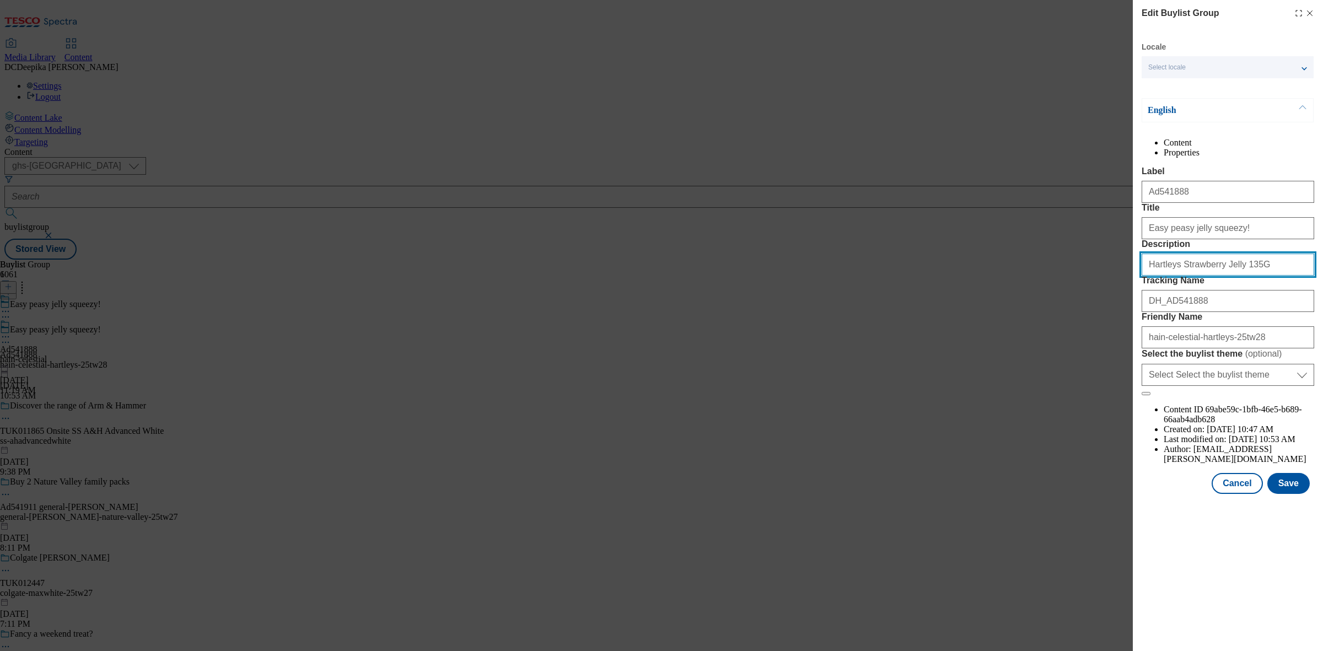
click at [1250, 276] on input "Hartleys Strawberry Jelly 135G" at bounding box center [1228, 265] width 173 height 22
click at [1297, 494] on button "Save" at bounding box center [1289, 483] width 42 height 21
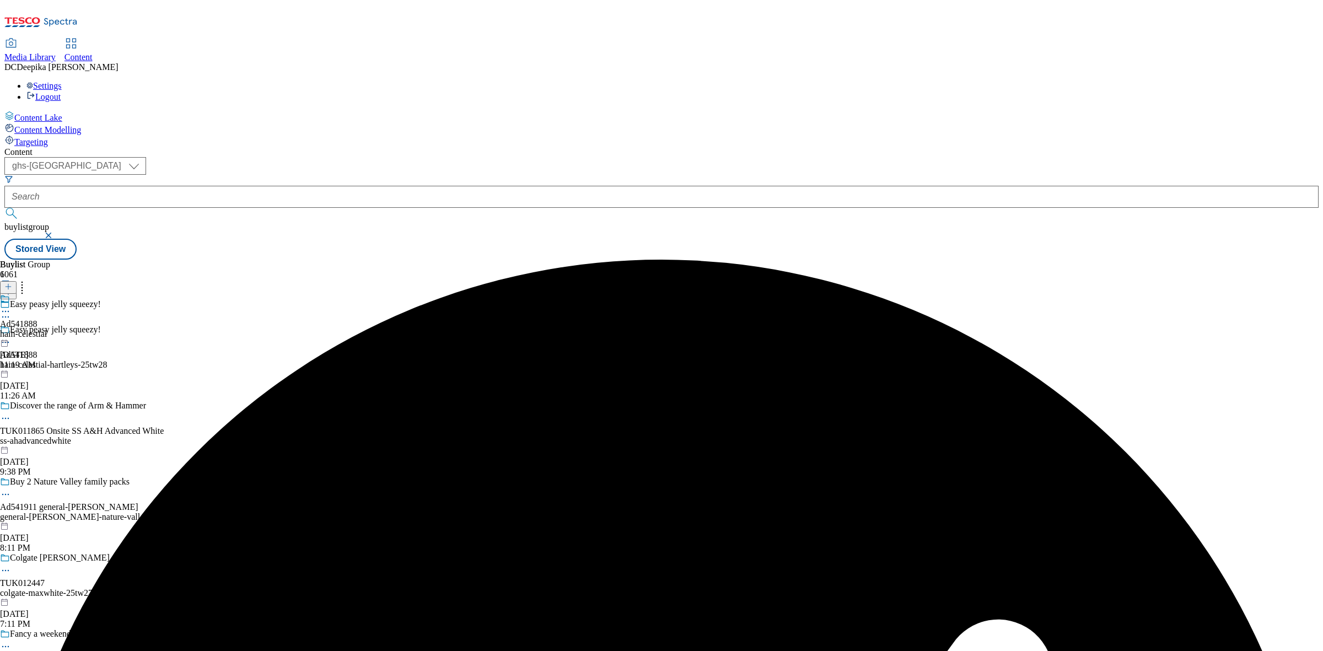
click at [11, 306] on icon at bounding box center [5, 311] width 11 height 11
click at [51, 328] on button "Edit" at bounding box center [36, 334] width 29 height 13
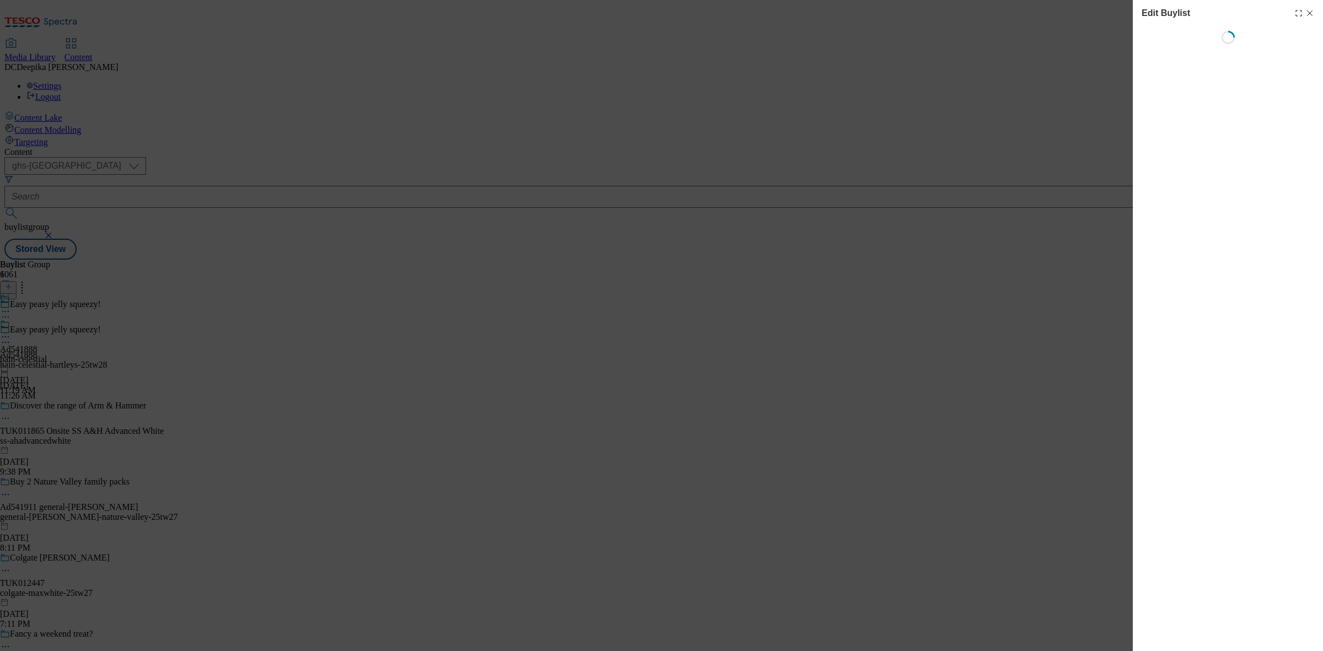
select select "tactical"
select select "supplier funded short term 1-3 weeks"
select select "dunnhumby"
select select "Banner"
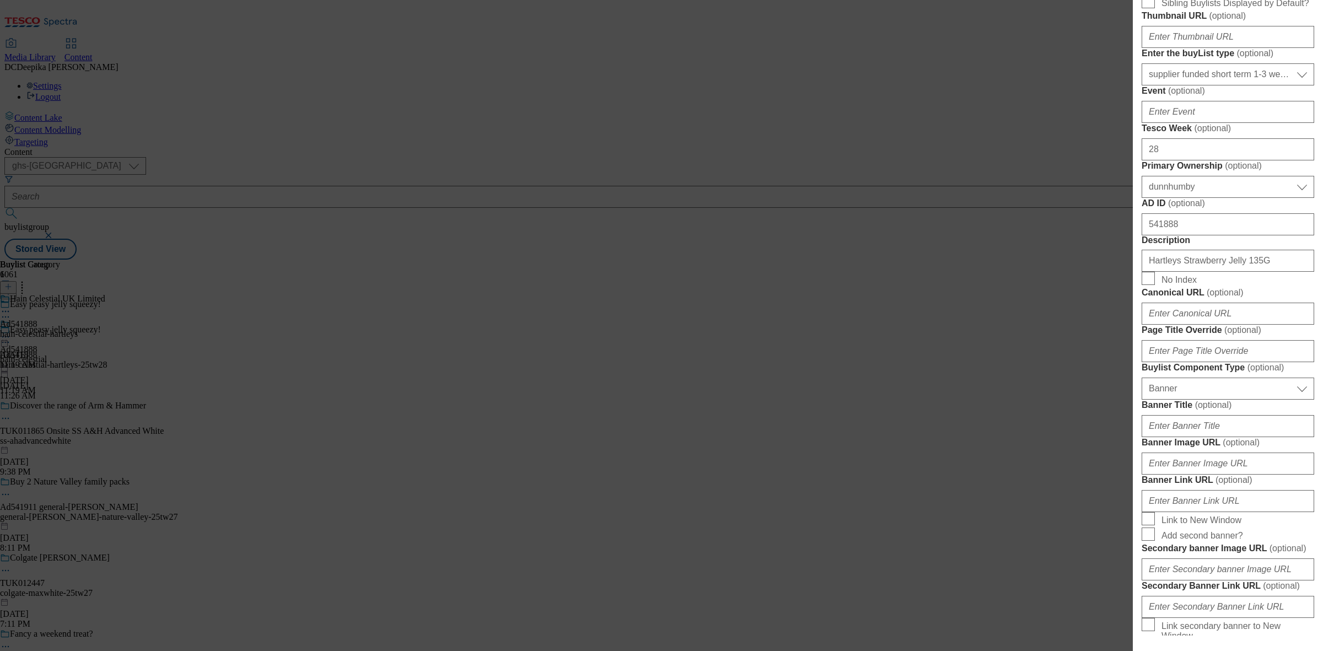
scroll to position [414, 0]
click at [1222, 270] on input "Hartleys Strawberry Jelly 135G" at bounding box center [1228, 259] width 173 height 22
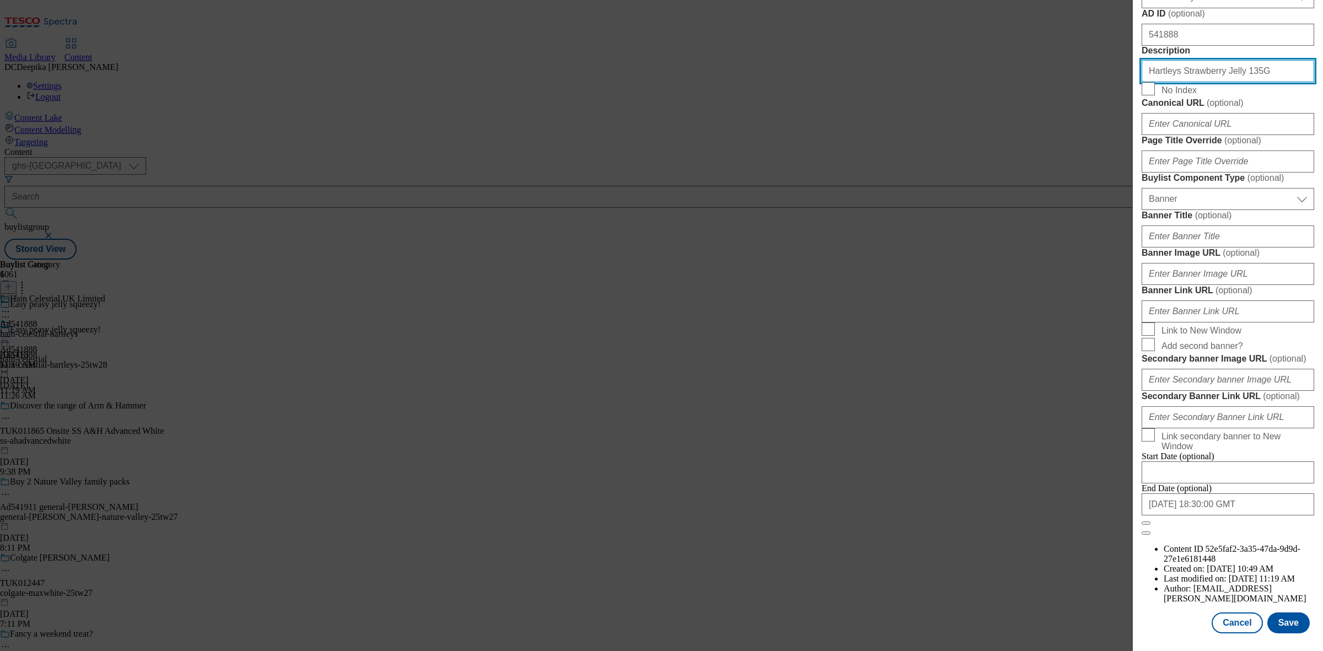
scroll to position [1021, 0]
click at [1286, 613] on button "Save" at bounding box center [1289, 623] width 42 height 21
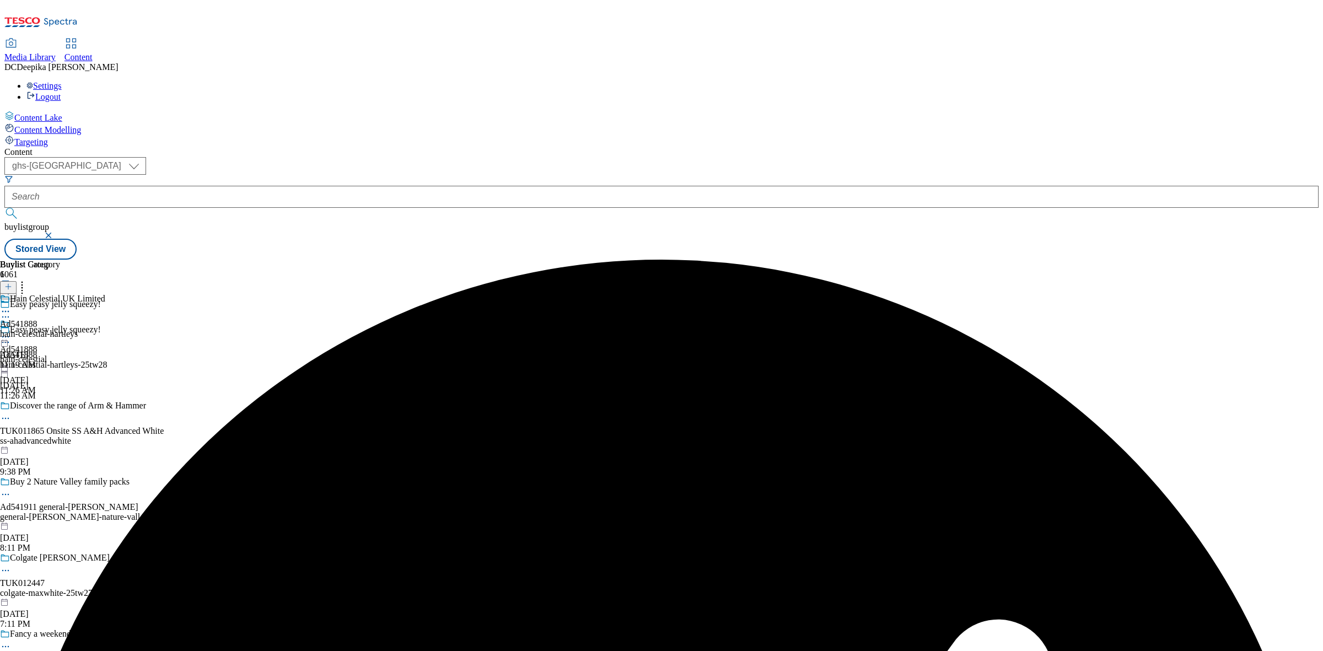
click at [11, 306] on icon at bounding box center [5, 311] width 11 height 11
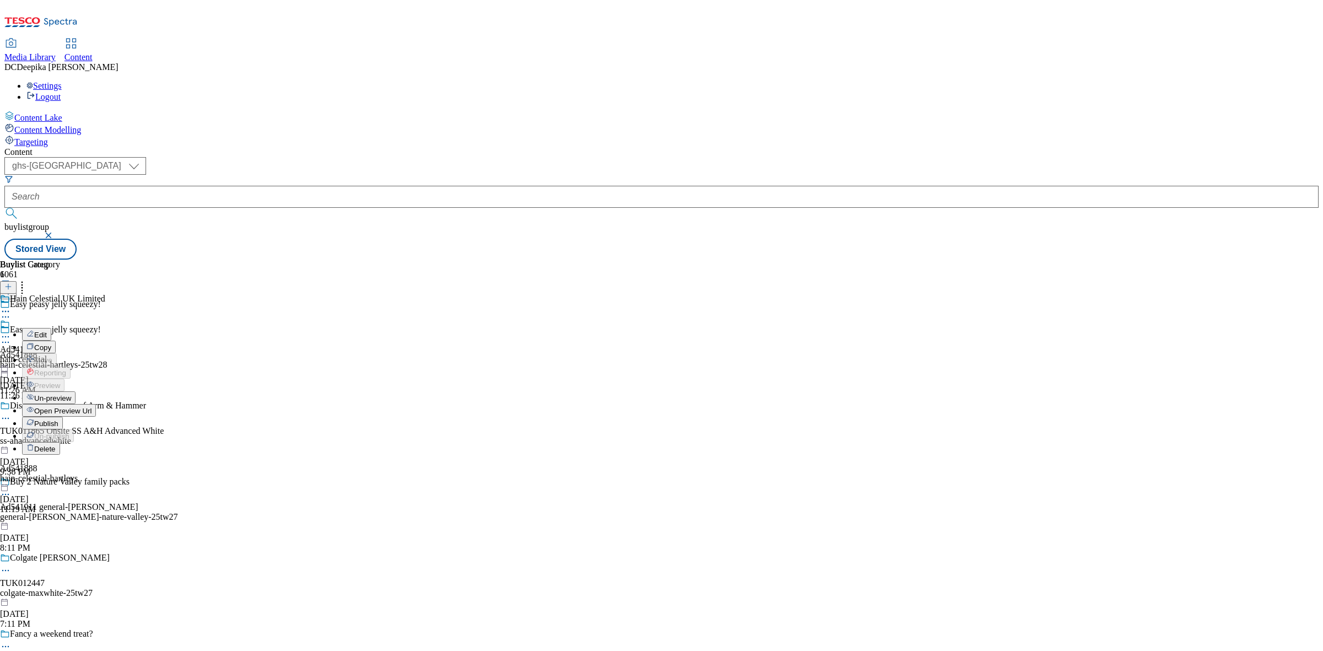
click at [47, 331] on span "Edit" at bounding box center [40, 335] width 13 height 8
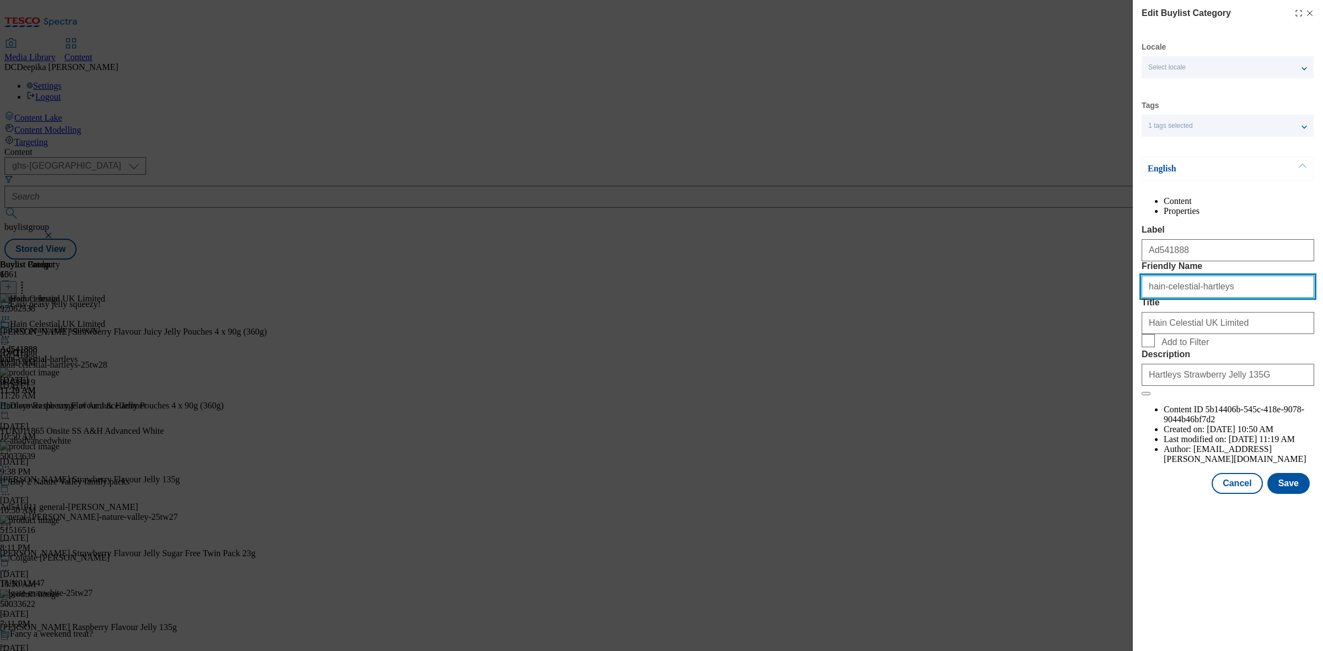
click at [1209, 298] on input "hain-celestial-hartleys" at bounding box center [1228, 287] width 173 height 22
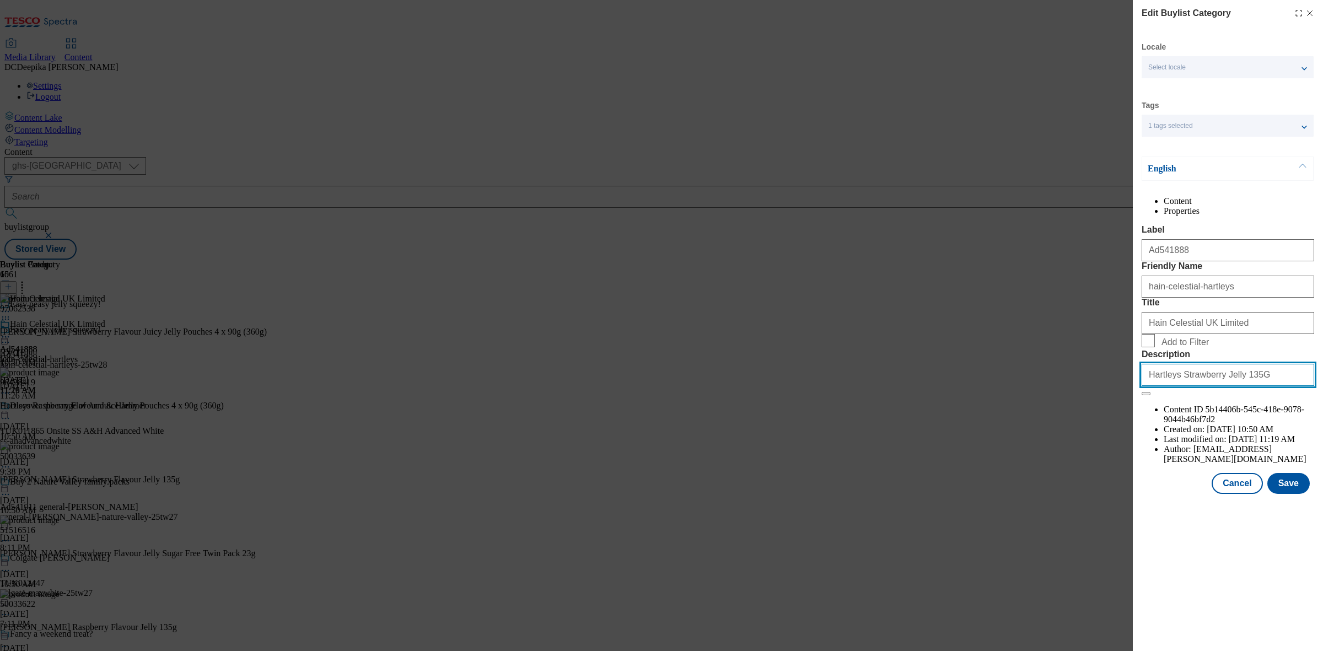
click at [1232, 386] on input "Hartleys Strawberry Jelly 135G" at bounding box center [1228, 375] width 173 height 22
click at [1295, 494] on button "Save" at bounding box center [1289, 483] width 42 height 21
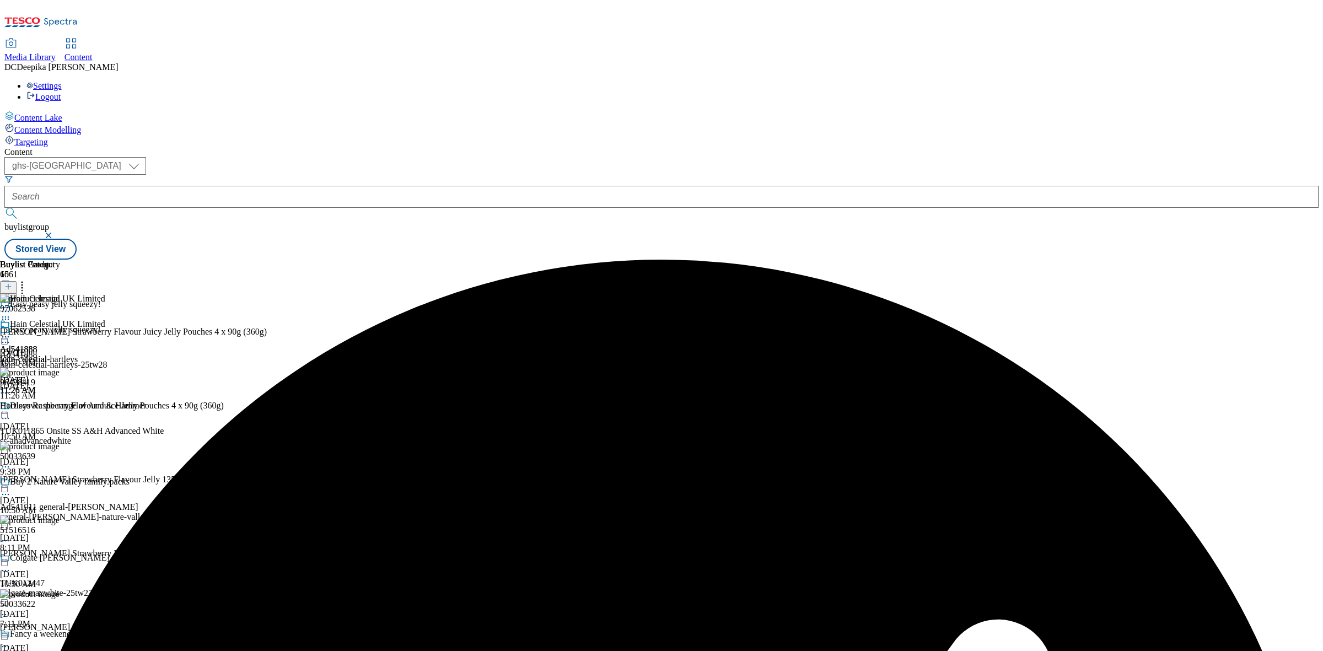
click at [1102, 260] on div "Buylist Group 6061 Easy peasy jelly squeezy! Easy peasy jelly squeezy! Ad541888…" at bounding box center [661, 260] width 1315 height 0
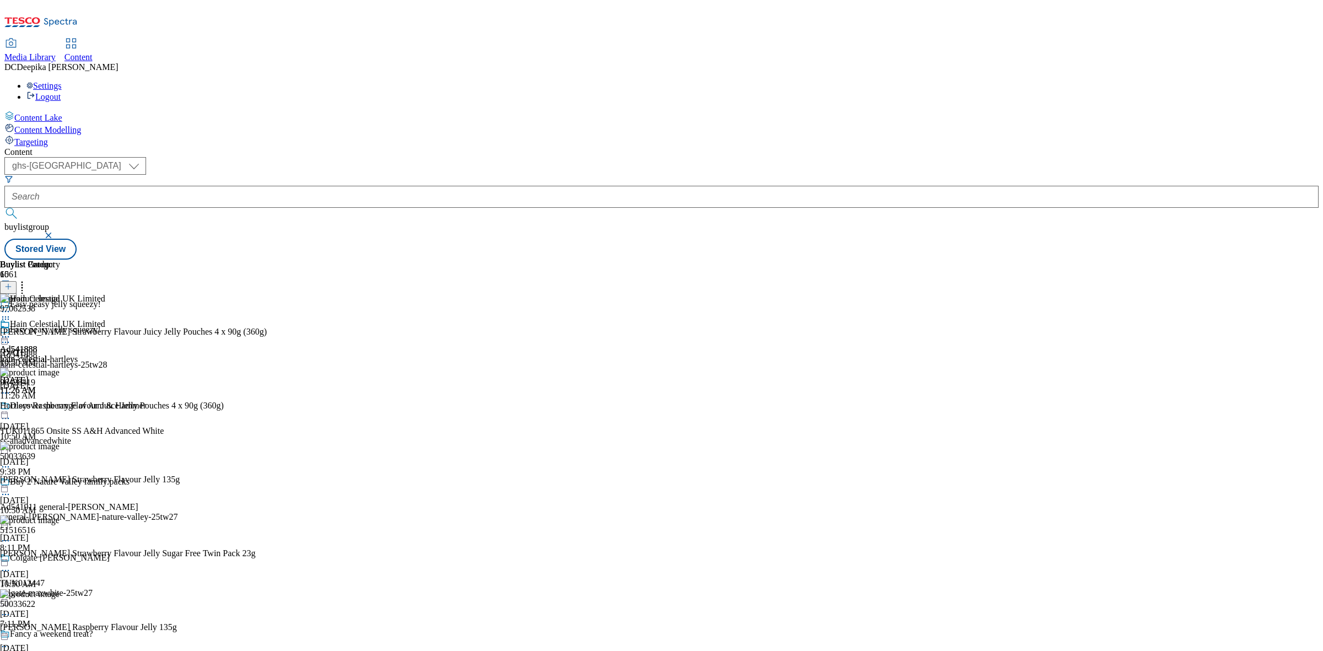
click at [1242, 260] on div "Buylist Group 6061 Easy peasy jelly squeezy! Easy peasy jelly squeezy! Ad541888…" at bounding box center [661, 260] width 1315 height 0
click at [1179, 260] on div "Buylist Group 6061 Easy peasy jelly squeezy! Easy peasy jelly squeezy! Ad541888…" at bounding box center [661, 260] width 1315 height 0
